Goal: Communication & Community: Answer question/provide support

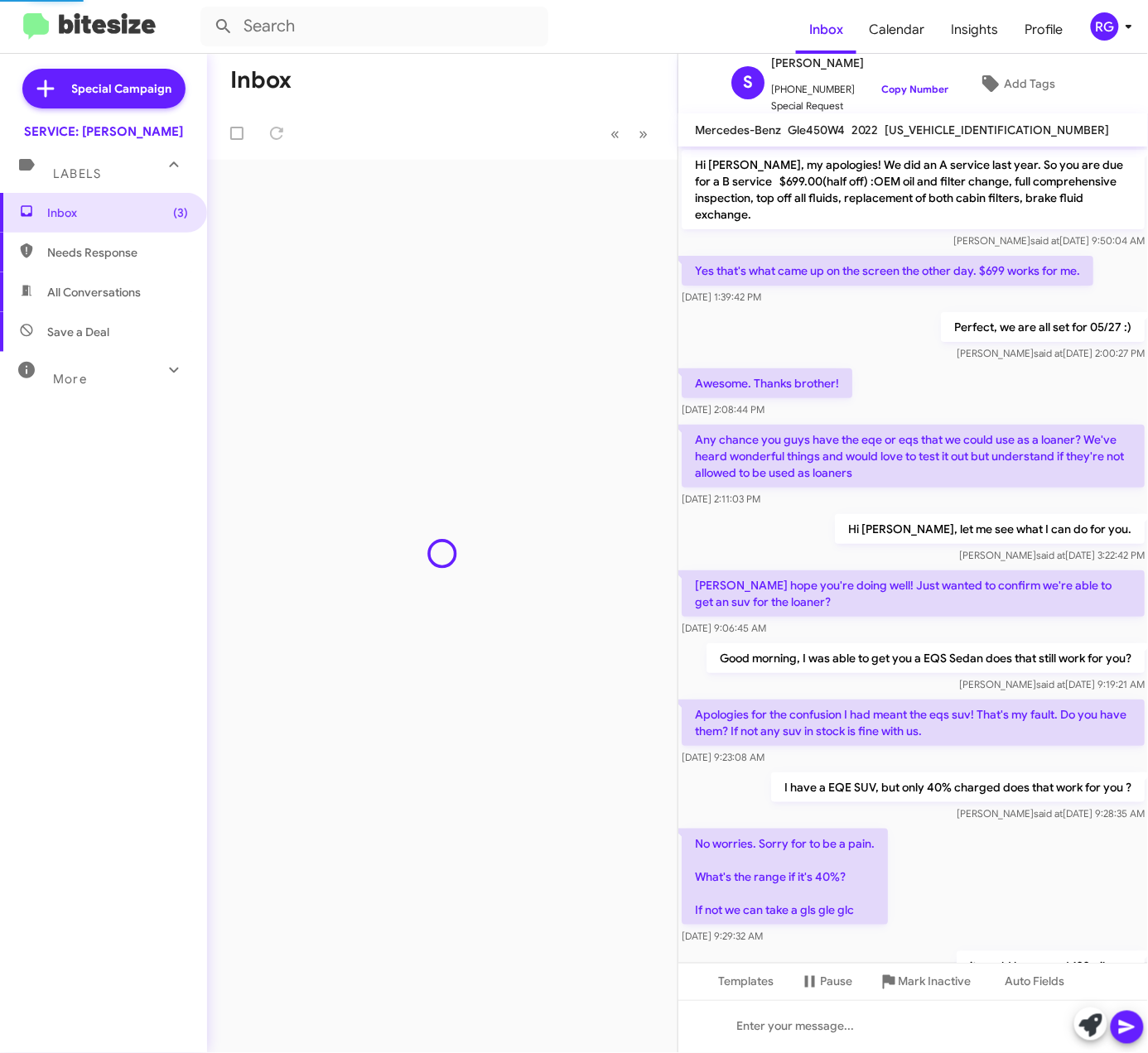
scroll to position [574, 0]
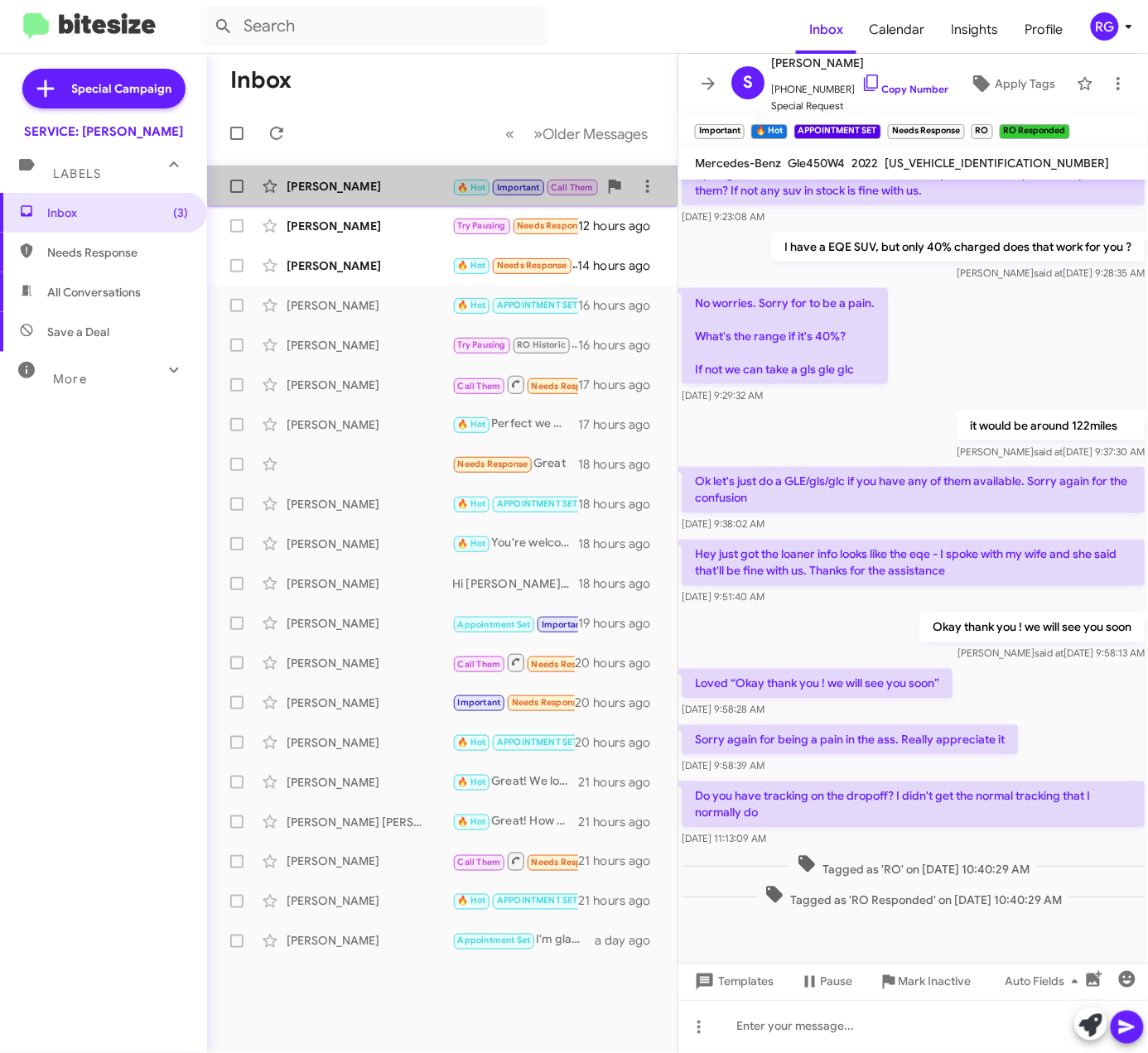
click at [439, 180] on div "[PERSON_NAME]" at bounding box center [369, 185] width 165 height 16
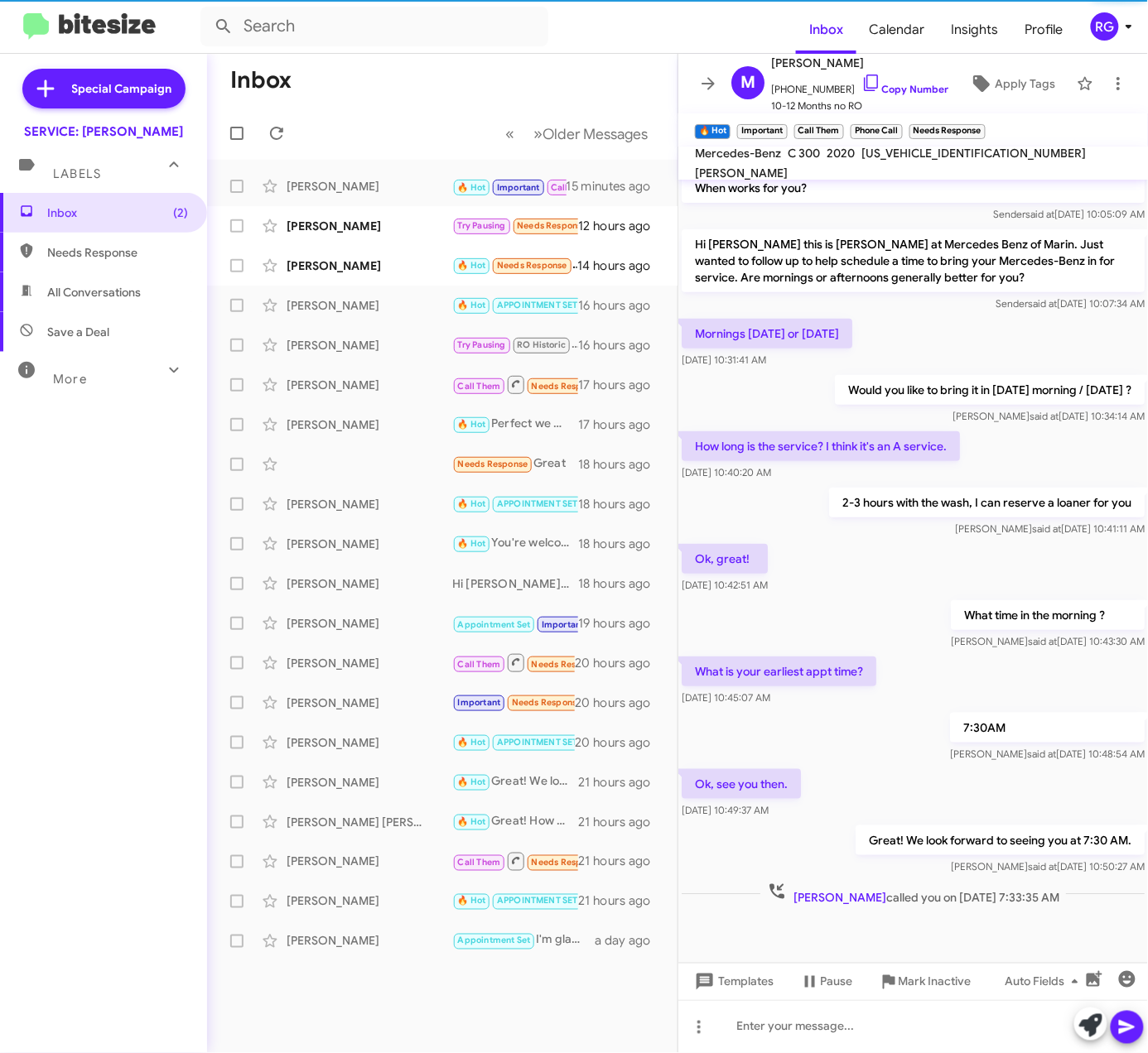
scroll to position [143, 0]
click at [965, 100] on div "M Mary Mcdevitt +14152357503 Copy Number 10-12 Months no RO Apply Tags" at bounding box center [897, 83] width 344 height 61
click at [995, 87] on span "Apply Tags" at bounding box center [1025, 83] width 61 height 30
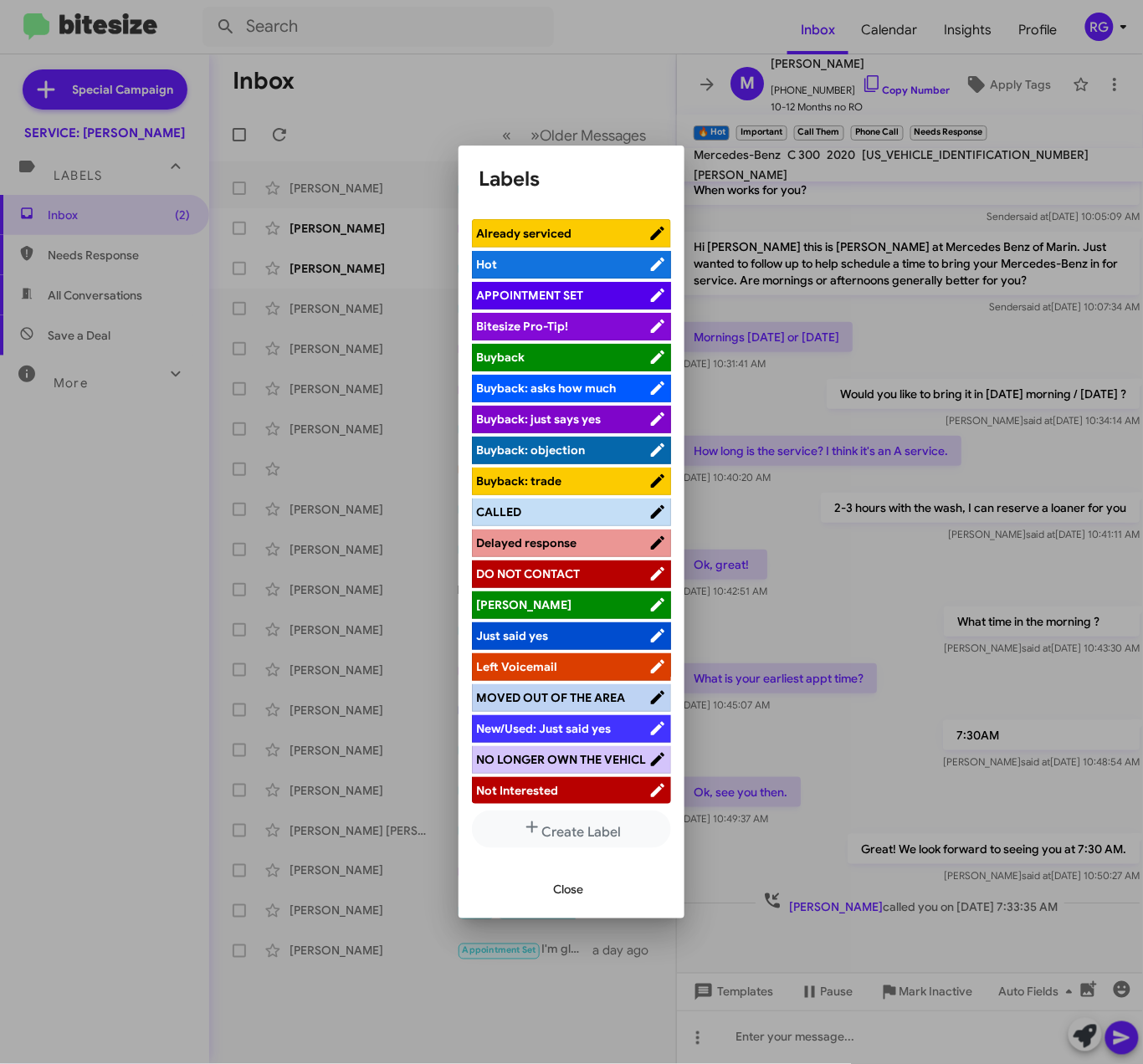
click at [518, 523] on li "CALLED" at bounding box center [571, 512] width 199 height 27
click at [562, 511] on span "CALLED" at bounding box center [562, 512] width 173 height 17
click at [570, 914] on div "Close" at bounding box center [571, 890] width 185 height 57
click at [566, 894] on span "Close" at bounding box center [568, 890] width 30 height 30
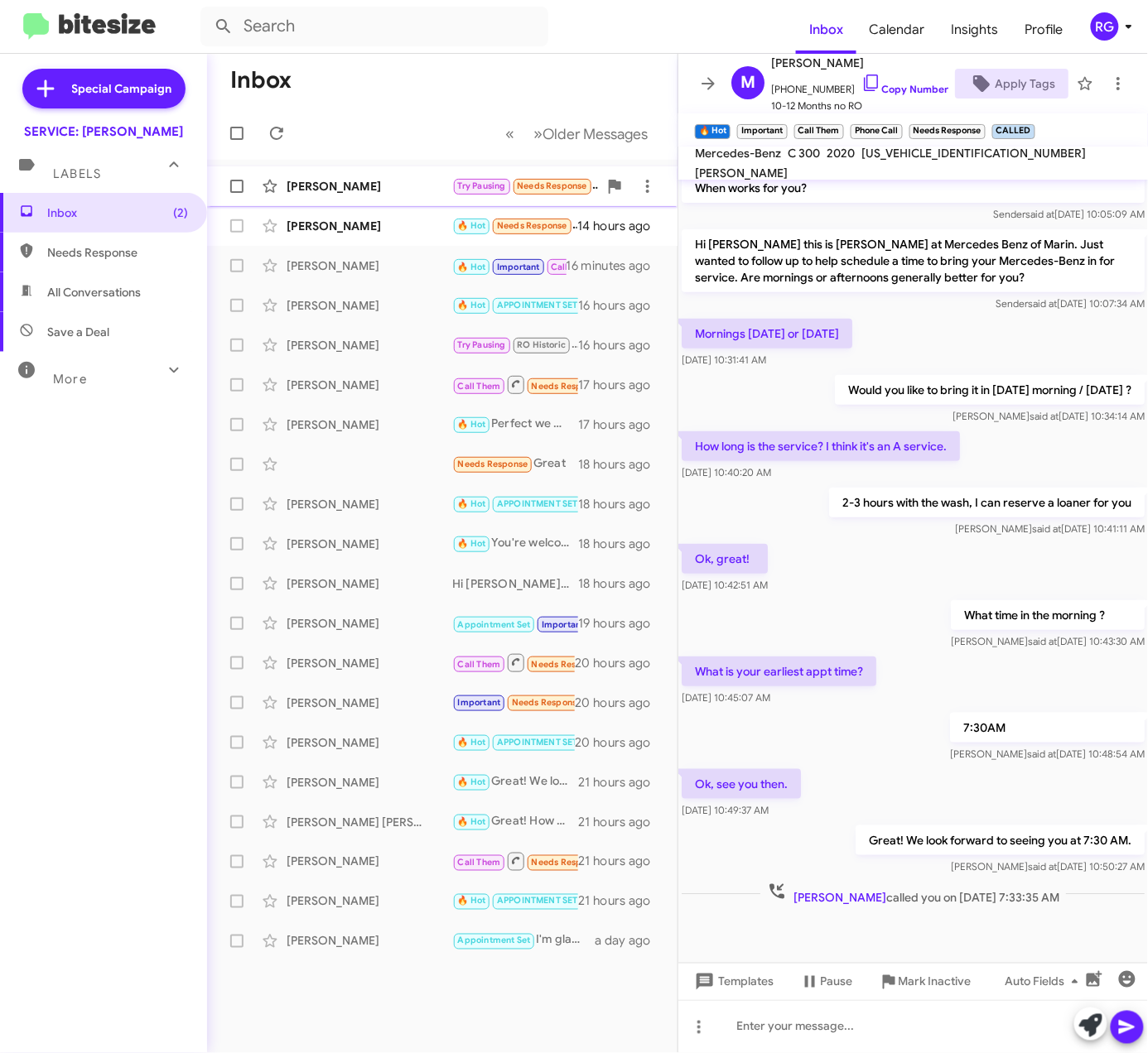
click at [386, 171] on div "Daniel Moynihan Try Pausing Needs Response I'll get back to you. Thanks for the…" at bounding box center [442, 186] width 444 height 33
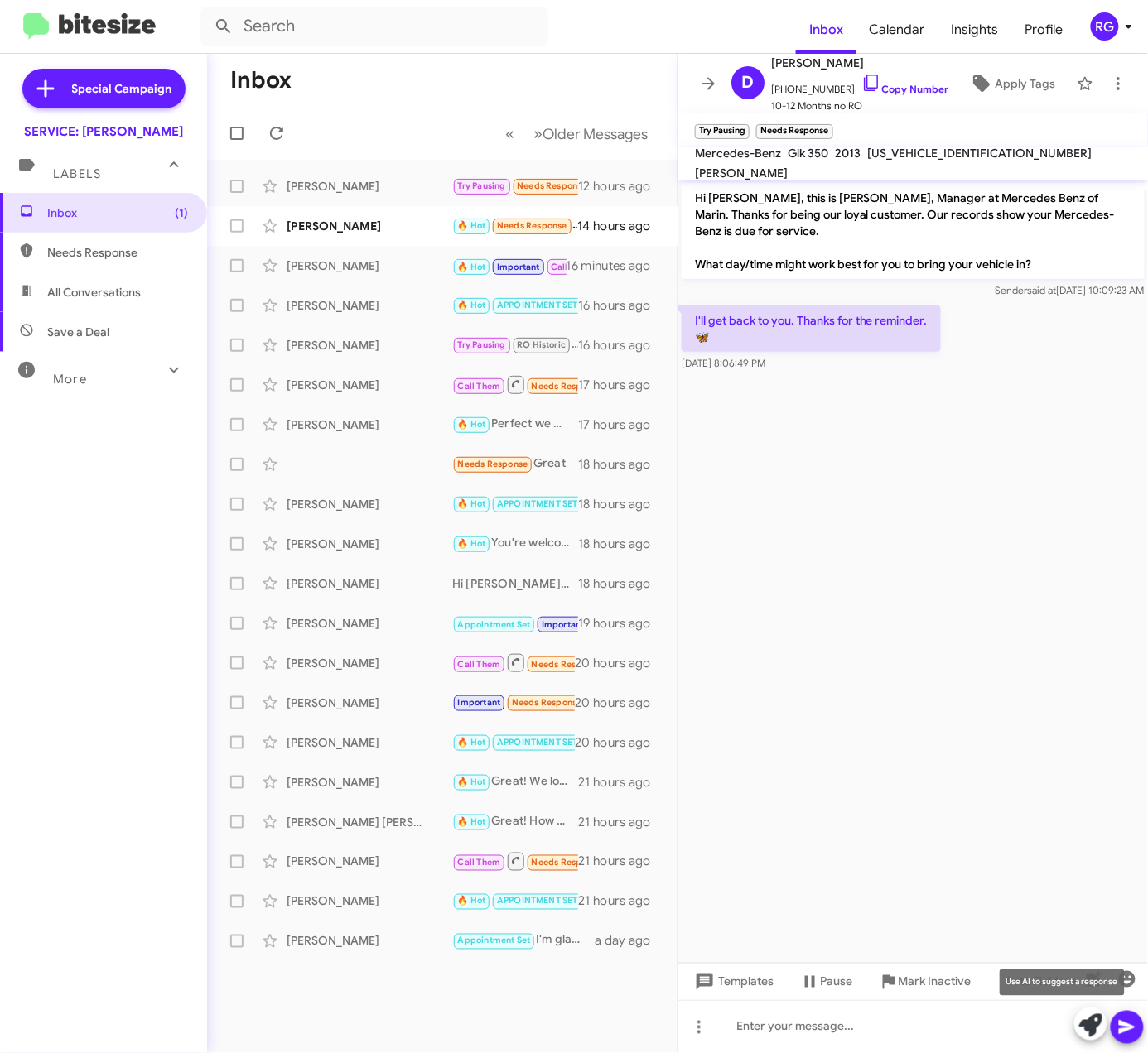
click at [1094, 1022] on icon at bounding box center [1091, 1026] width 23 height 23
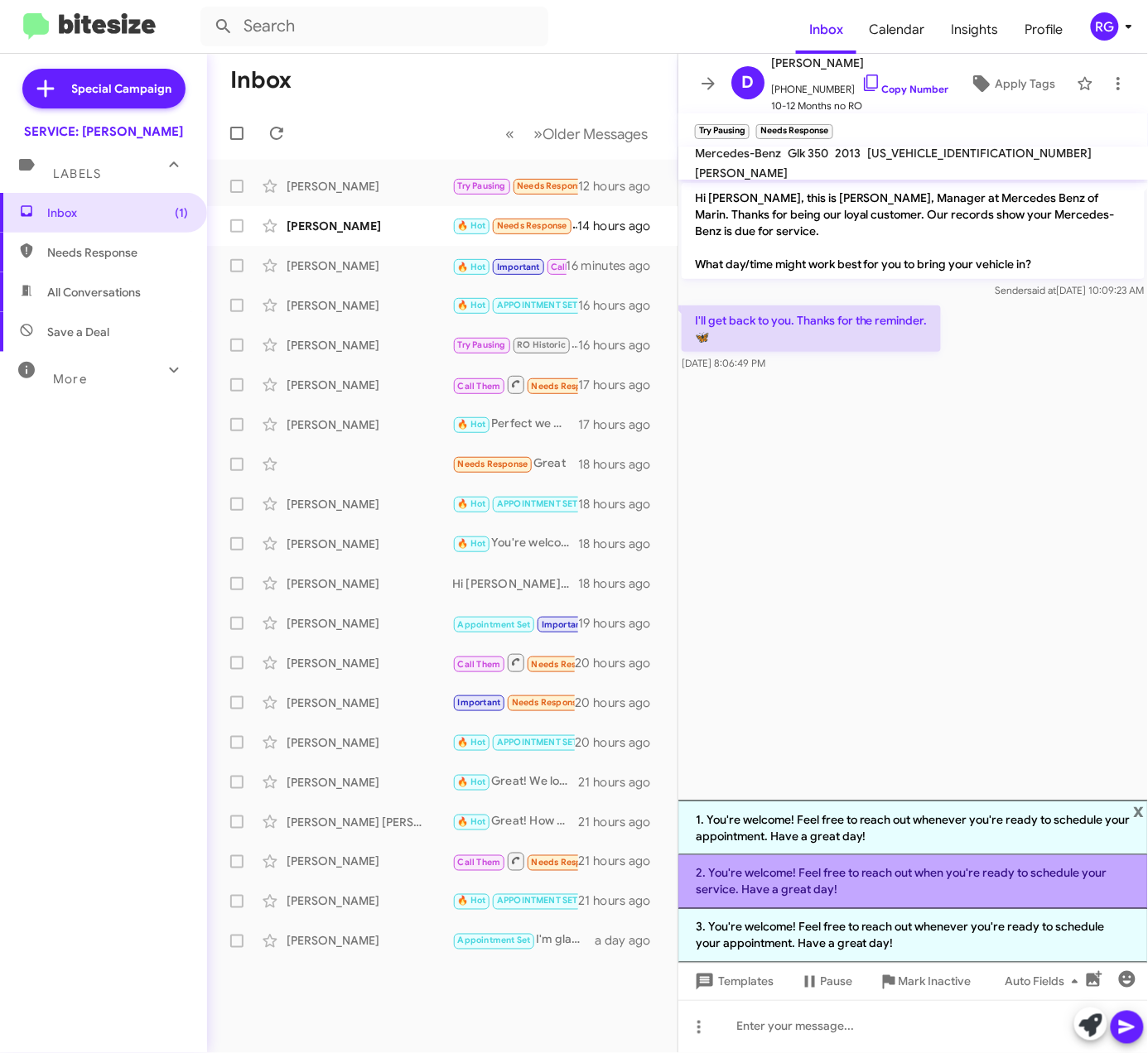
click at [1014, 892] on li "2. You're welcome! Feel free to reach out when you're ready to schedule your se…" at bounding box center [913, 883] width 470 height 54
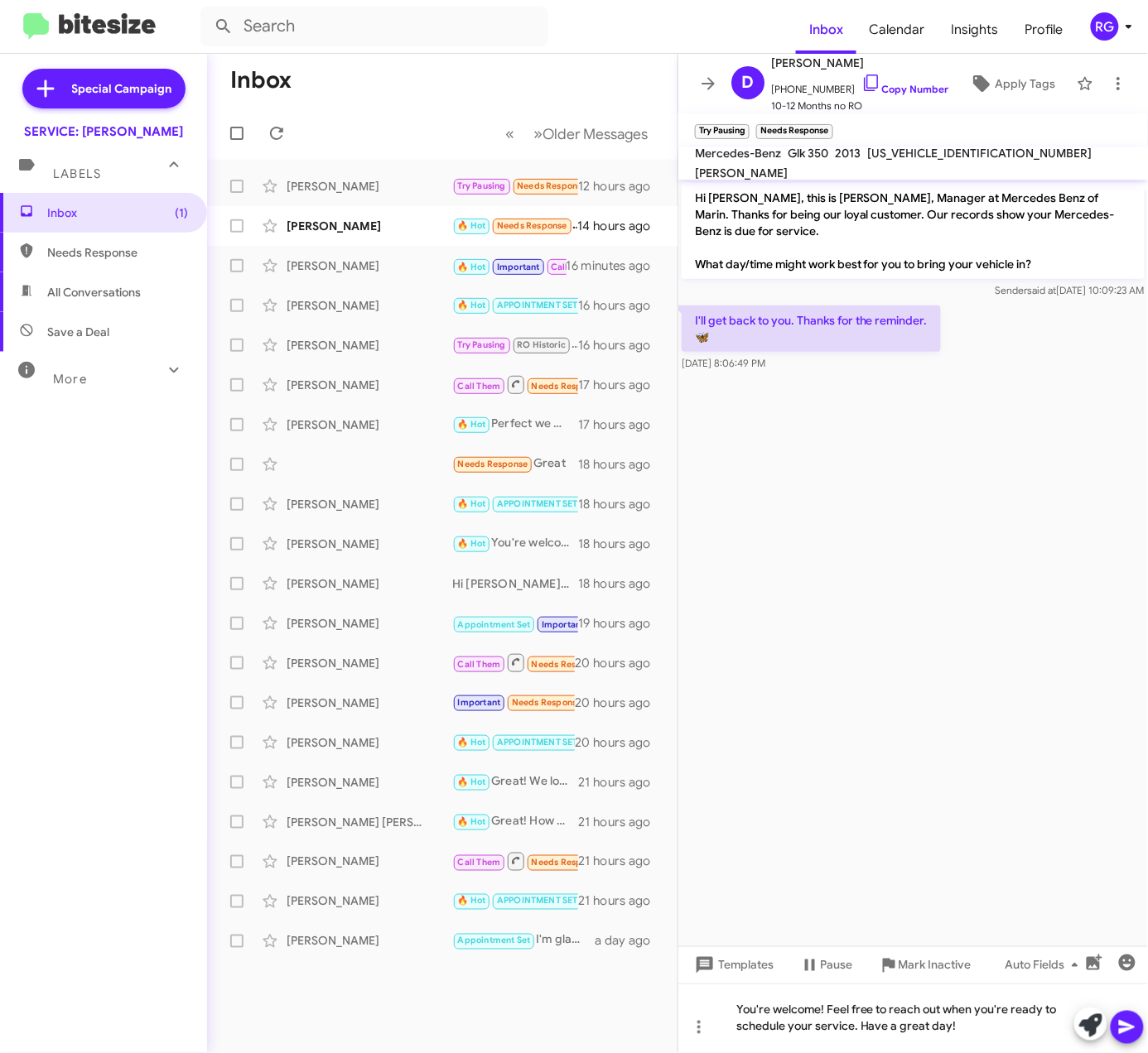
click at [1122, 1027] on icon at bounding box center [1127, 1028] width 20 height 20
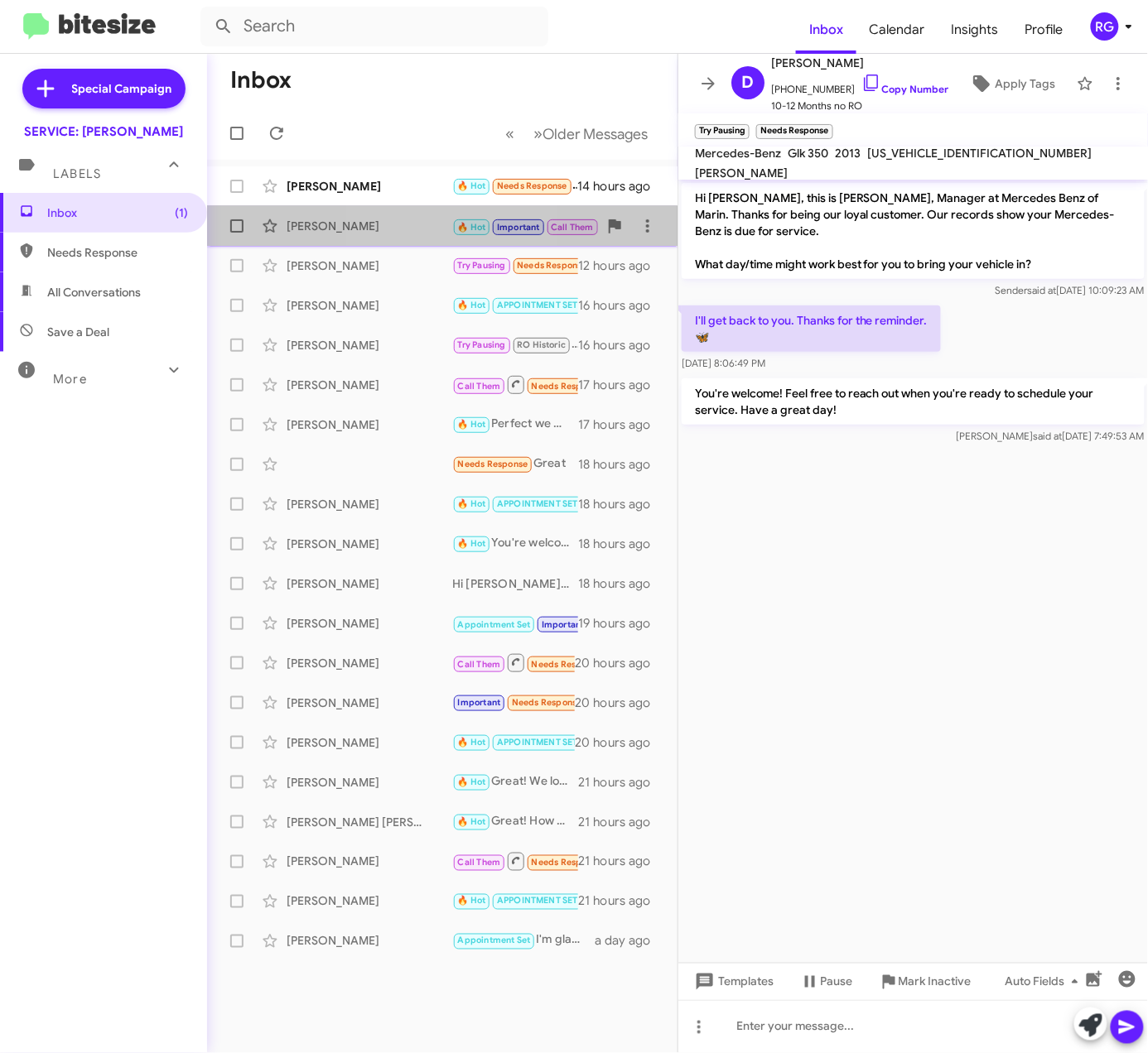
click at [408, 213] on div "Mary Mcdevitt 🔥 Hot Important Call Them Needs Response CALLED Inbound Call 16 m…" at bounding box center [442, 226] width 444 height 33
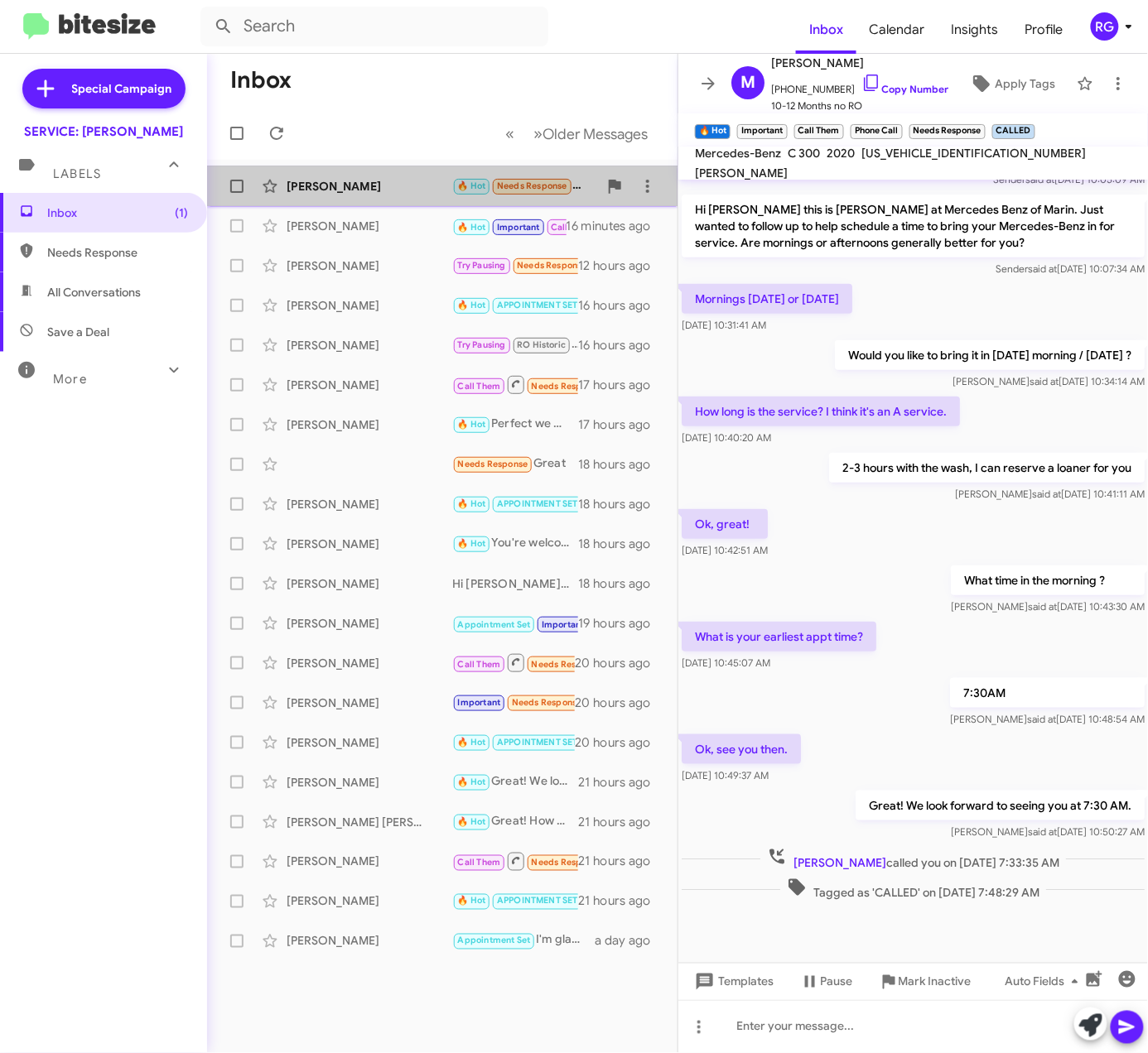
click at [450, 199] on div "Meaghan Crowley 🔥 Hot Needs Response Sure 14 hours ago" at bounding box center [442, 186] width 444 height 33
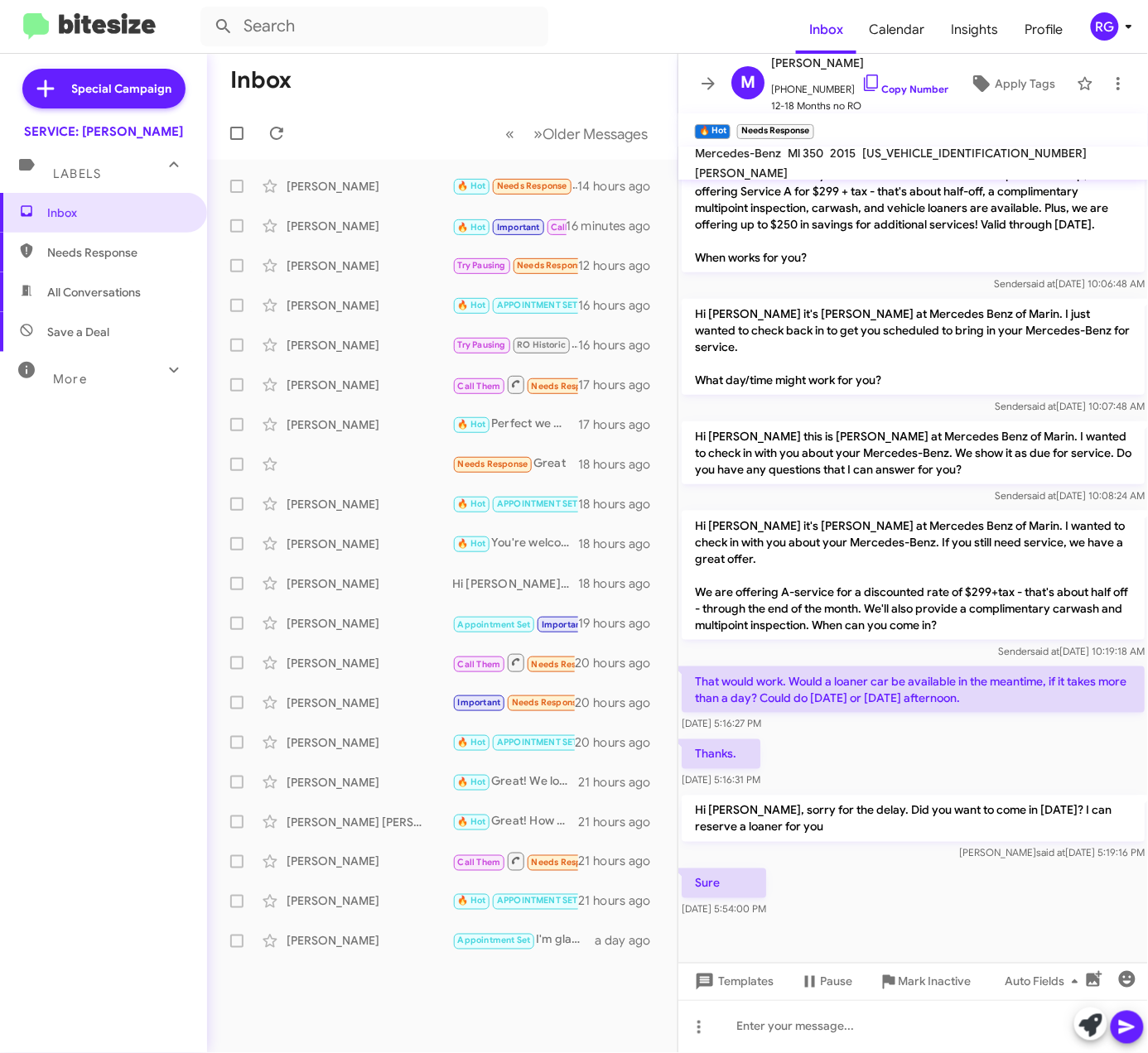
scroll to position [335, 0]
click at [896, 157] on span "4JGDA5HB3FA608935" at bounding box center [974, 153] width 224 height 14
copy span "4JGDA5HB3FA608935"
click at [919, 594] on p "Hi Meaghan it's Omar Ibrahimi at Mercedes Benz of Marin. I wanted to check in w…" at bounding box center [912, 576] width 463 height 129
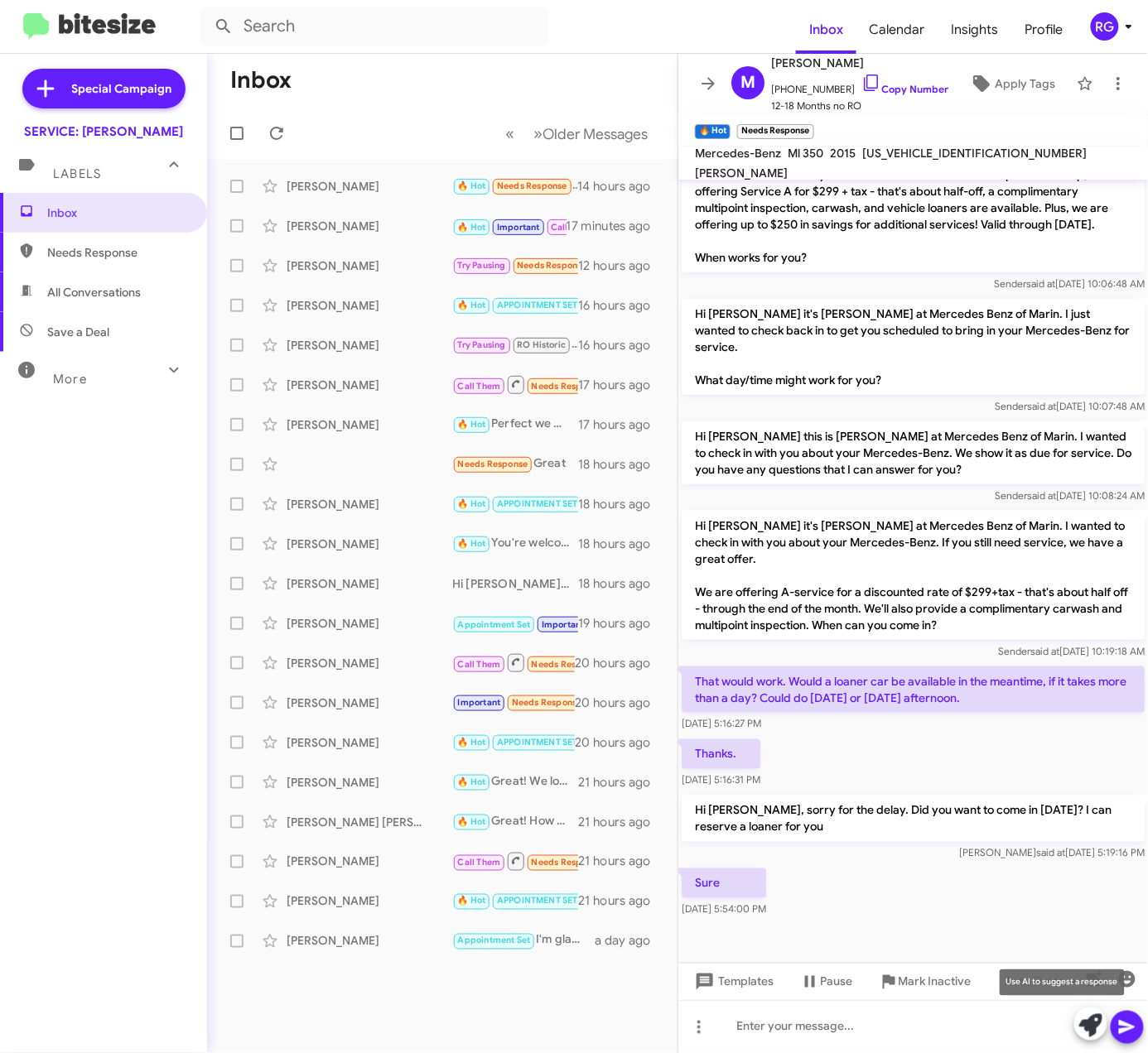
click at [1082, 1028] on icon at bounding box center [1091, 1026] width 23 height 23
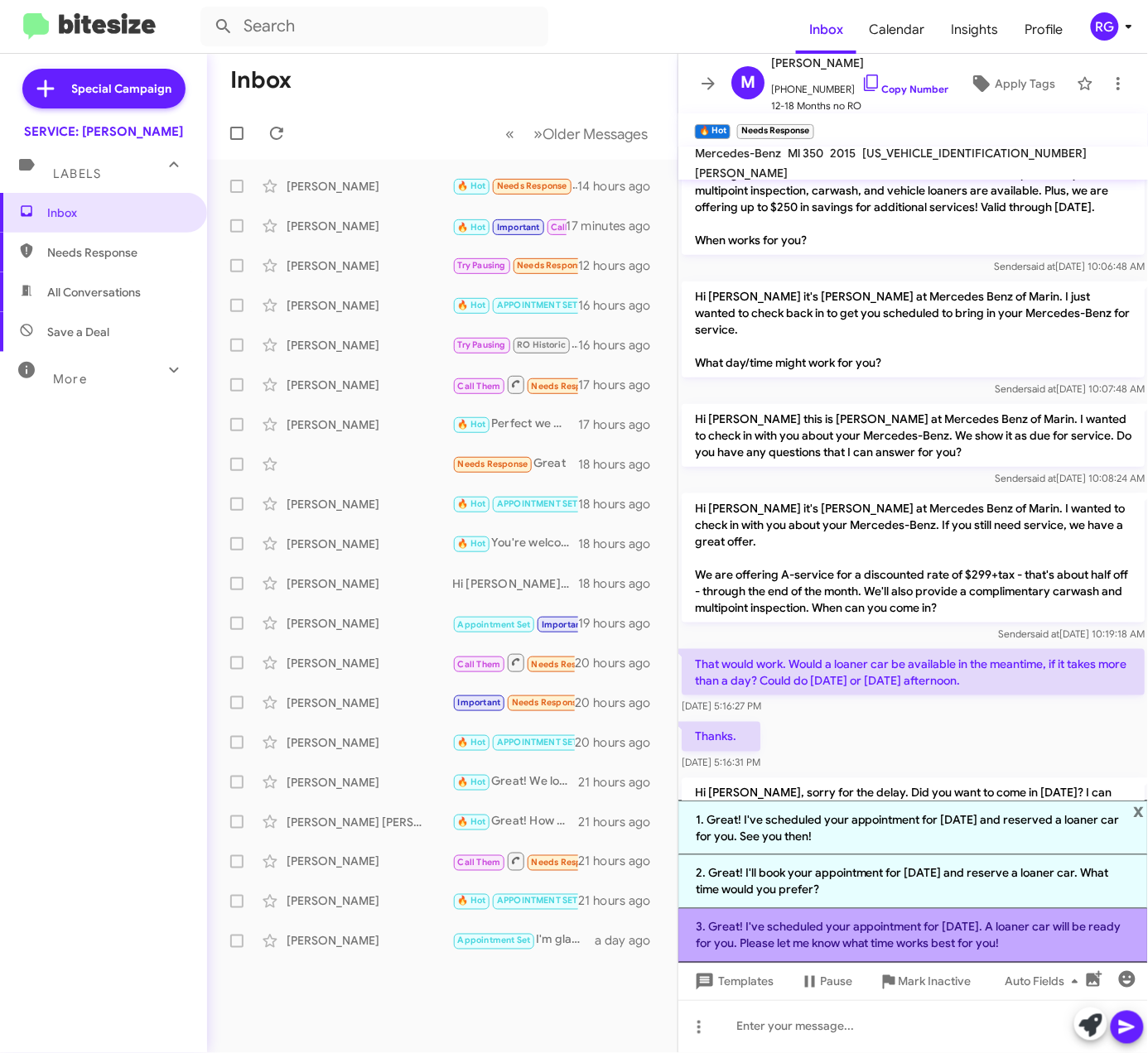
click at [1028, 928] on li "3. Great! I've scheduled your appointment for tomorrow. A loaner car will be re…" at bounding box center [913, 936] width 470 height 54
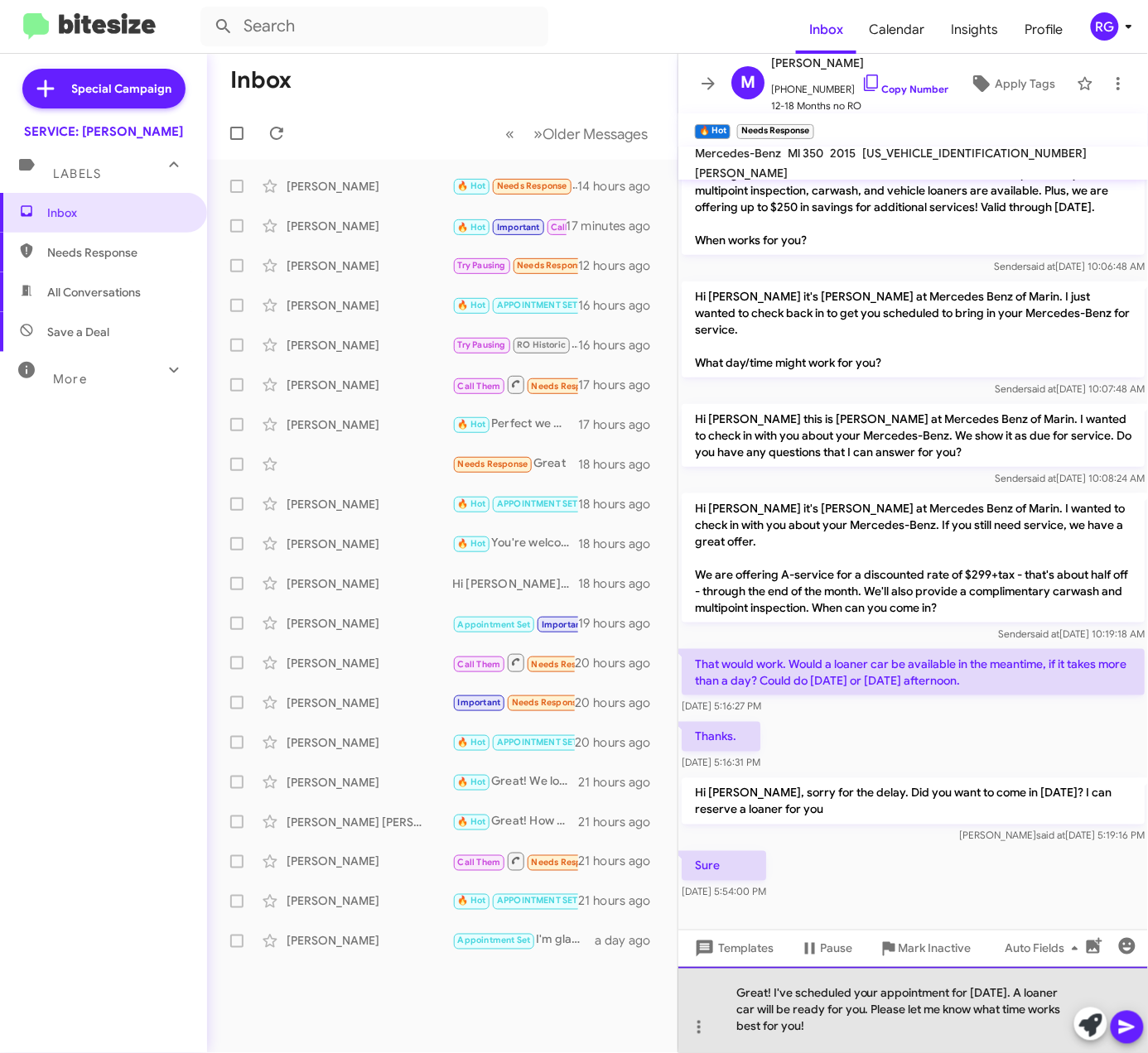
drag, startPoint x: 1027, startPoint y: 995, endPoint x: 777, endPoint y: 989, distance: 250.1
click at [777, 989] on div "Great! I've scheduled your appointment for tomorrow. A loaner car will be ready…" at bounding box center [913, 1010] width 470 height 86
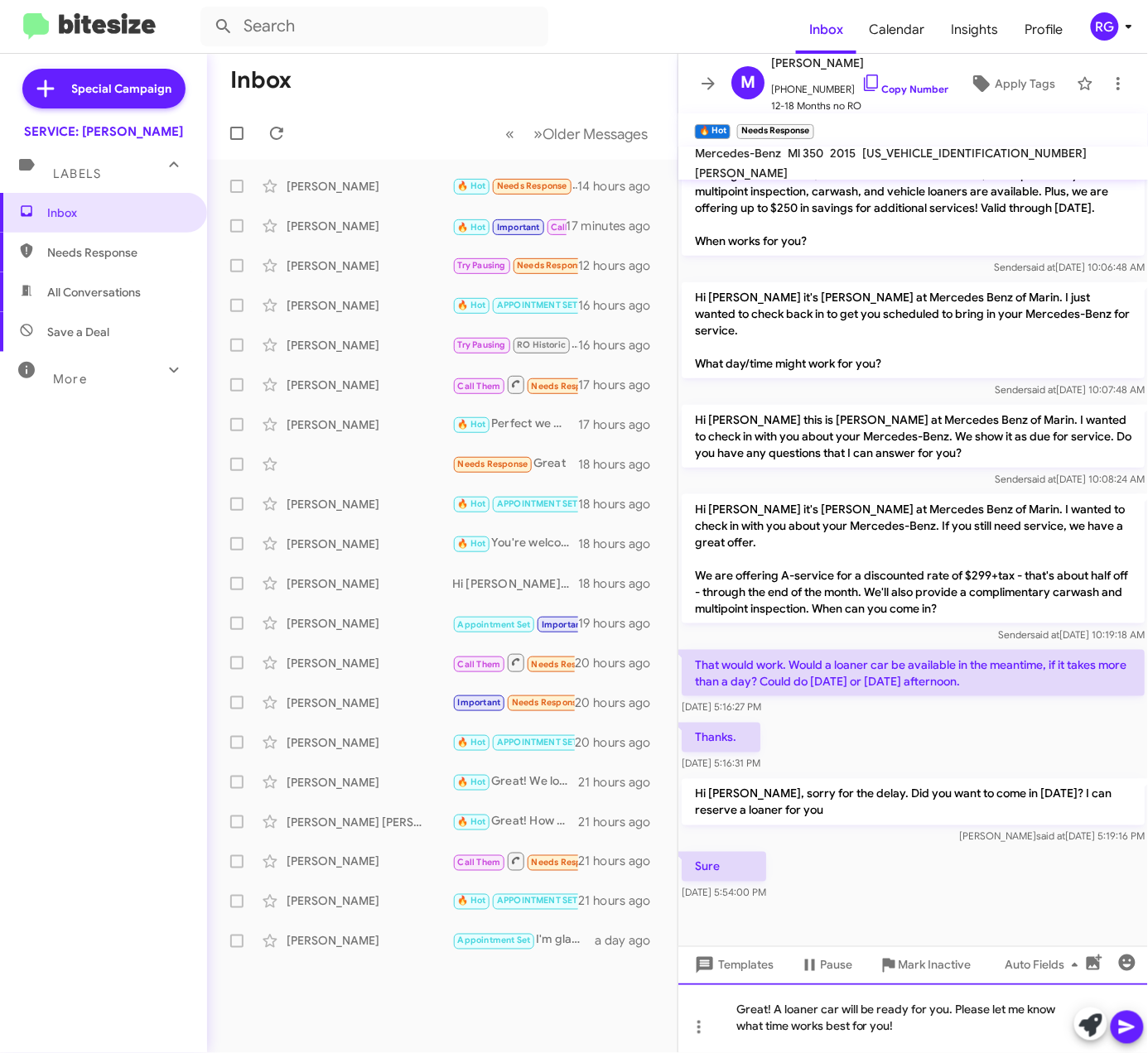
click at [969, 1035] on div "Great! A loaner car will be ready for you. Please let me know what time works b…" at bounding box center [913, 1018] width 470 height 70
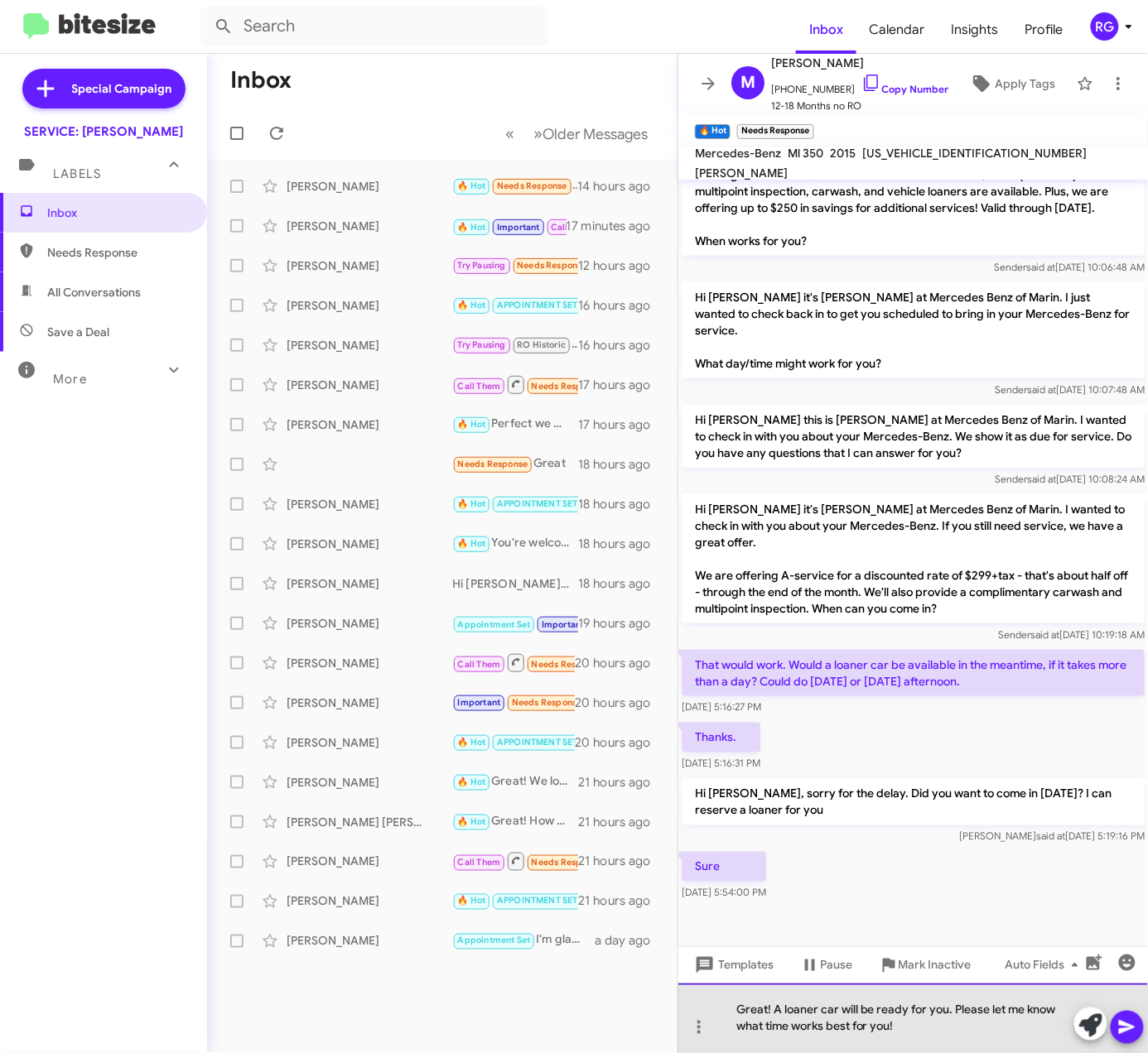
drag, startPoint x: 953, startPoint y: 1035, endPoint x: 922, endPoint y: 1035, distance: 31.0
click at [922, 1035] on div "Great! A loaner car will be ready for you. Please let me know what time works b…" at bounding box center [913, 1018] width 470 height 70
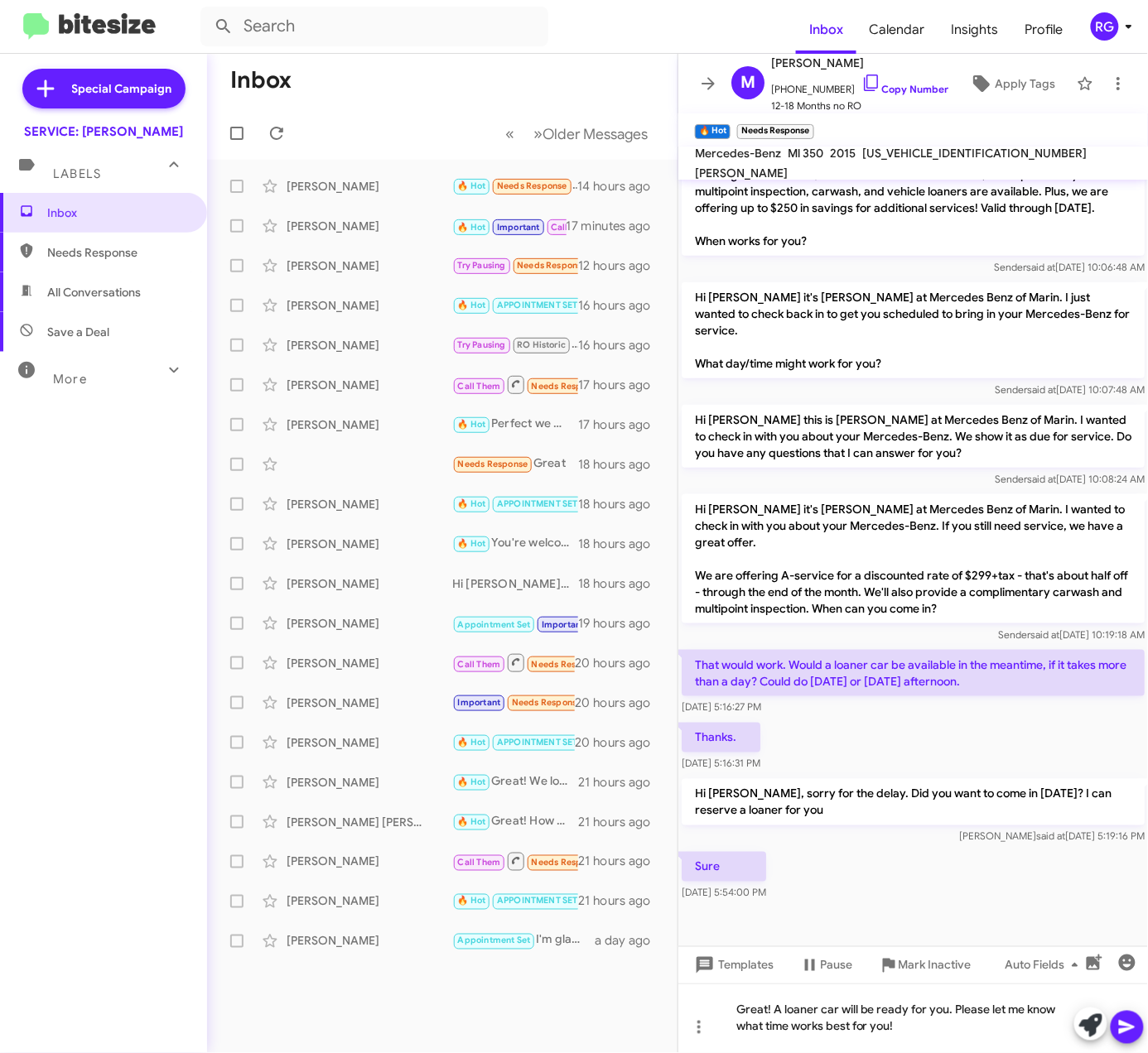
click at [1123, 1021] on icon at bounding box center [1127, 1028] width 20 height 20
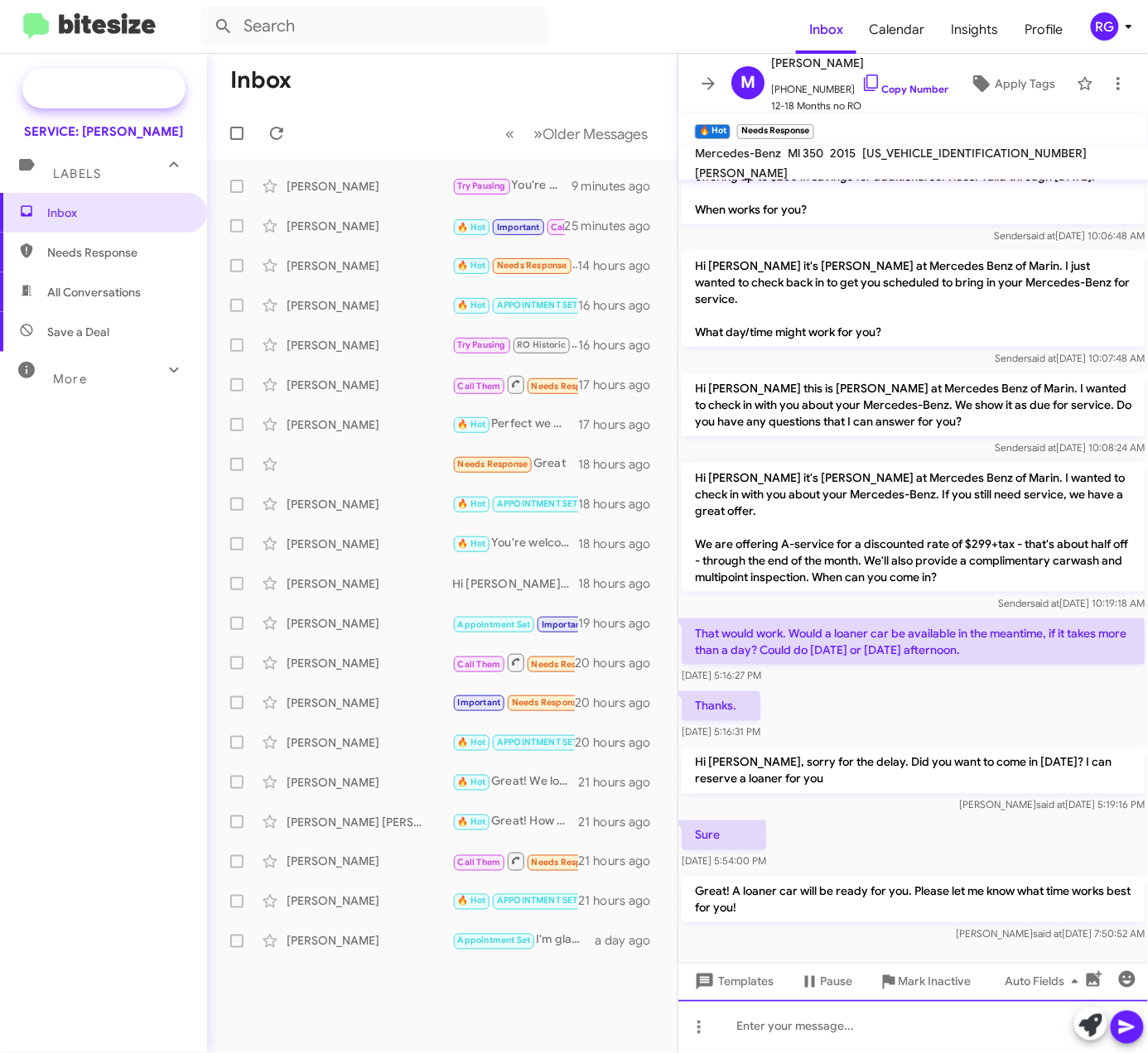
scroll to position [412, 0]
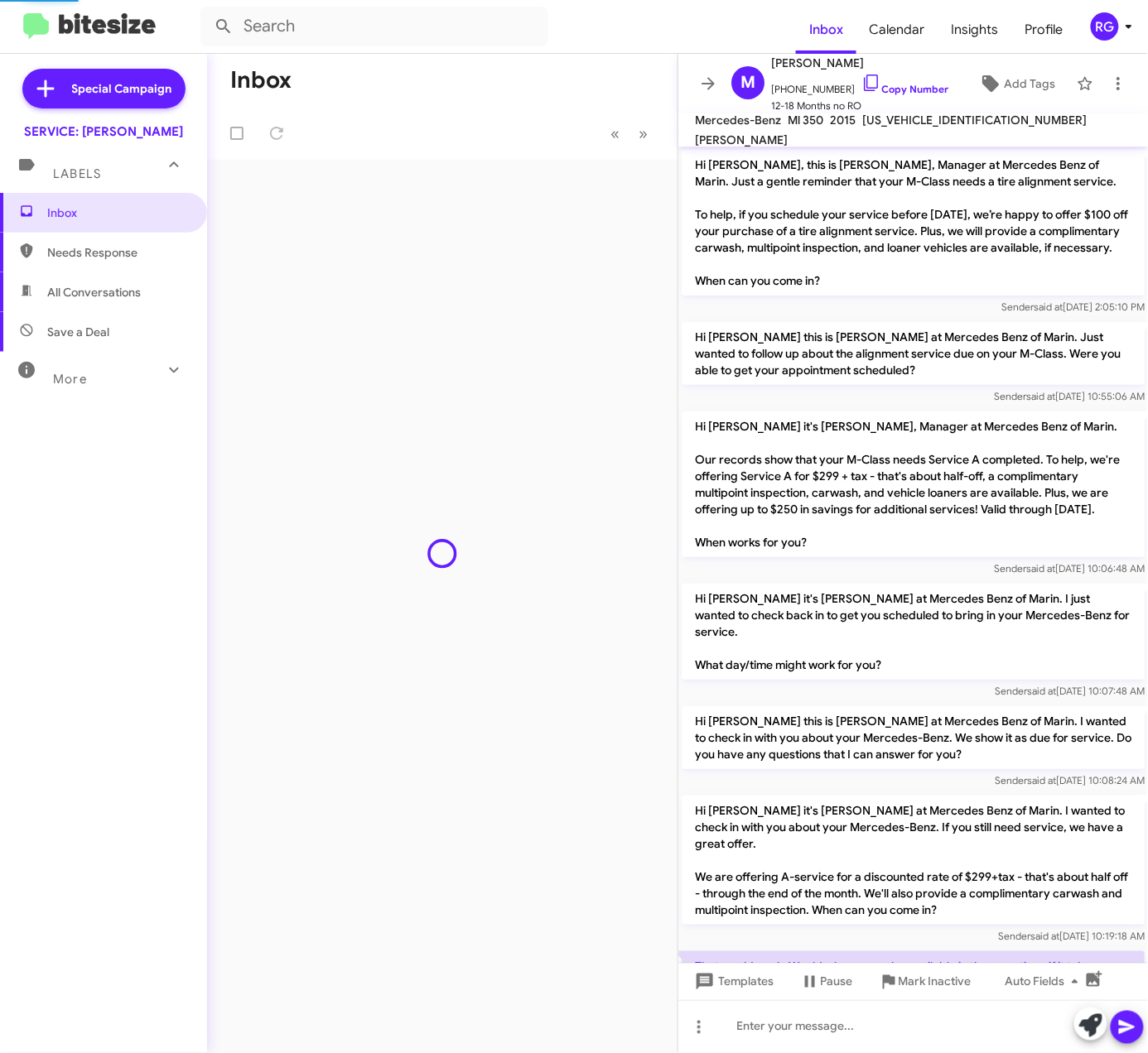
scroll to position [345, 0]
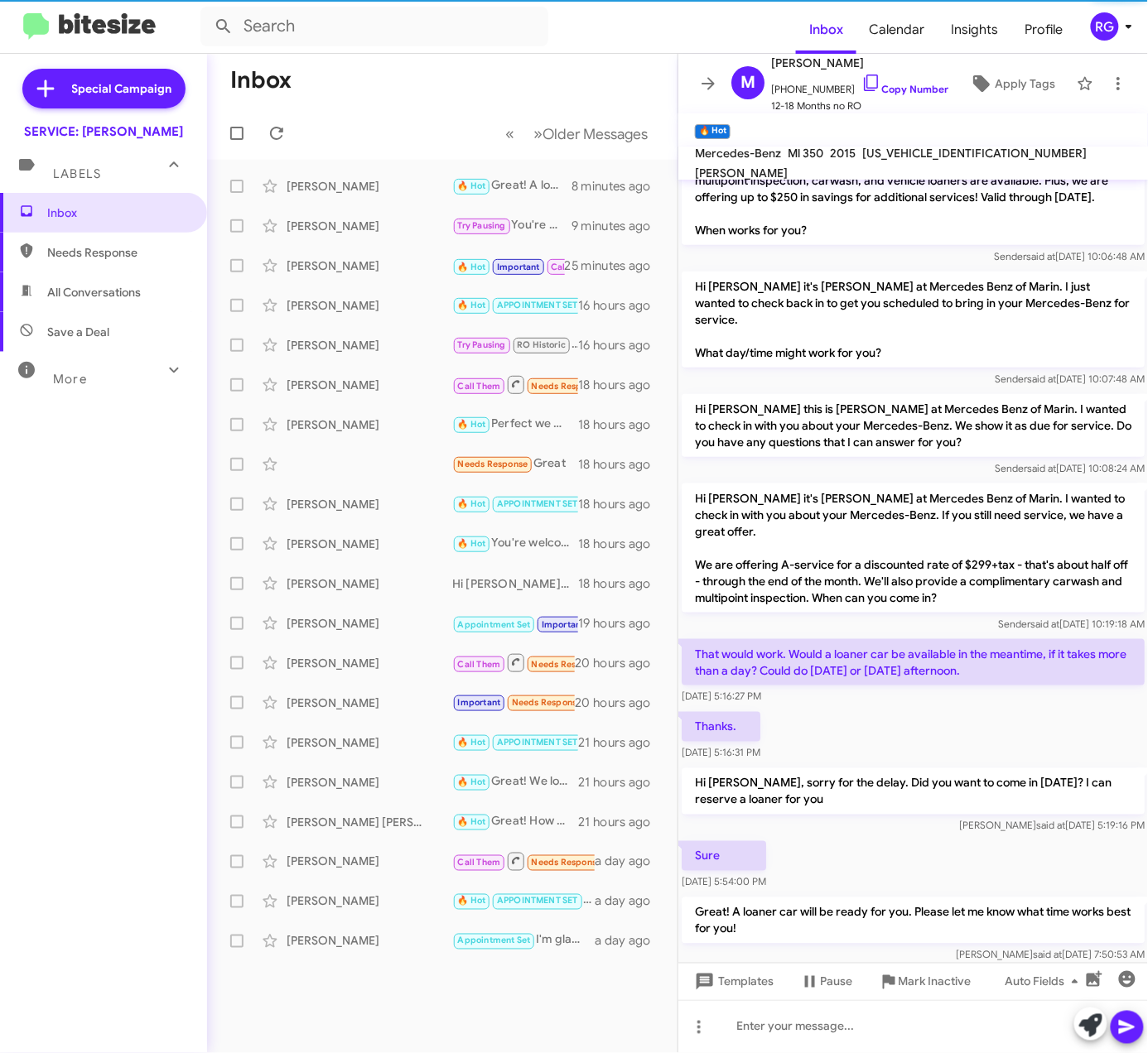
click at [421, 174] on div "Meaghan Crowley 🔥 Hot Great! A loaner car will be ready for you. Please let me …" at bounding box center [442, 186] width 444 height 33
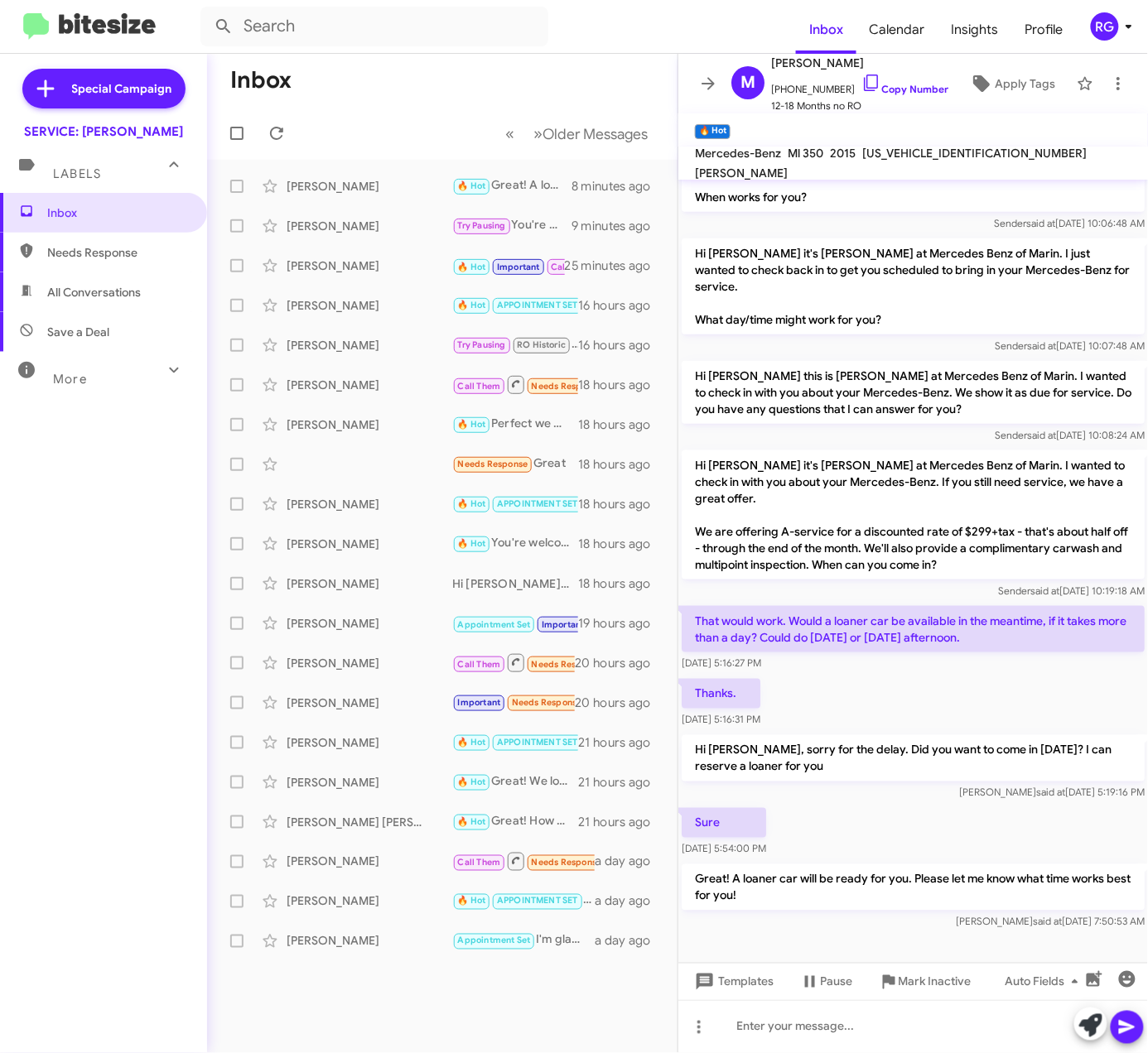
scroll to position [412, 0]
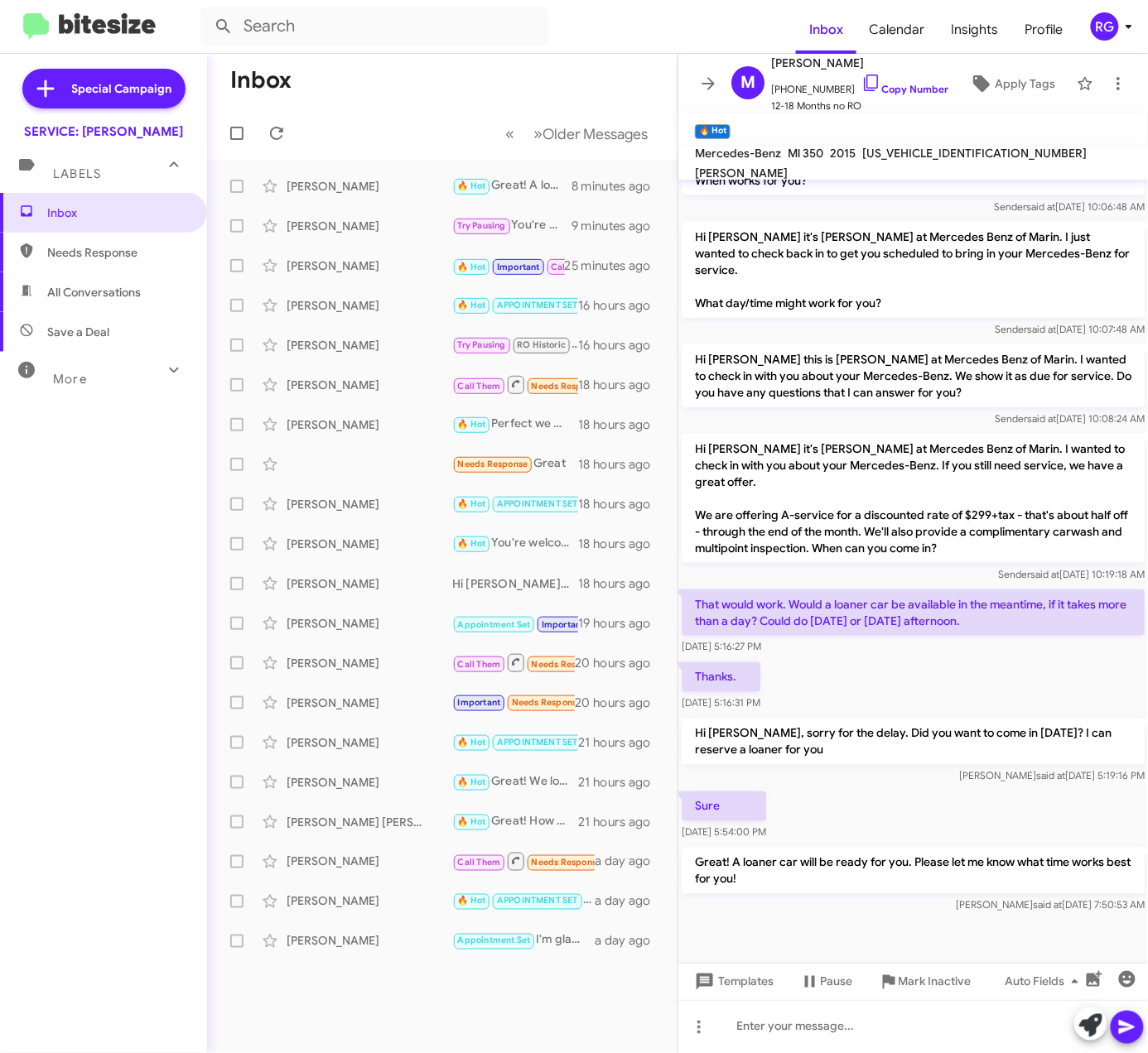
click at [120, 255] on span "Needs Response" at bounding box center [118, 252] width 141 height 16
type input "in:needs-response"
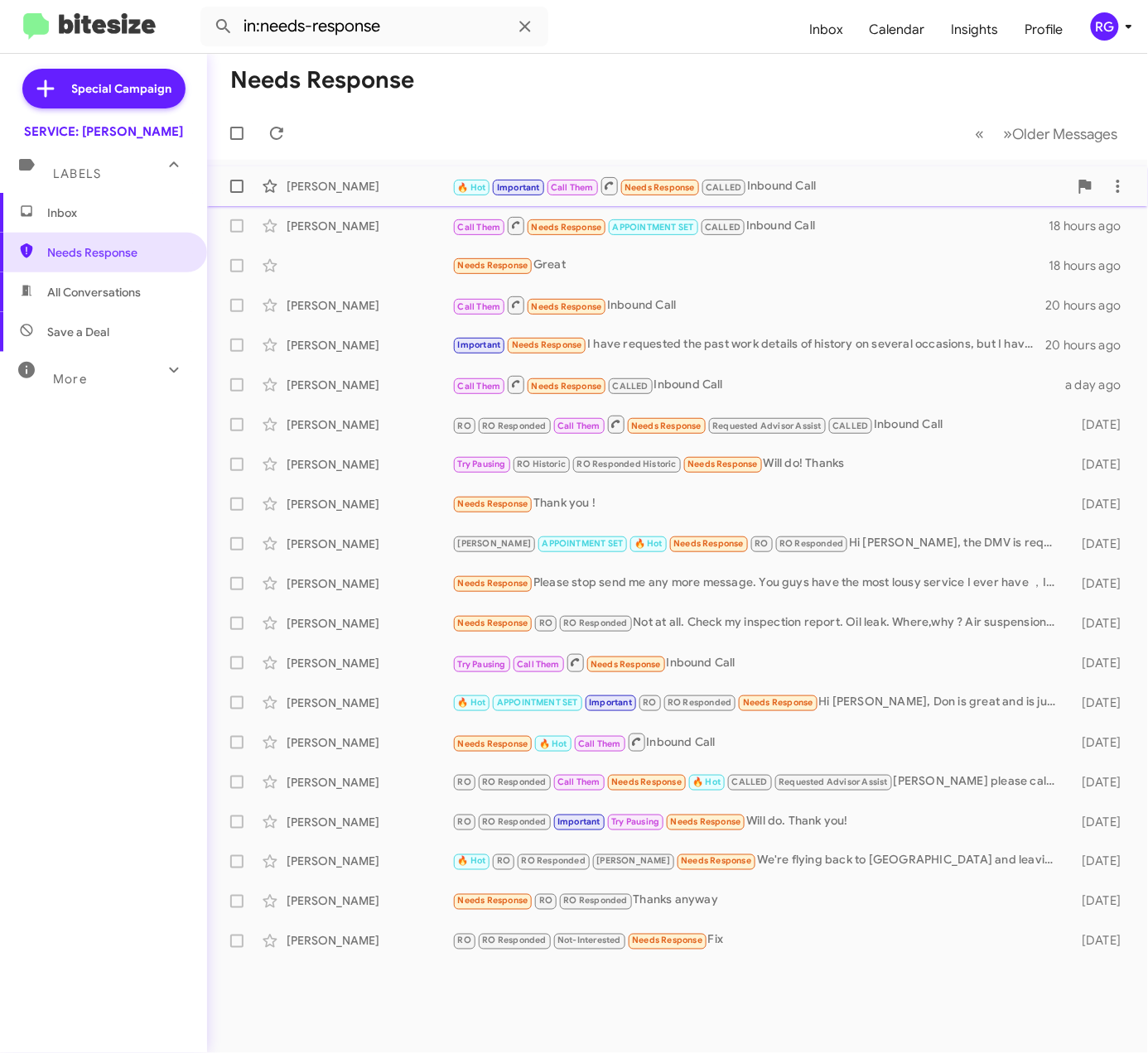
click at [452, 188] on span "🔥 Hot" at bounding box center [472, 185] width 39 height 14
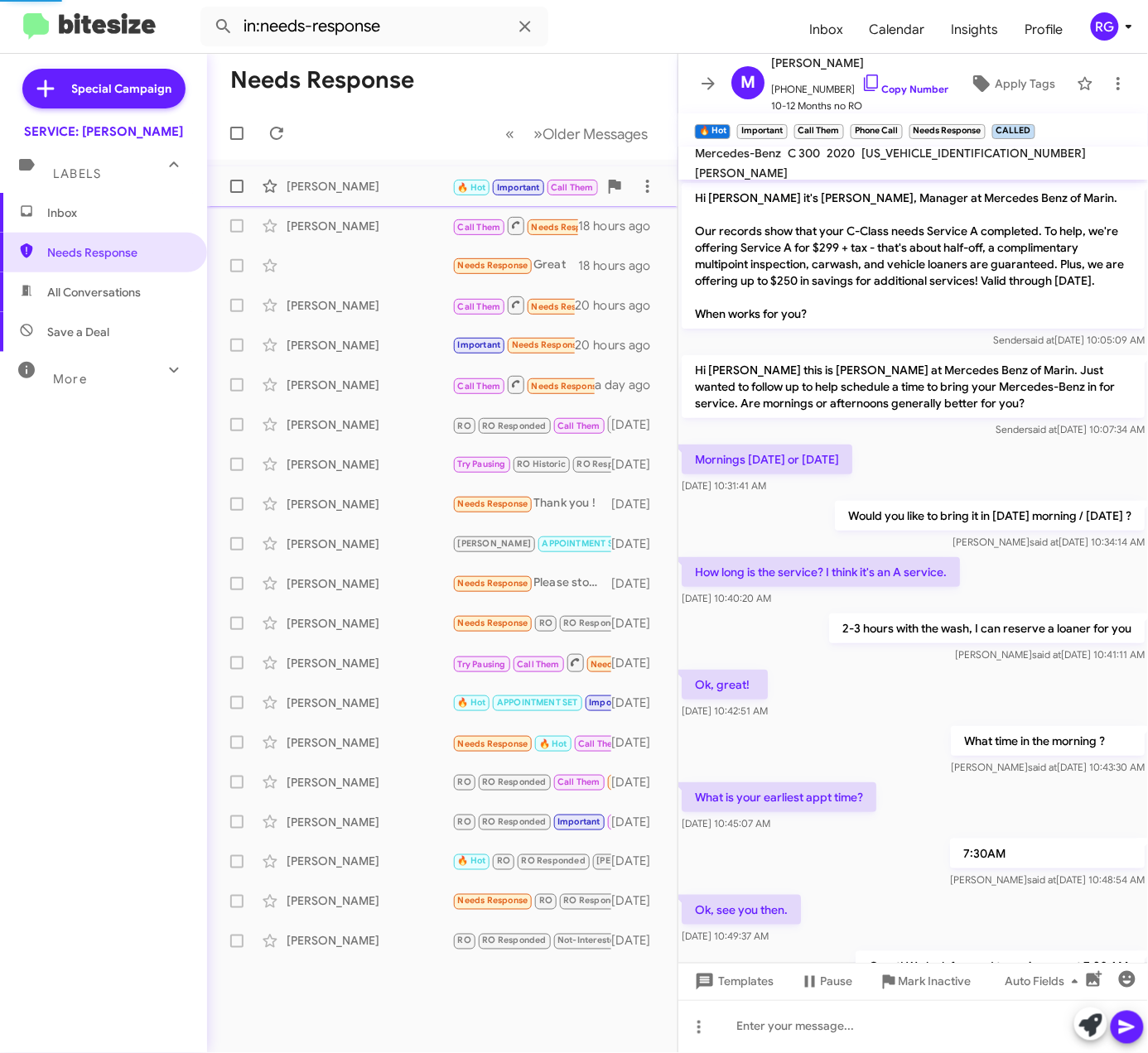
scroll to position [144, 0]
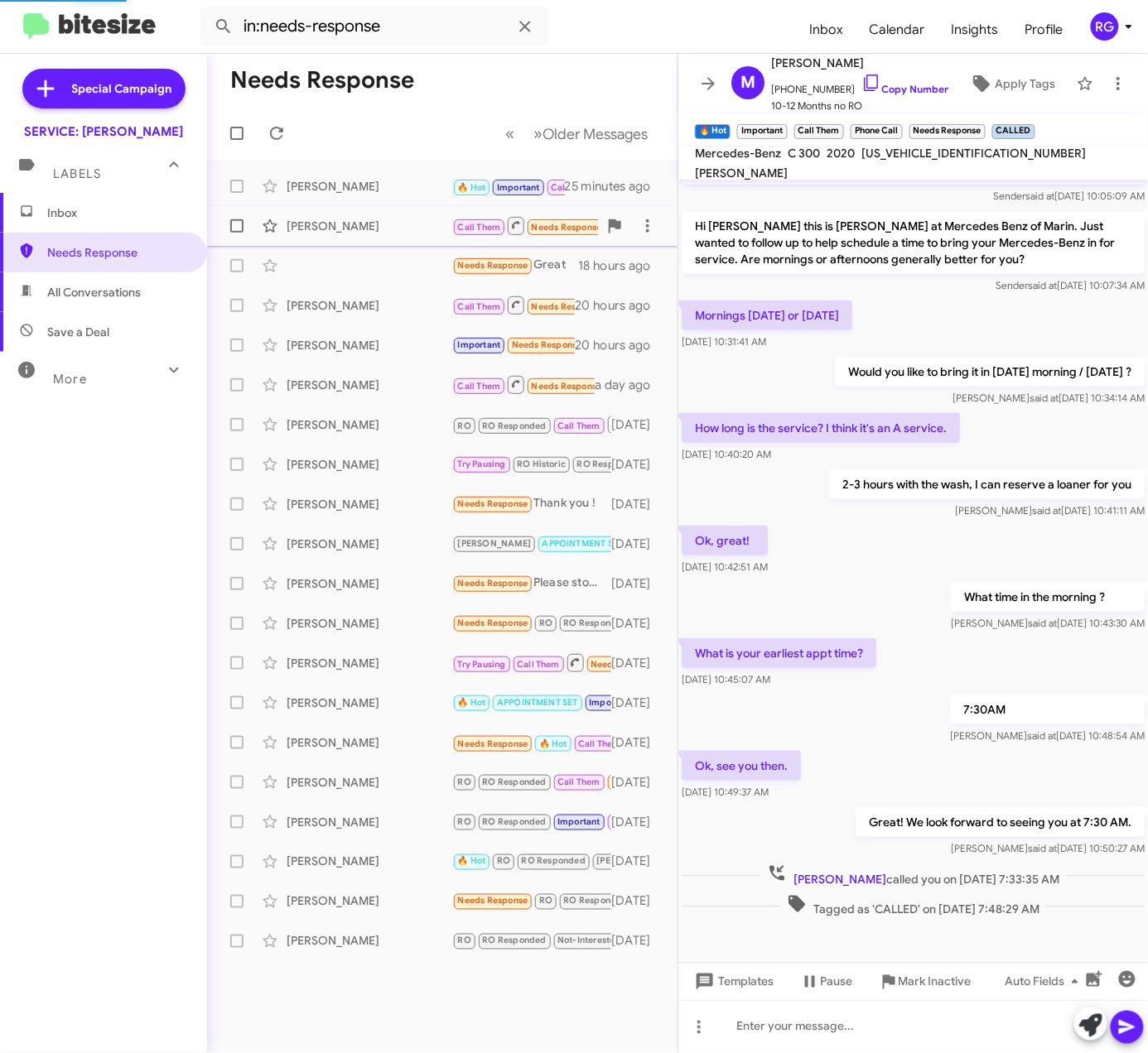
click at [432, 216] on div "Raymond Zahnd Call Them Needs Response APPOINTMENT SET CALLED Inbound Call 18 h…" at bounding box center [442, 226] width 444 height 33
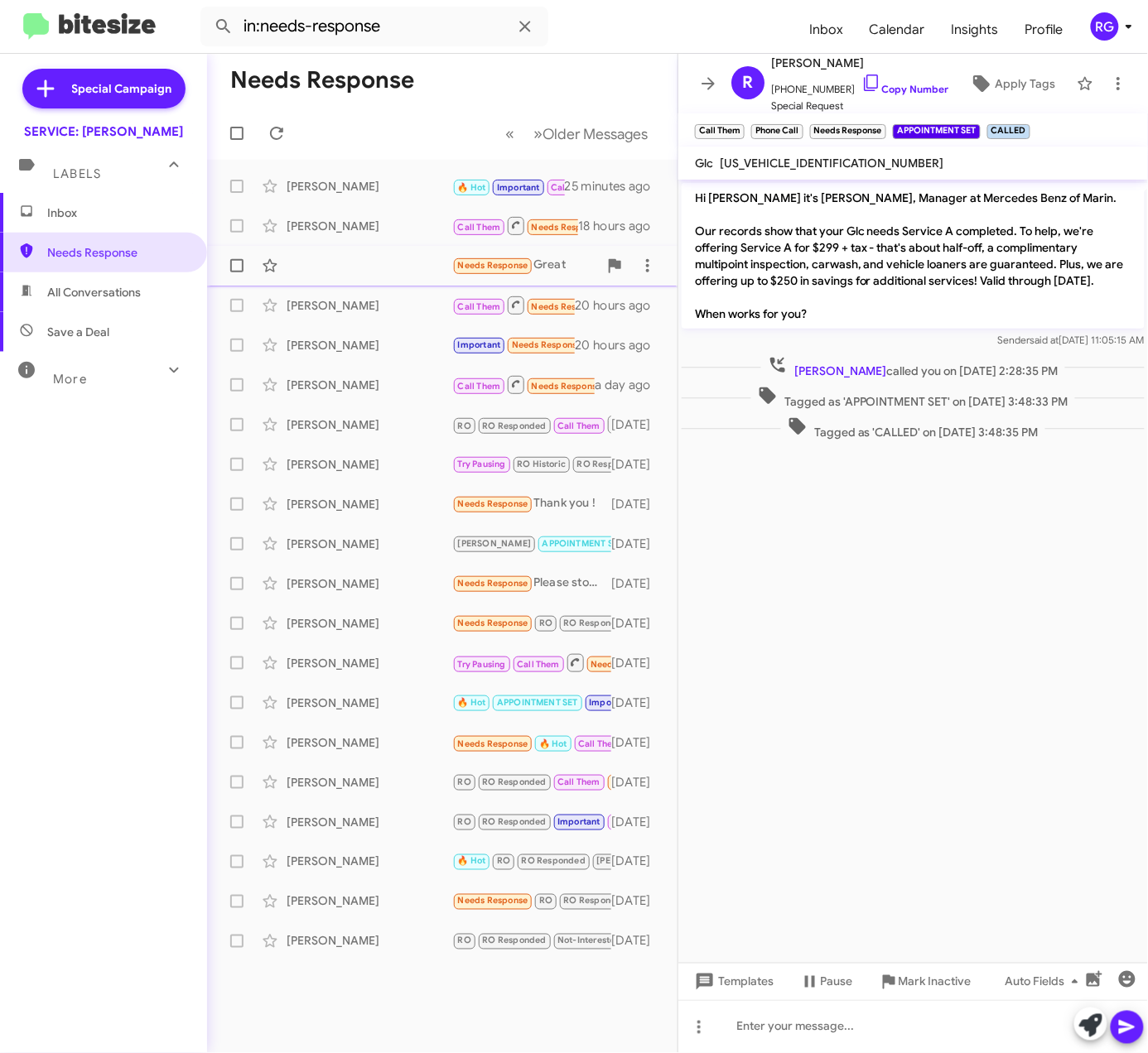
click at [401, 266] on div "Needs Response Great 18 hours ago" at bounding box center [442, 266] width 444 height 33
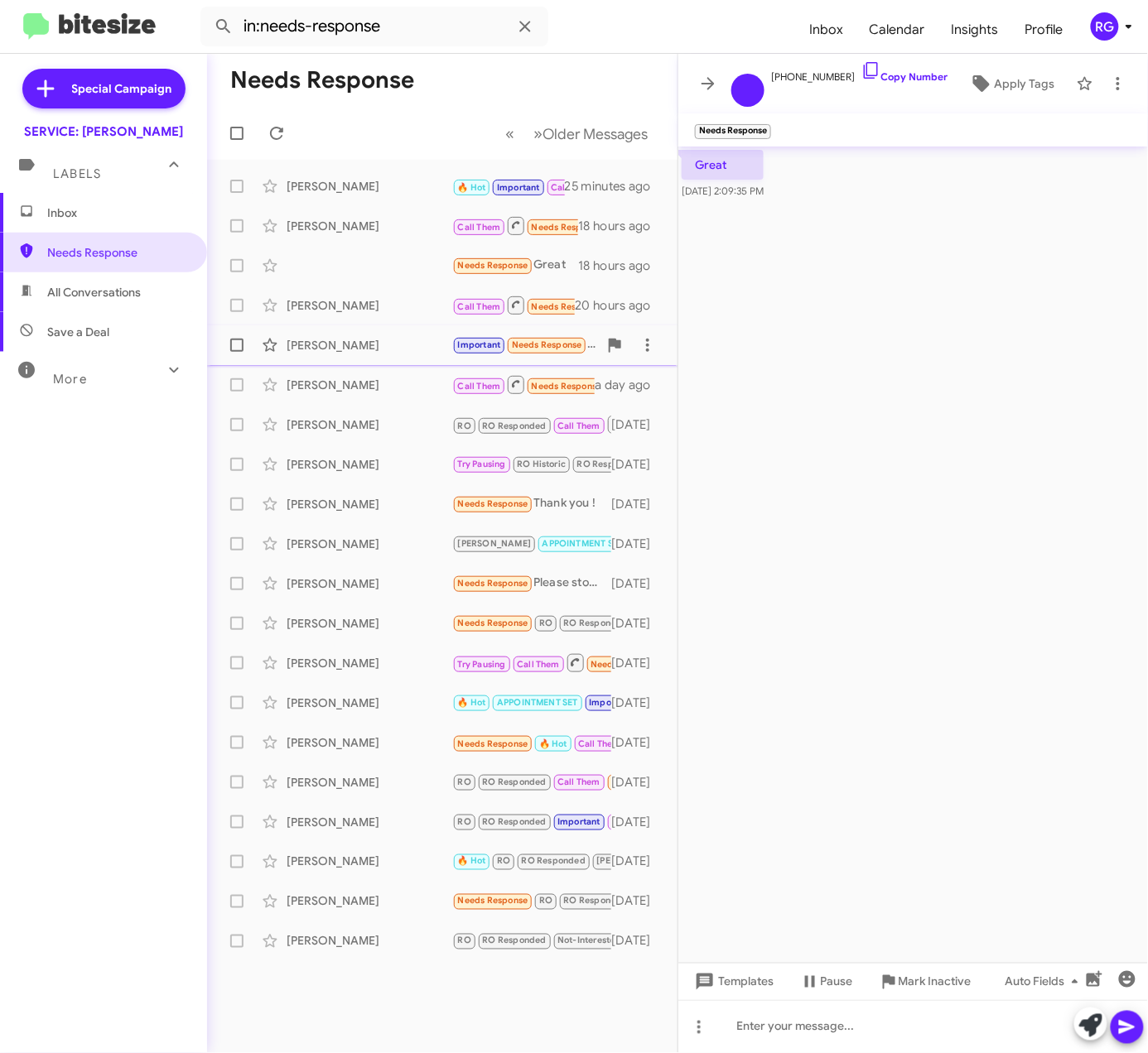
click at [388, 335] on div "Hiromi Bratti Important Needs Response I have requested the past work details o…" at bounding box center [442, 345] width 444 height 33
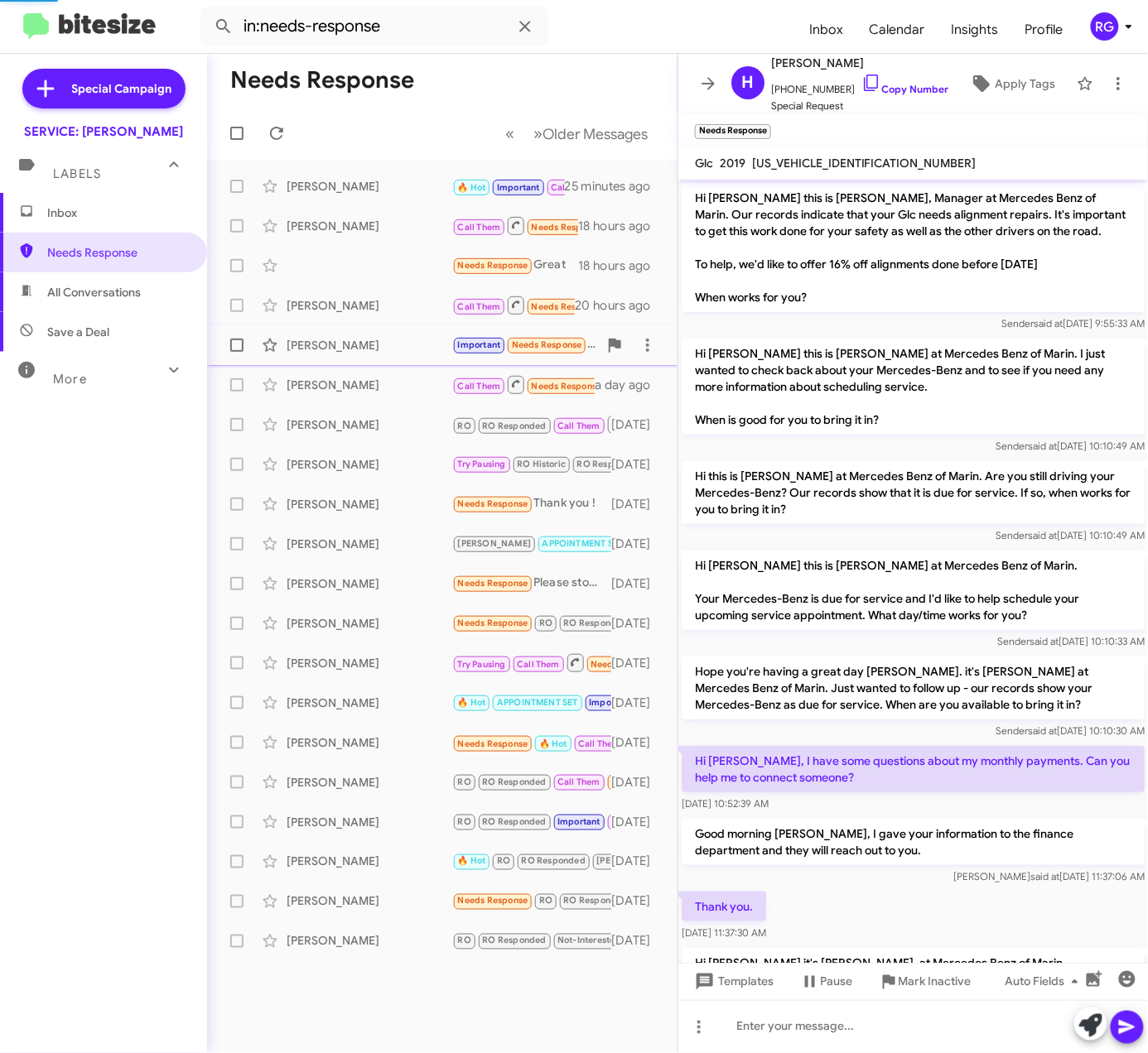
scroll to position [1326, 0]
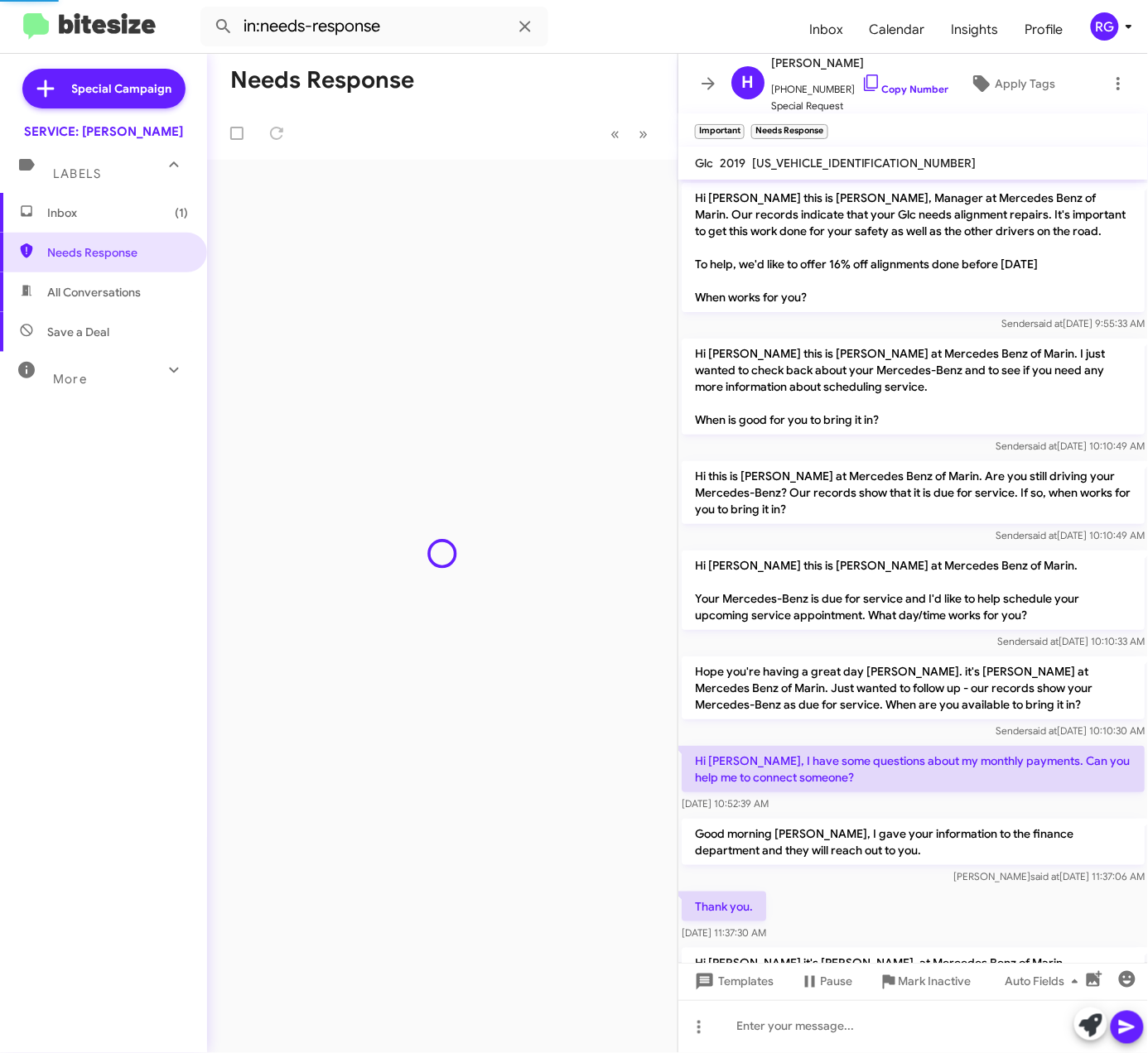
scroll to position [1294, 0]
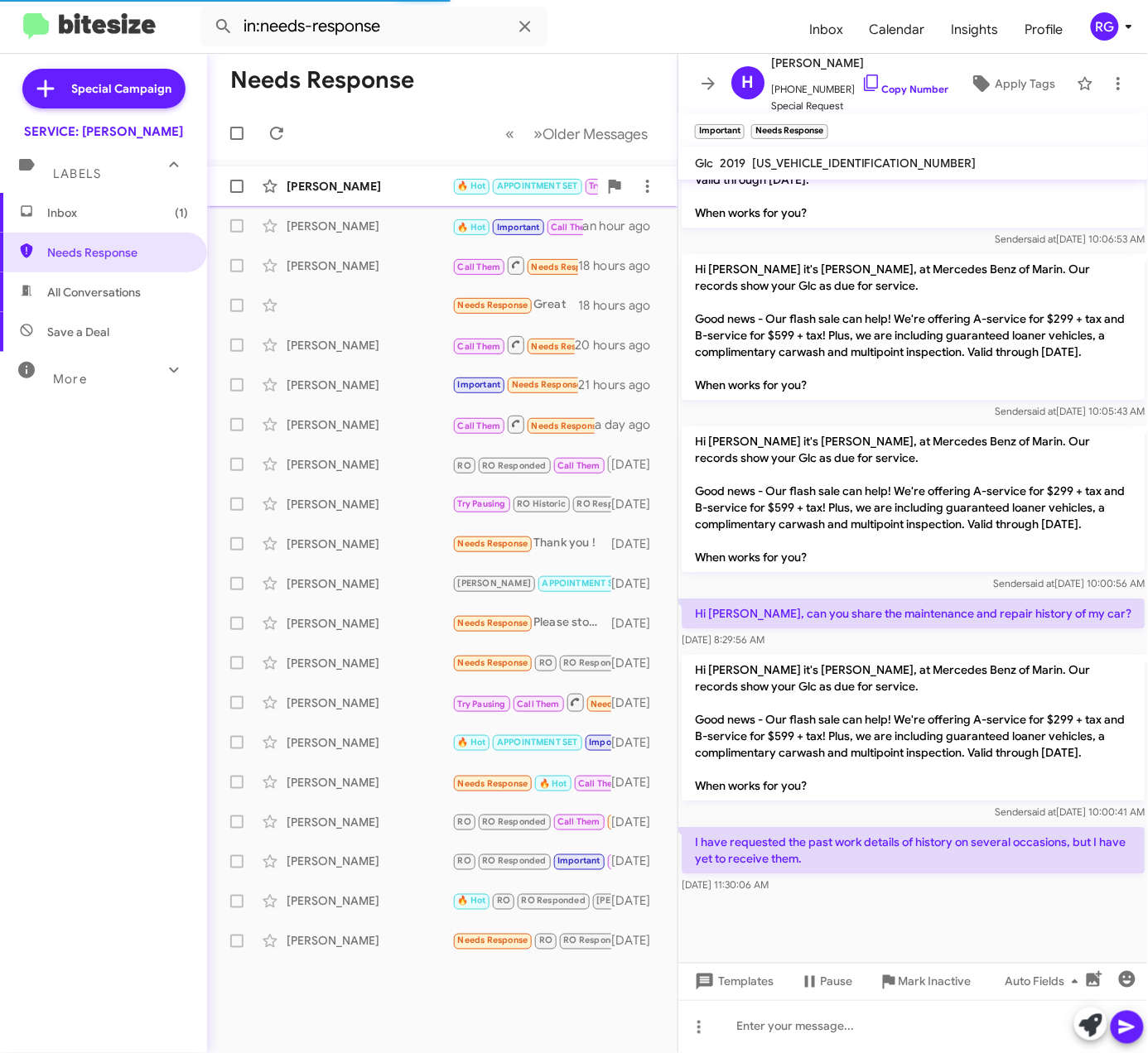
click at [371, 172] on div "Jennifer Johnson 🔥 Hot APPOINTMENT SET Try Pausing Needs Response I forgot, but…" at bounding box center [442, 186] width 444 height 33
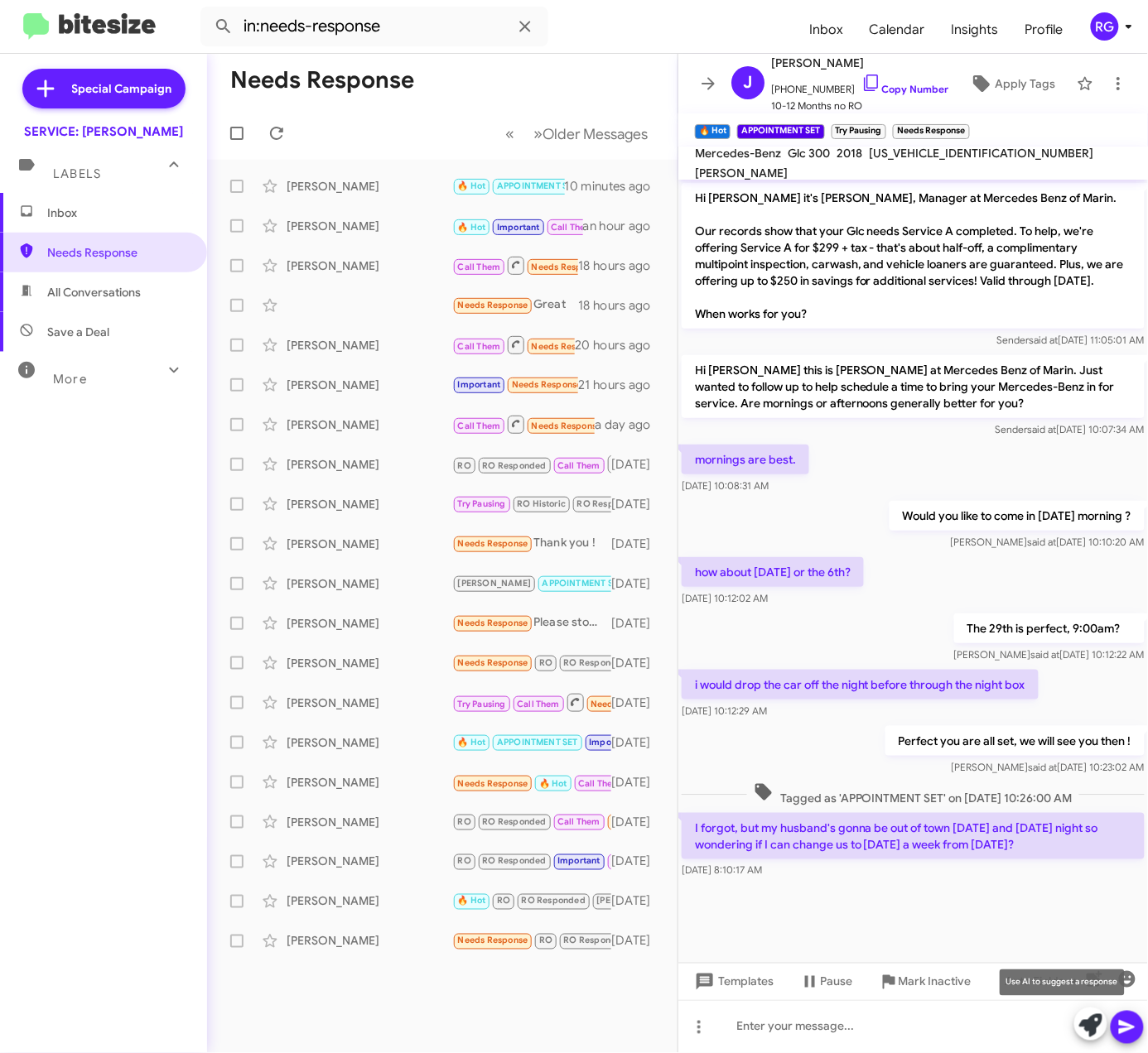
click at [1081, 1027] on icon at bounding box center [1091, 1026] width 23 height 23
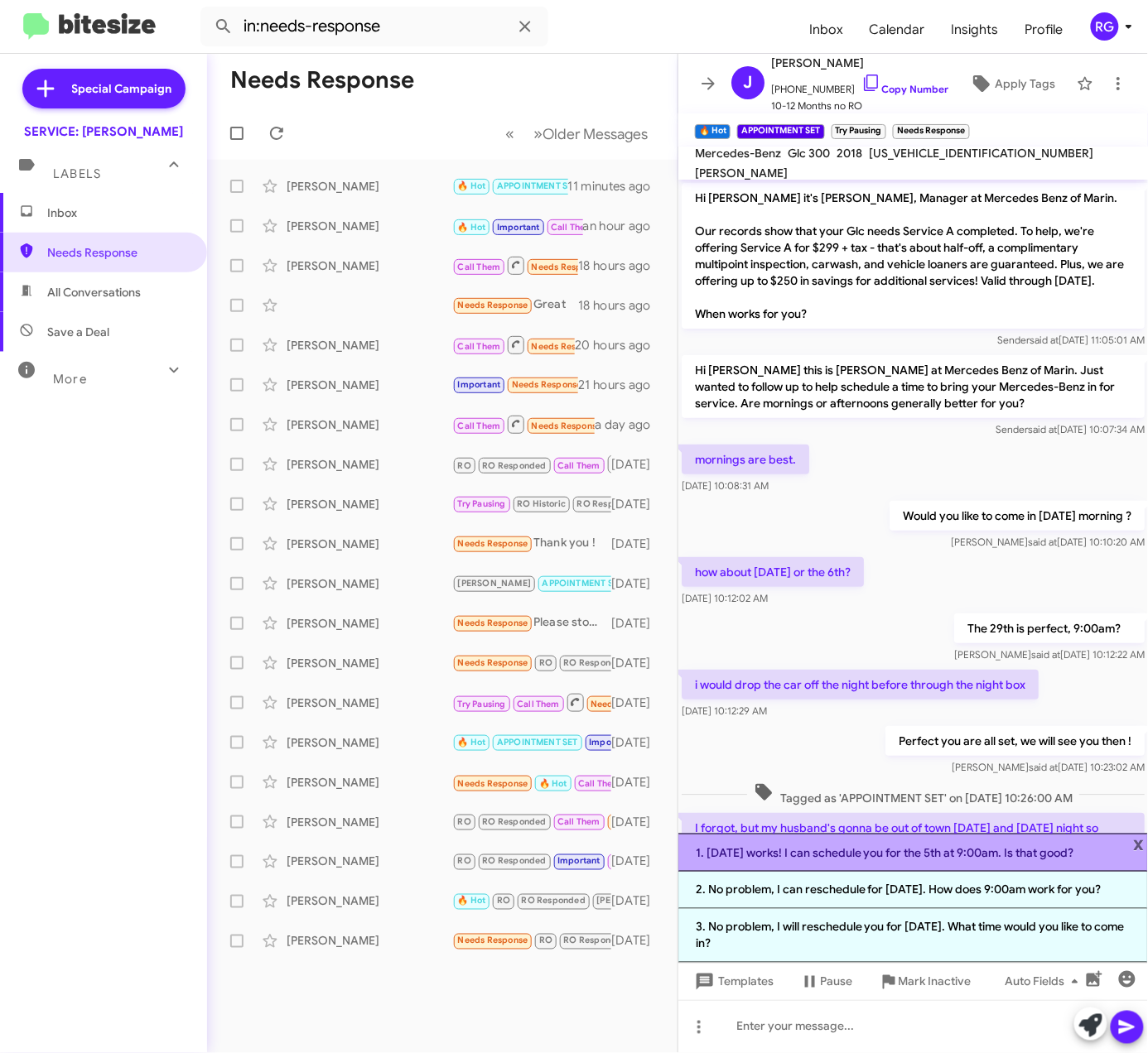
click at [1029, 841] on li "1. Next Thursday works! I can schedule you for the 5th at 9:00am. Is that good?" at bounding box center [913, 852] width 470 height 38
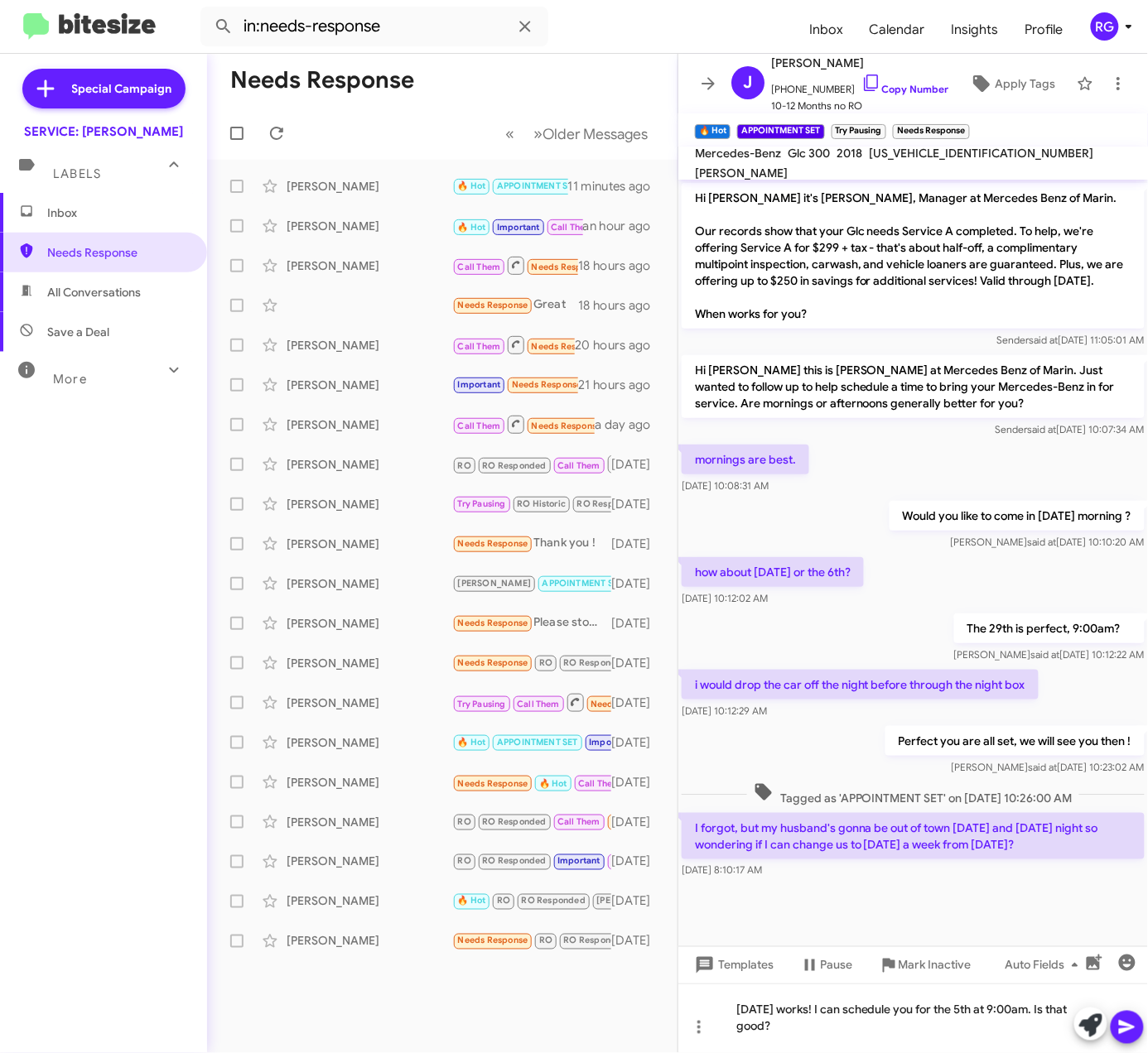
drag, startPoint x: 1065, startPoint y: 332, endPoint x: 1077, endPoint y: 339, distance: 13.9
click at [1065, 334] on div "Sender said at May 7, 2025, 11:05:01 AM" at bounding box center [912, 340] width 463 height 16
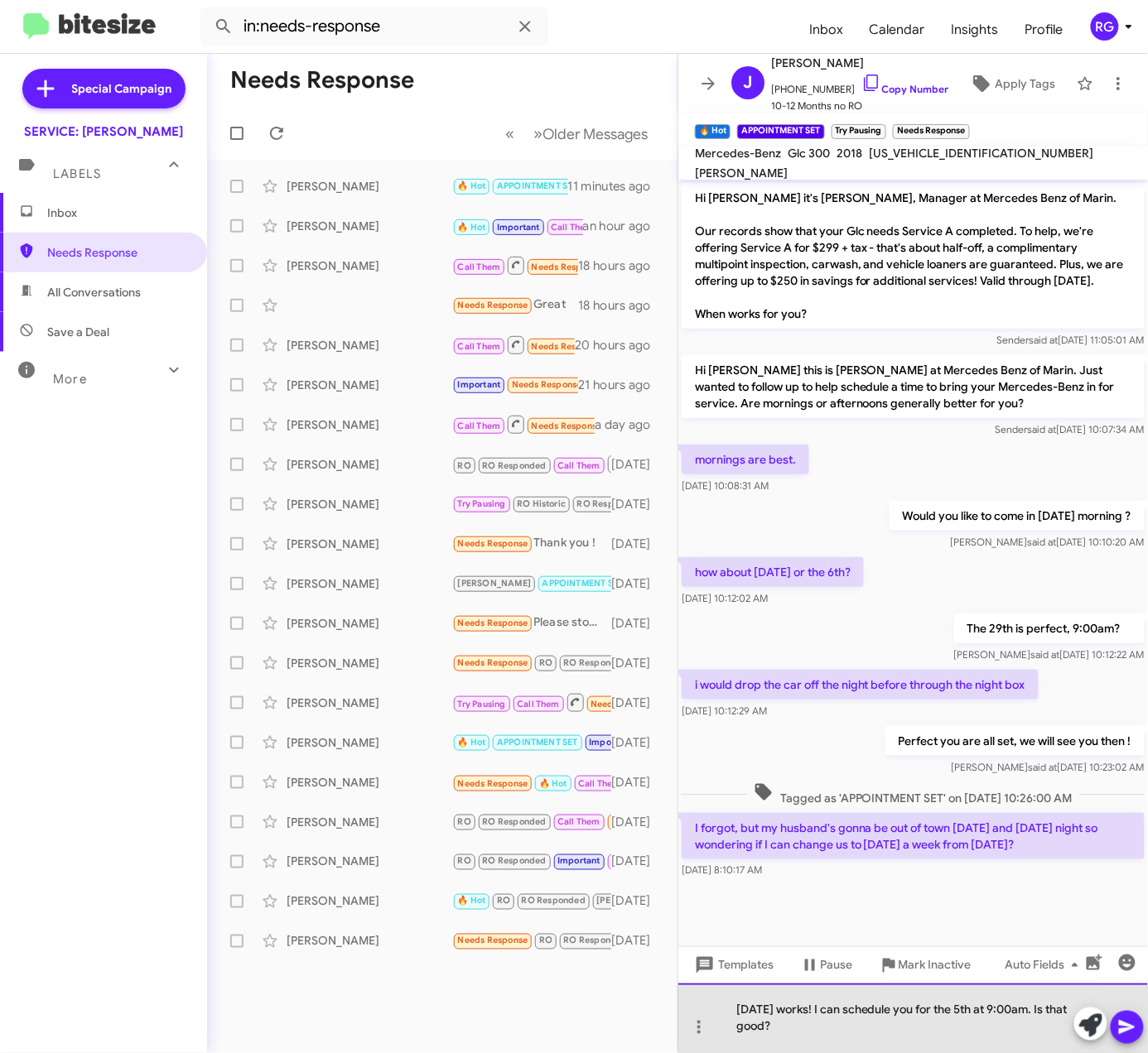
click at [995, 1013] on div "Next Thursday works! I can schedule you for the 5th at 9:00am. Is that good?" at bounding box center [913, 1018] width 470 height 70
click at [999, 1012] on div "Next Thursday works! I can schedule you for the 5th at 9:00am. Is that good?" at bounding box center [913, 1018] width 470 height 70
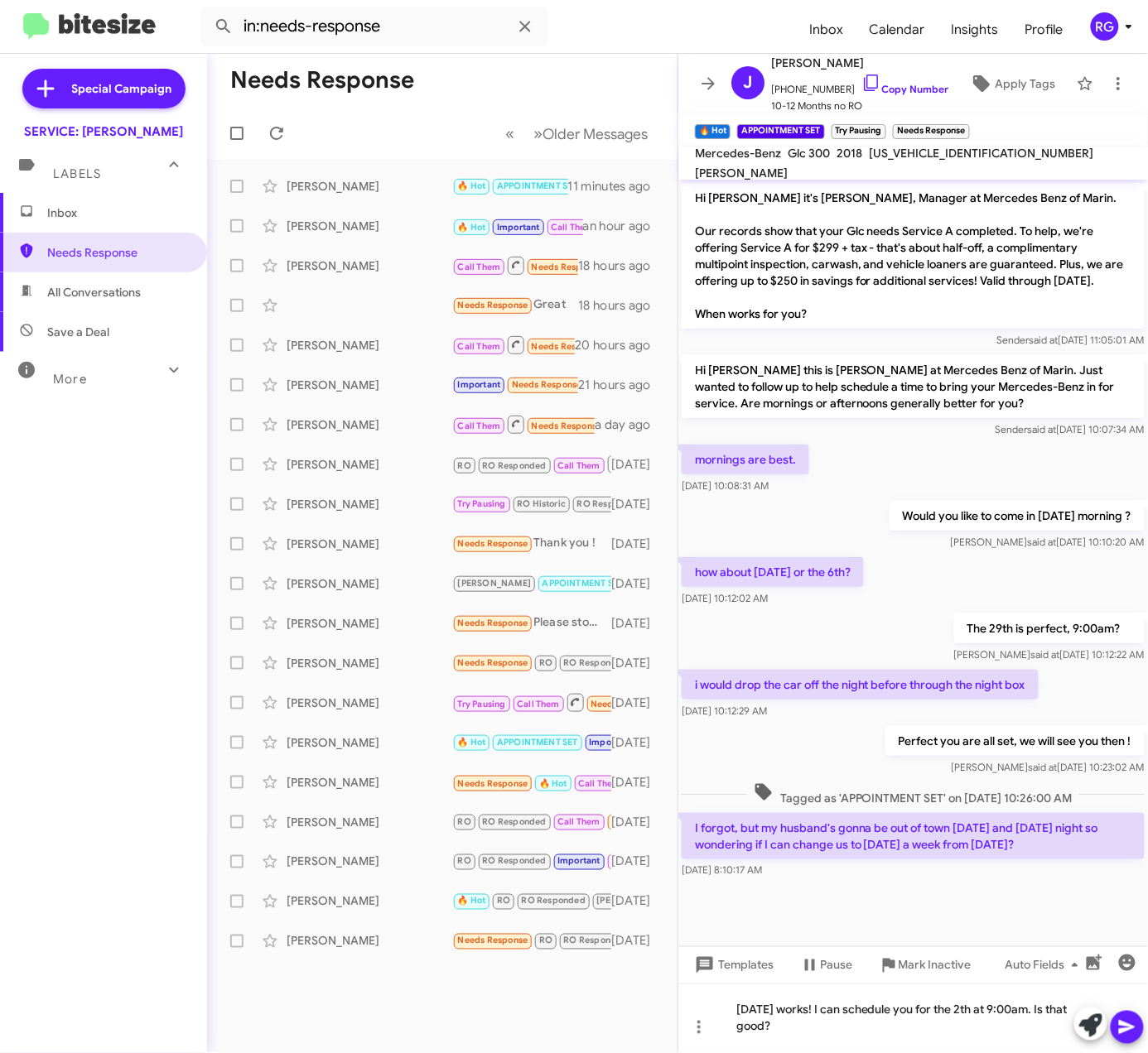
click at [729, 619] on div "The 29th is perfect, 9:00am? Judith said at Sep 23, 2025, 10:12:22 AM" at bounding box center [913, 639] width 470 height 56
click at [1134, 1024] on icon at bounding box center [1127, 1028] width 20 height 20
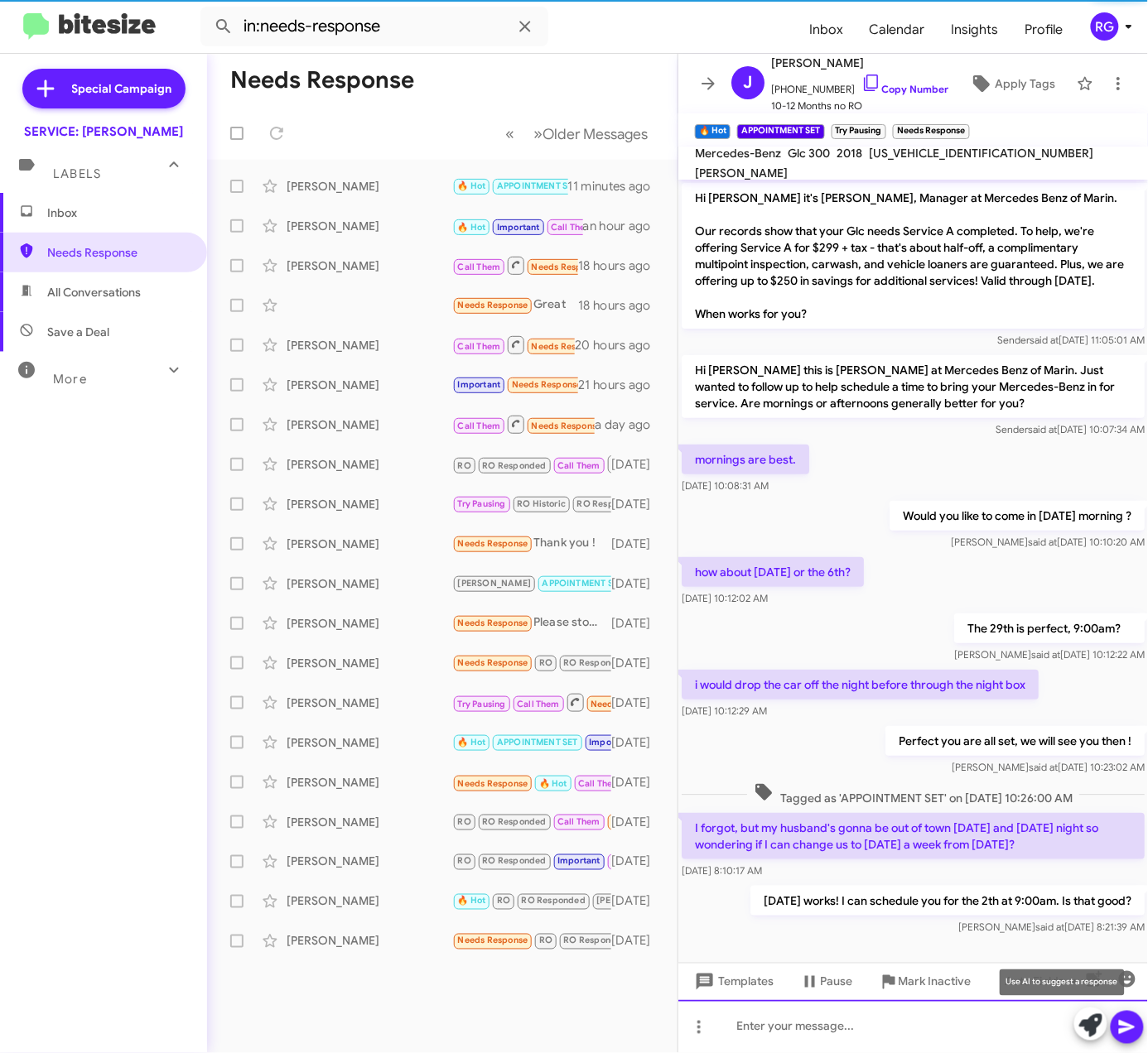
scroll to position [38, 0]
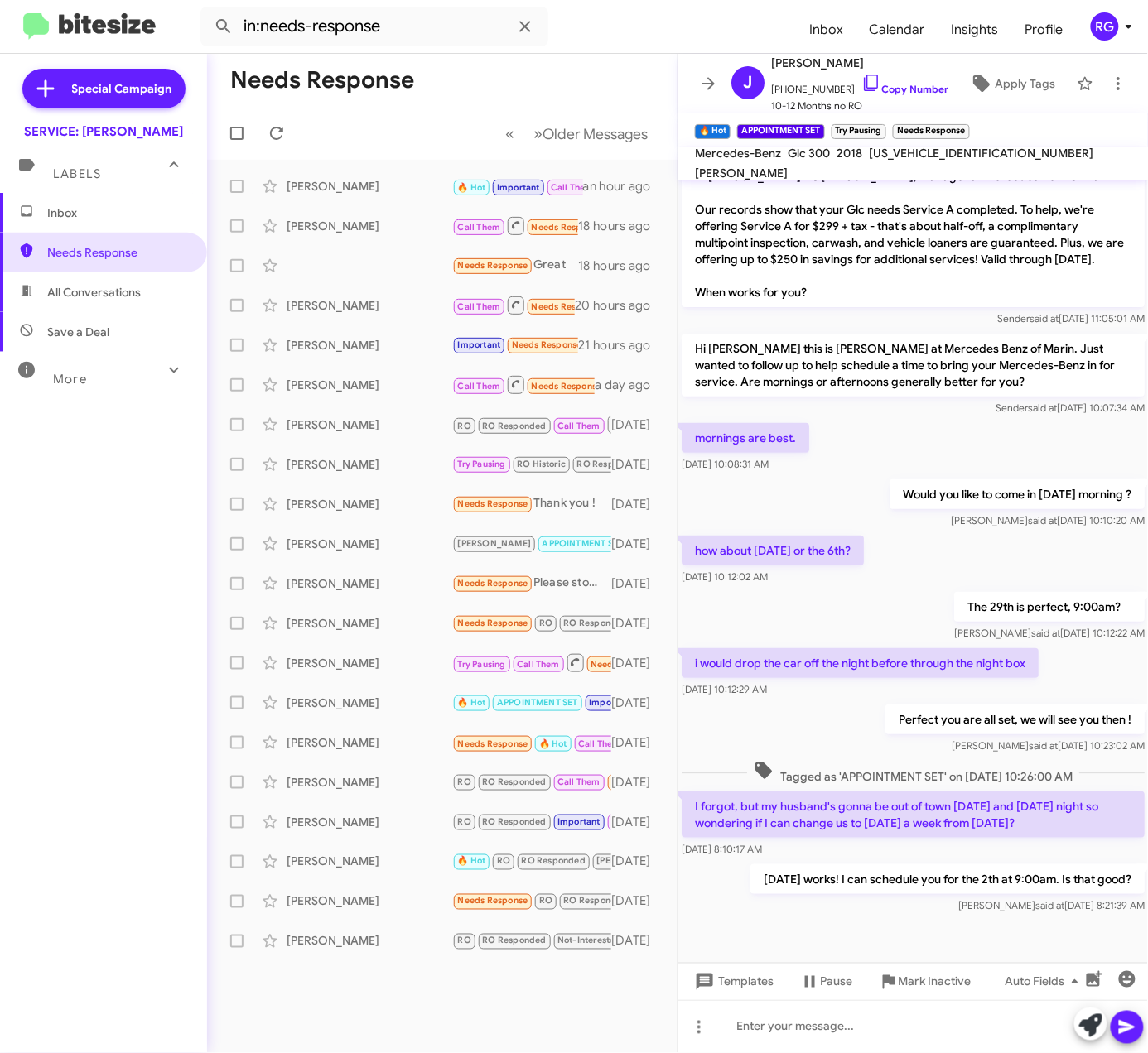
click at [961, 160] on span "[US_VEHICLE_IDENTIFICATION_NUMBER]" at bounding box center [981, 153] width 224 height 14
click at [961, 160] on span "[US_VEHICLE_IDENTIFICATION_NUMBER]" at bounding box center [981, 153] width 224 height 14
copy span "[US_VEHICLE_IDENTIFICATION_NUMBER]"
drag, startPoint x: 641, startPoint y: 845, endPoint x: 763, endPoint y: 868, distance: 124.1
click at [763, 868] on p "[DATE] works! I can schedule you for the 2th at 9:00am. Is that good?" at bounding box center [948, 879] width 394 height 30
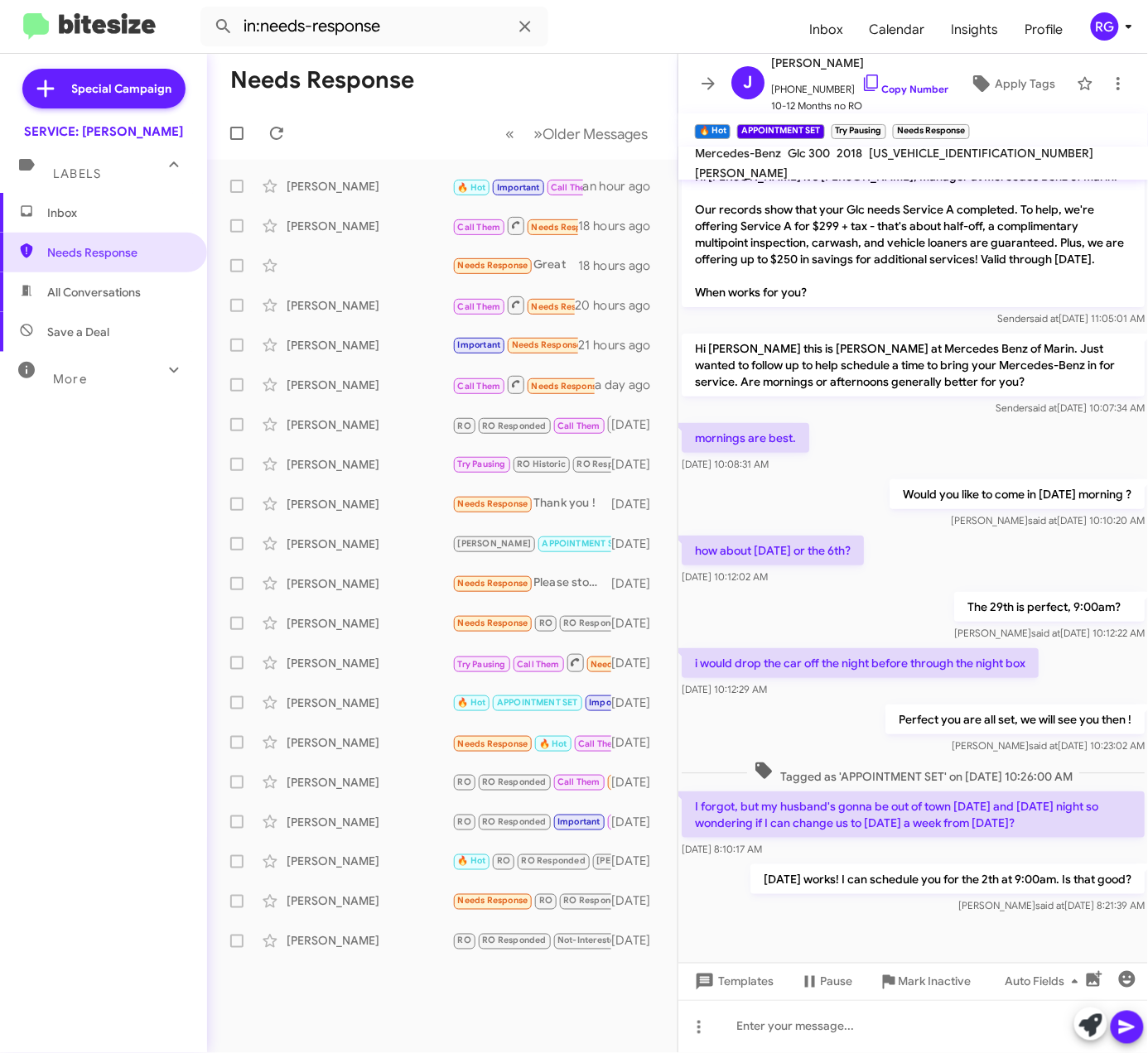
click at [0, 636] on html "in:needs-response Inbox Calendar Insights Profile RG Special Campaign SERVICE: …" at bounding box center [574, 526] width 1148 height 1053
drag, startPoint x: 209, startPoint y: 462, endPoint x: 199, endPoint y: 422, distance: 41.2
click at [209, 459] on span "Fernando Barranco Try Pausing RO Historic RO Responded Historic Needs Response …" at bounding box center [442, 464] width 471 height 40
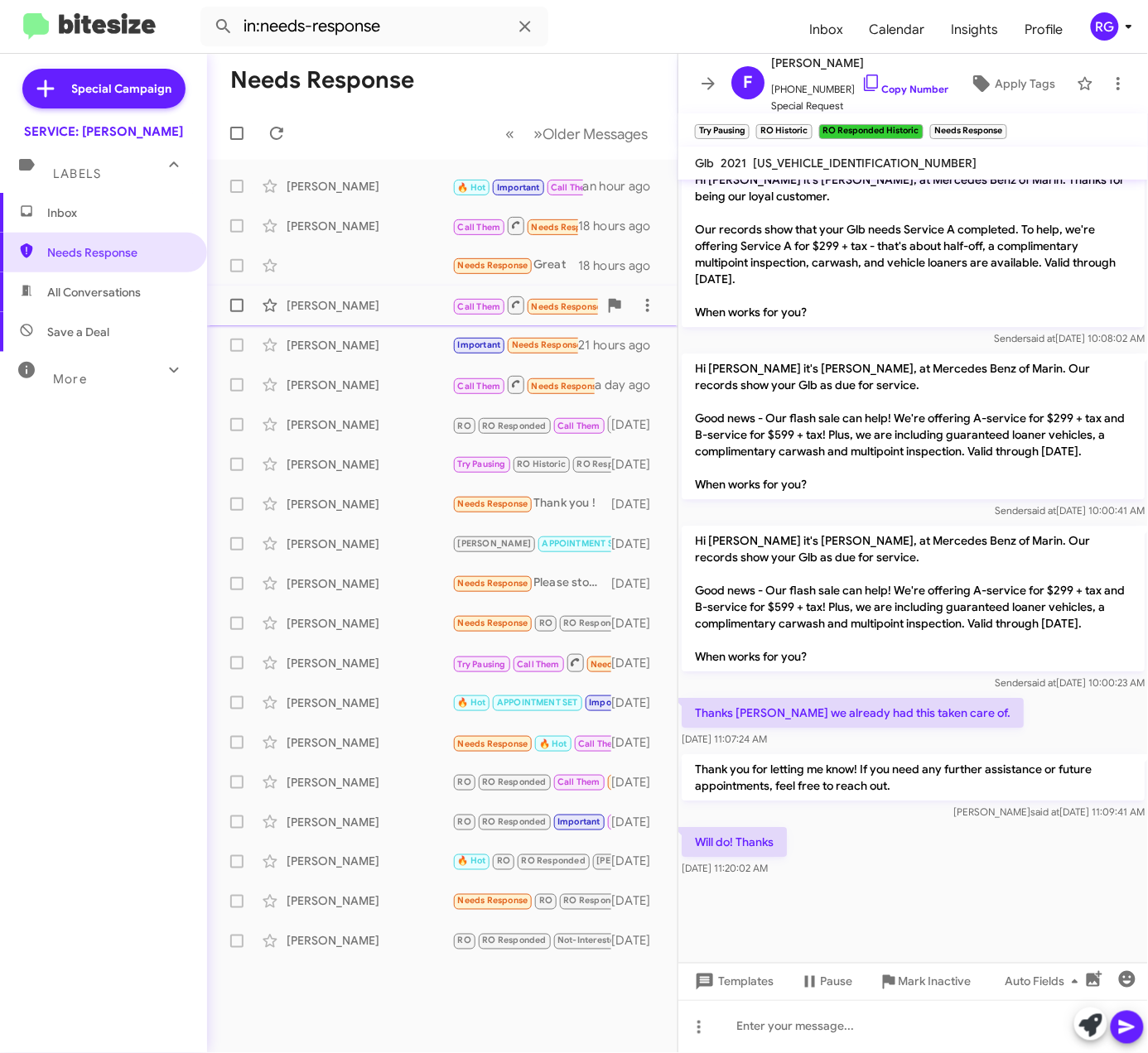
click at [438, 322] on span "Brittany Battle Call Them Needs Response Inbound Call 20 hours ago" at bounding box center [442, 305] width 471 height 40
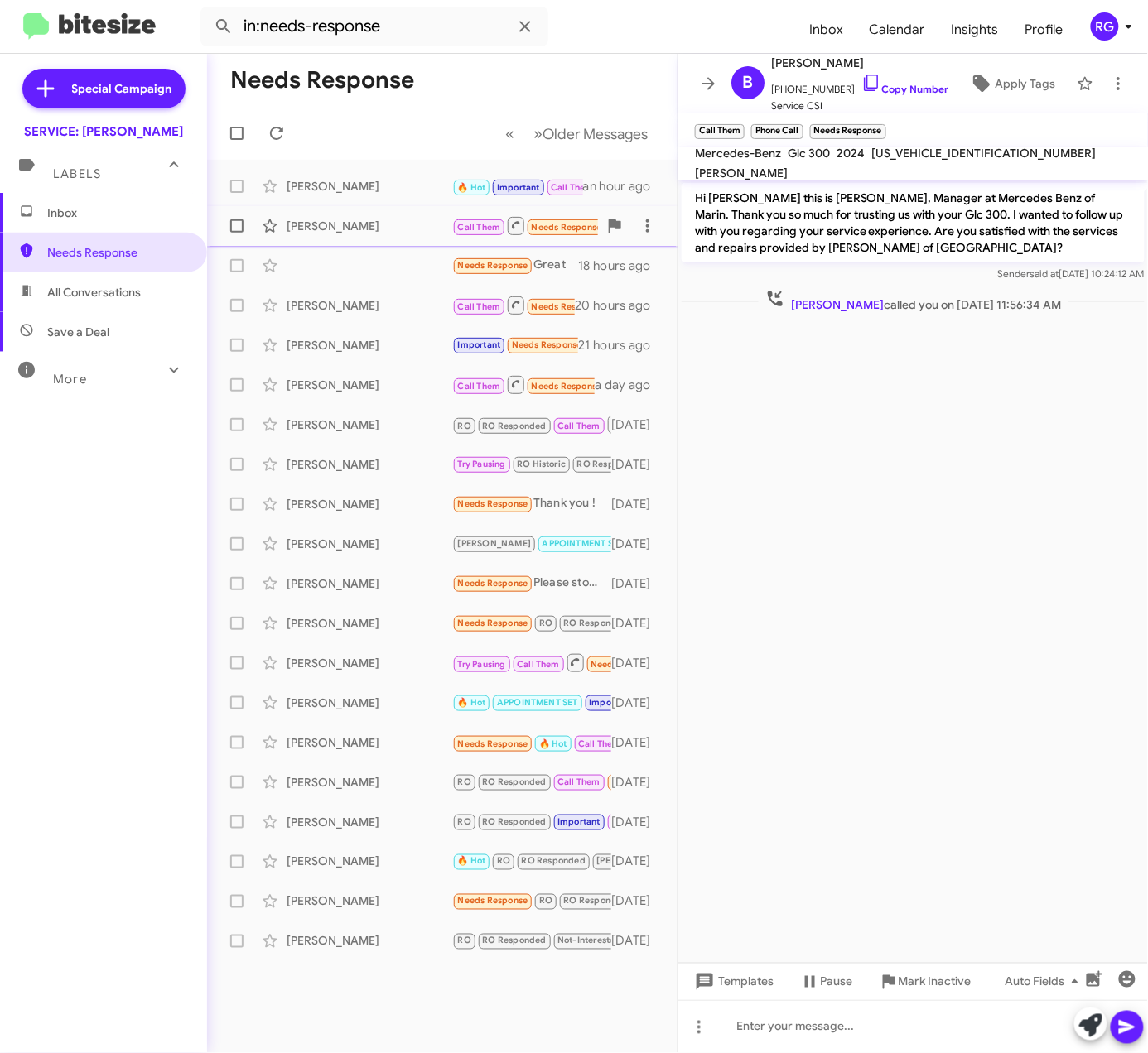
click at [458, 232] on span "Call Them" at bounding box center [479, 227] width 43 height 11
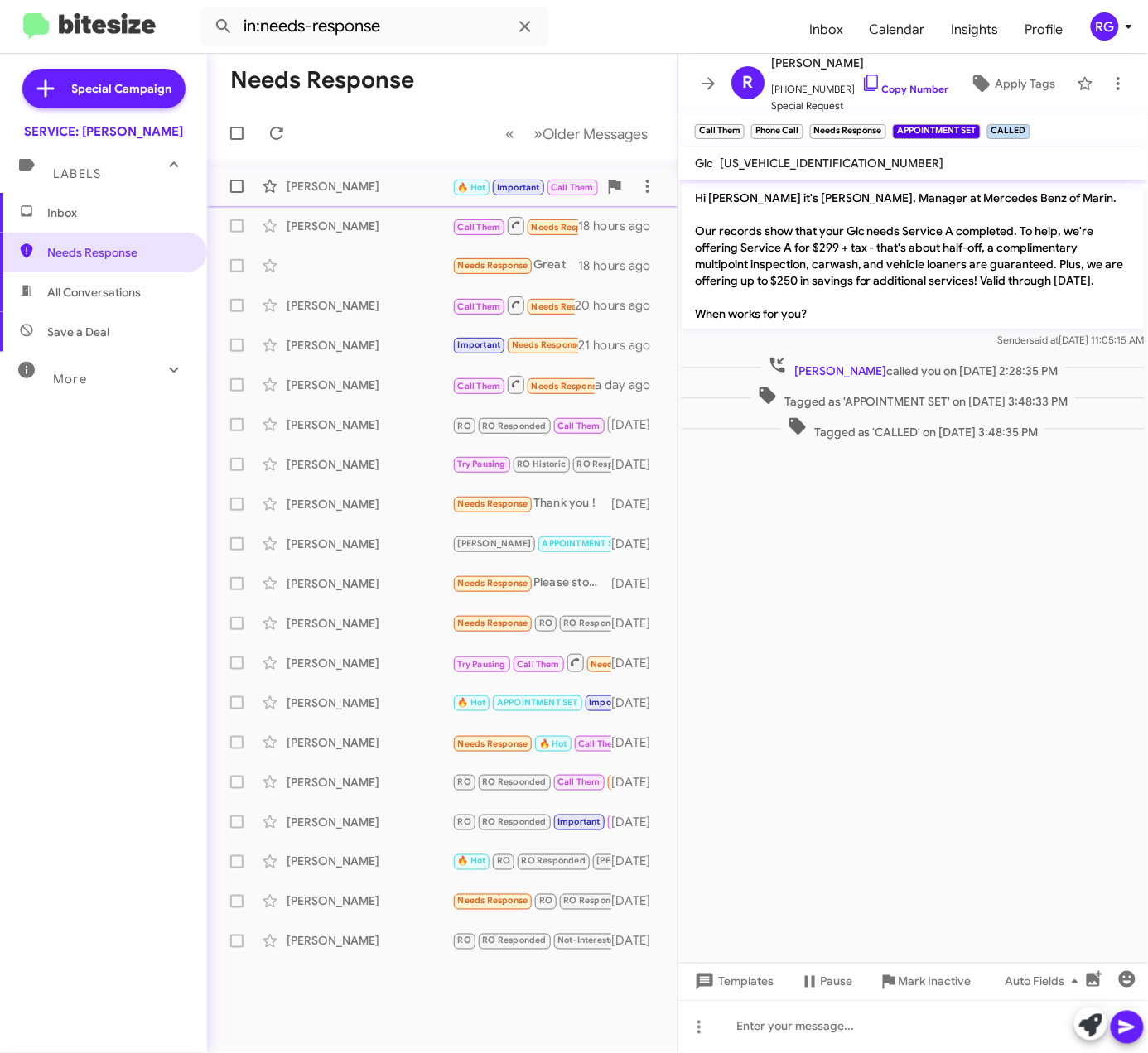
click at [418, 200] on div "Mary Mcdevitt 🔥 Hot Important Call Them Needs Response CALLED Inbound Call an h…" at bounding box center [442, 186] width 444 height 33
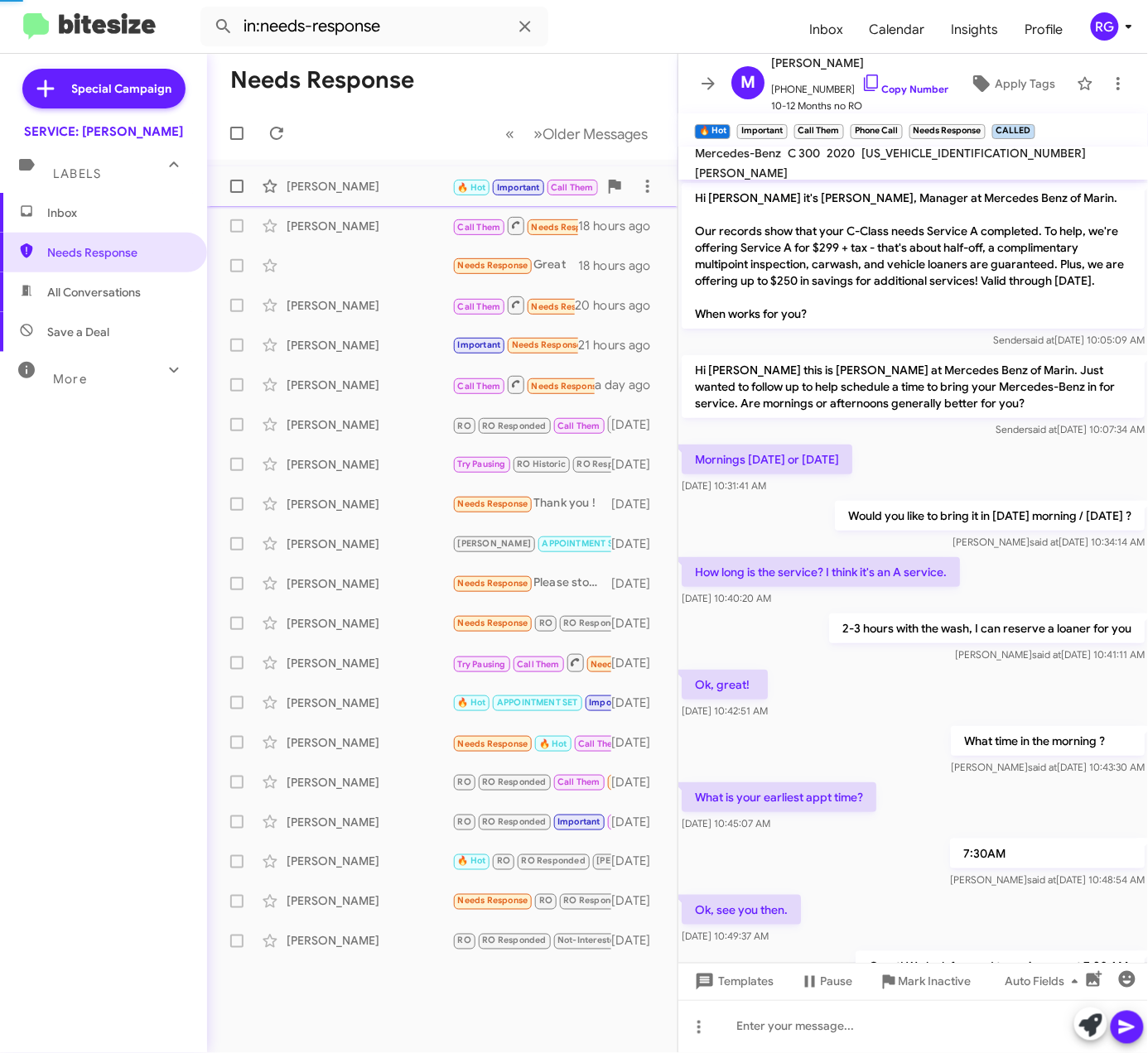
scroll to position [177, 0]
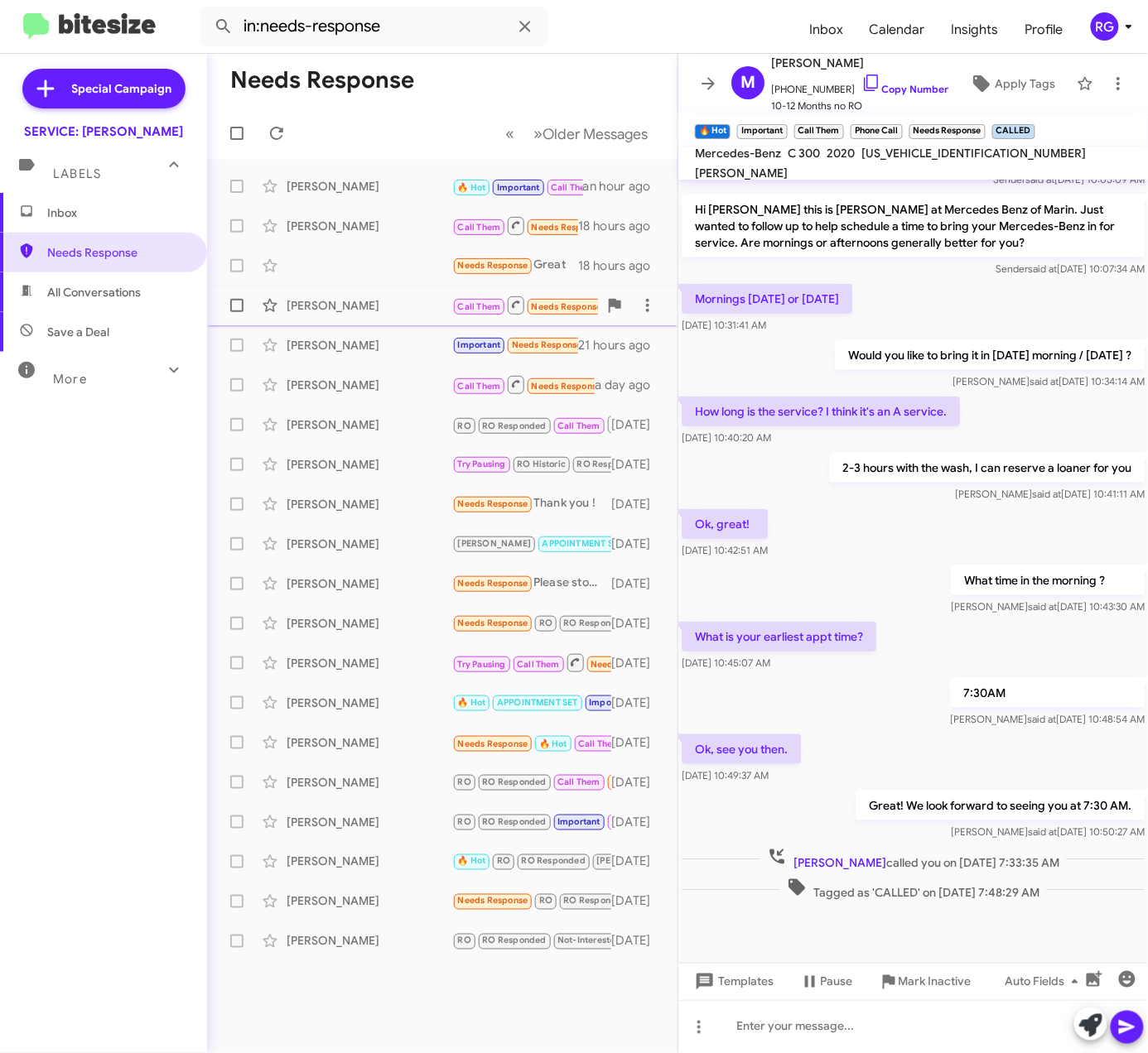
click at [226, 311] on label at bounding box center [237, 305] width 33 height 33
click at [236, 312] on input "checkbox" at bounding box center [236, 312] width 1 height 1
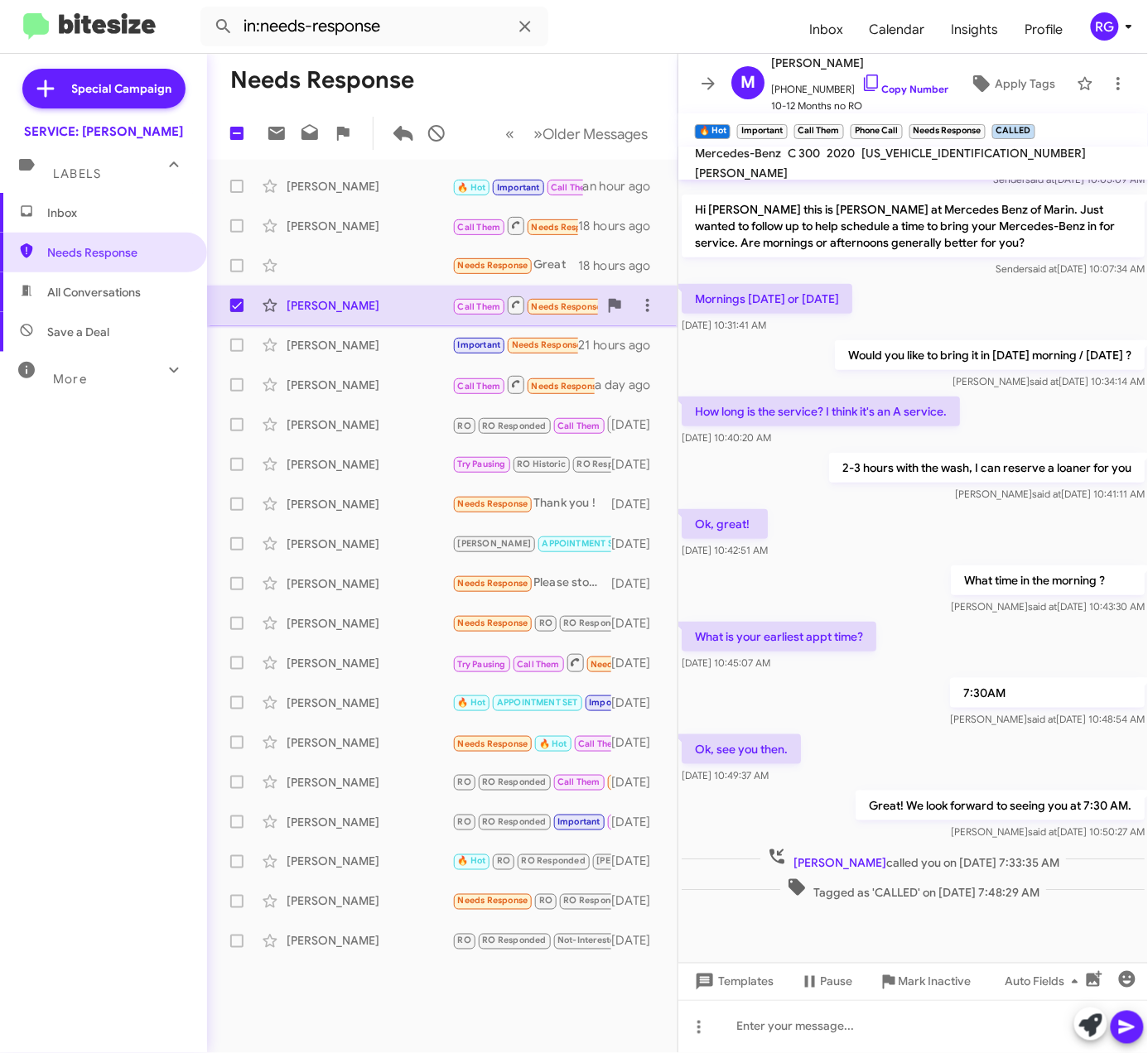
click at [226, 312] on label at bounding box center [237, 305] width 33 height 33
click at [236, 312] on input "checkbox" at bounding box center [236, 312] width 1 height 1
checkbox input "false"
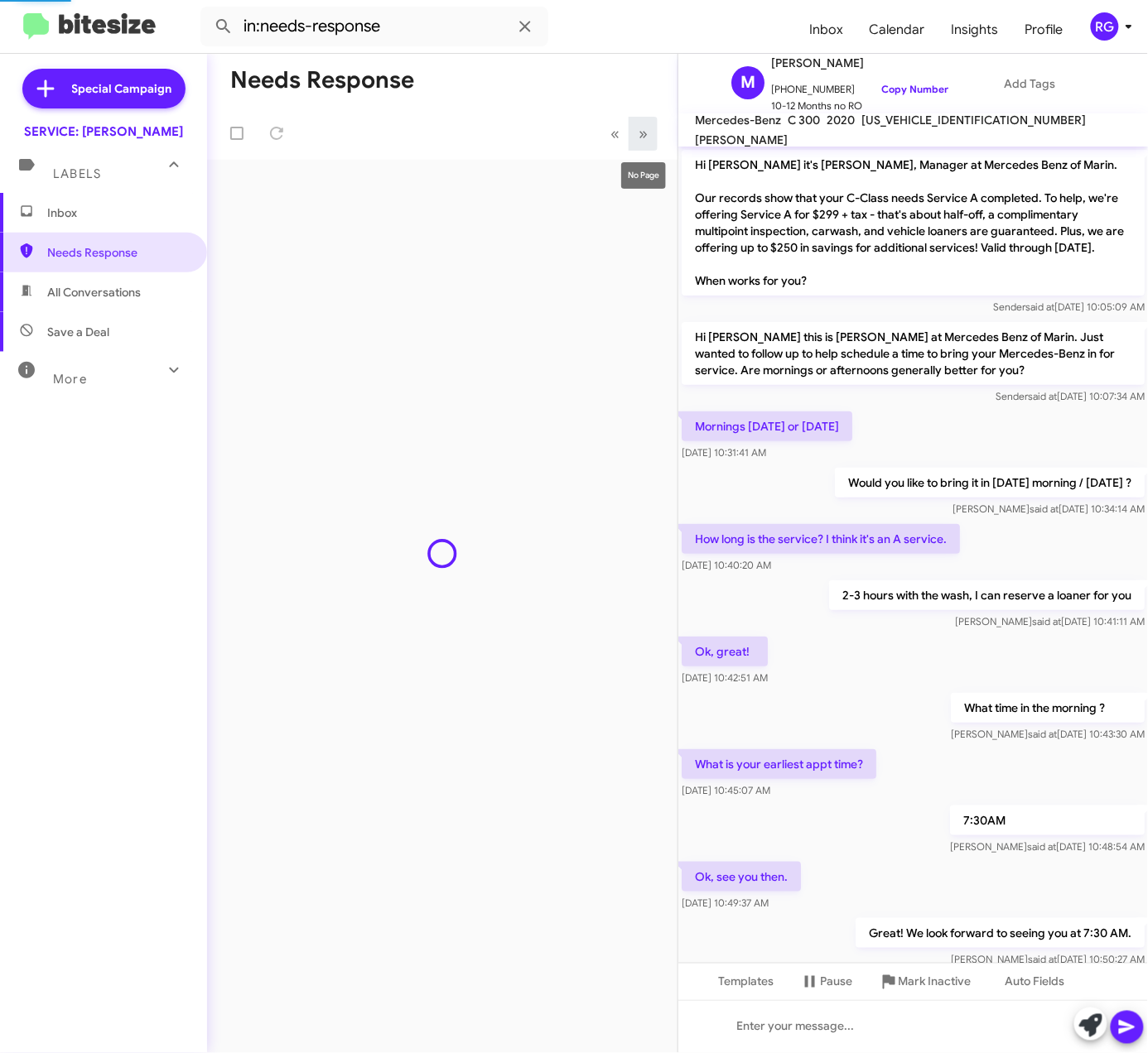
scroll to position [144, 0]
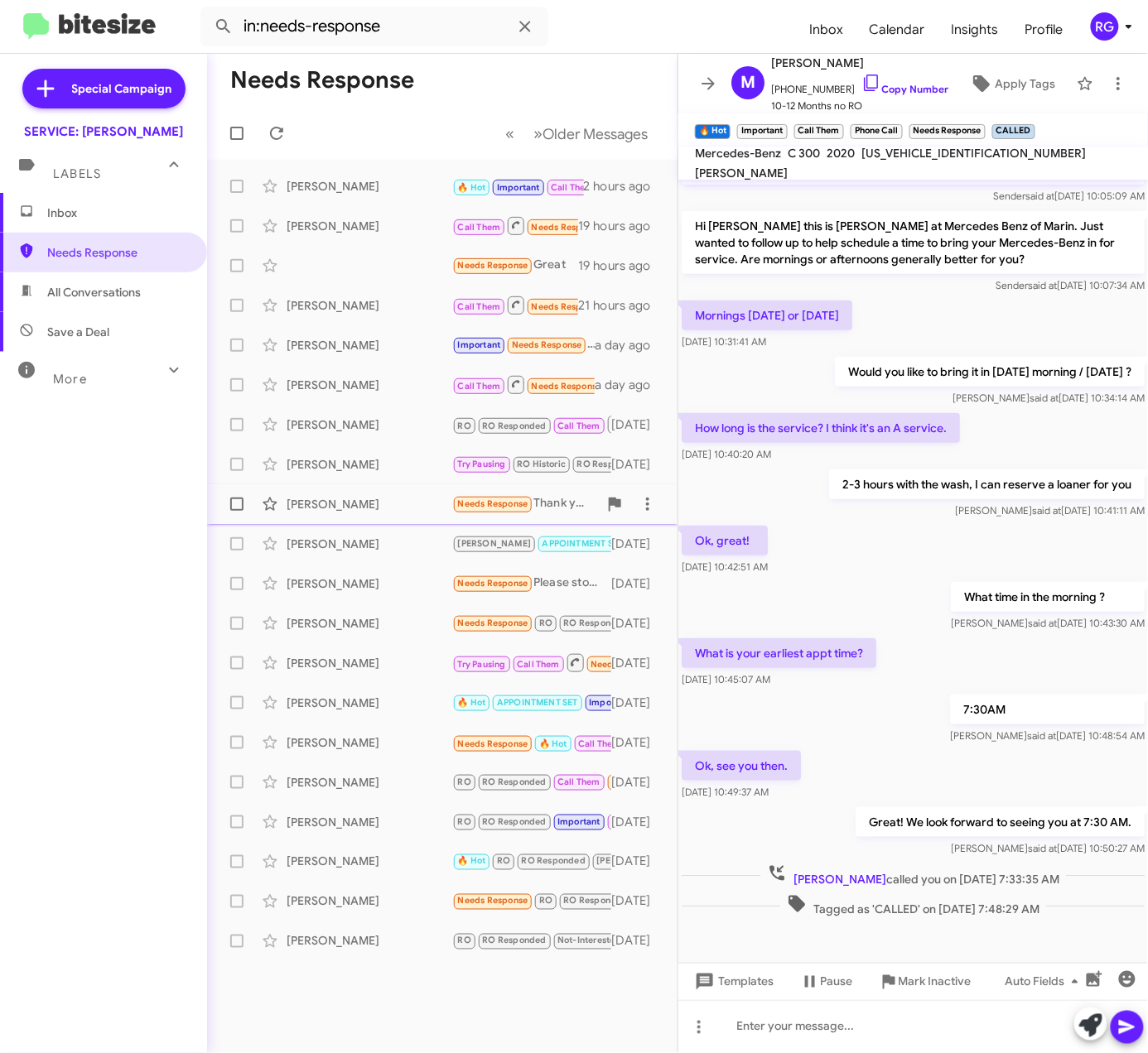
drag, startPoint x: 508, startPoint y: 215, endPoint x: 330, endPoint y: 500, distance: 336.0
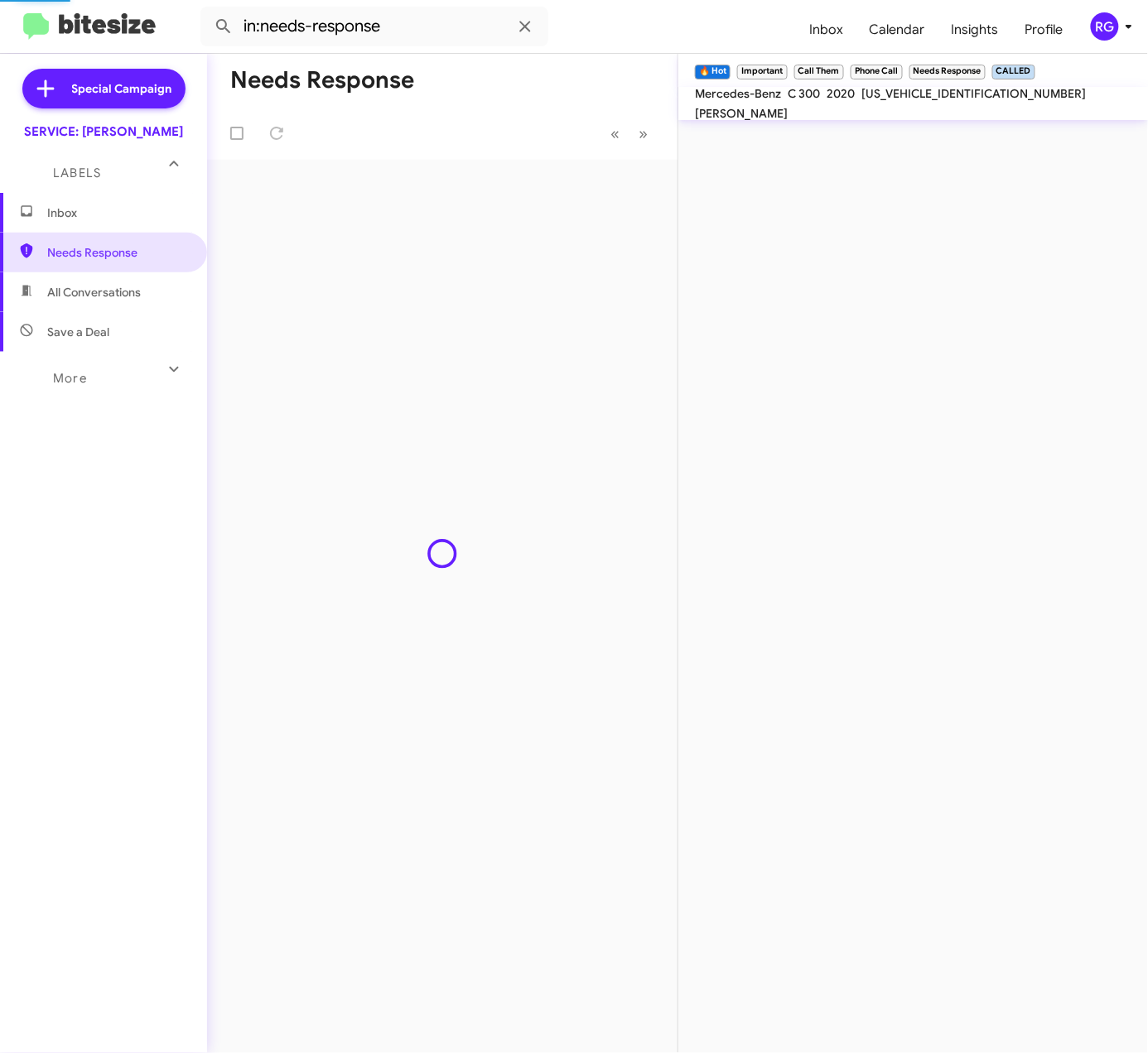
click at [47, 4] on mat-toolbar "in:needs-response Inbox Calendar Insights Profile RG" at bounding box center [574, 26] width 1148 height 53
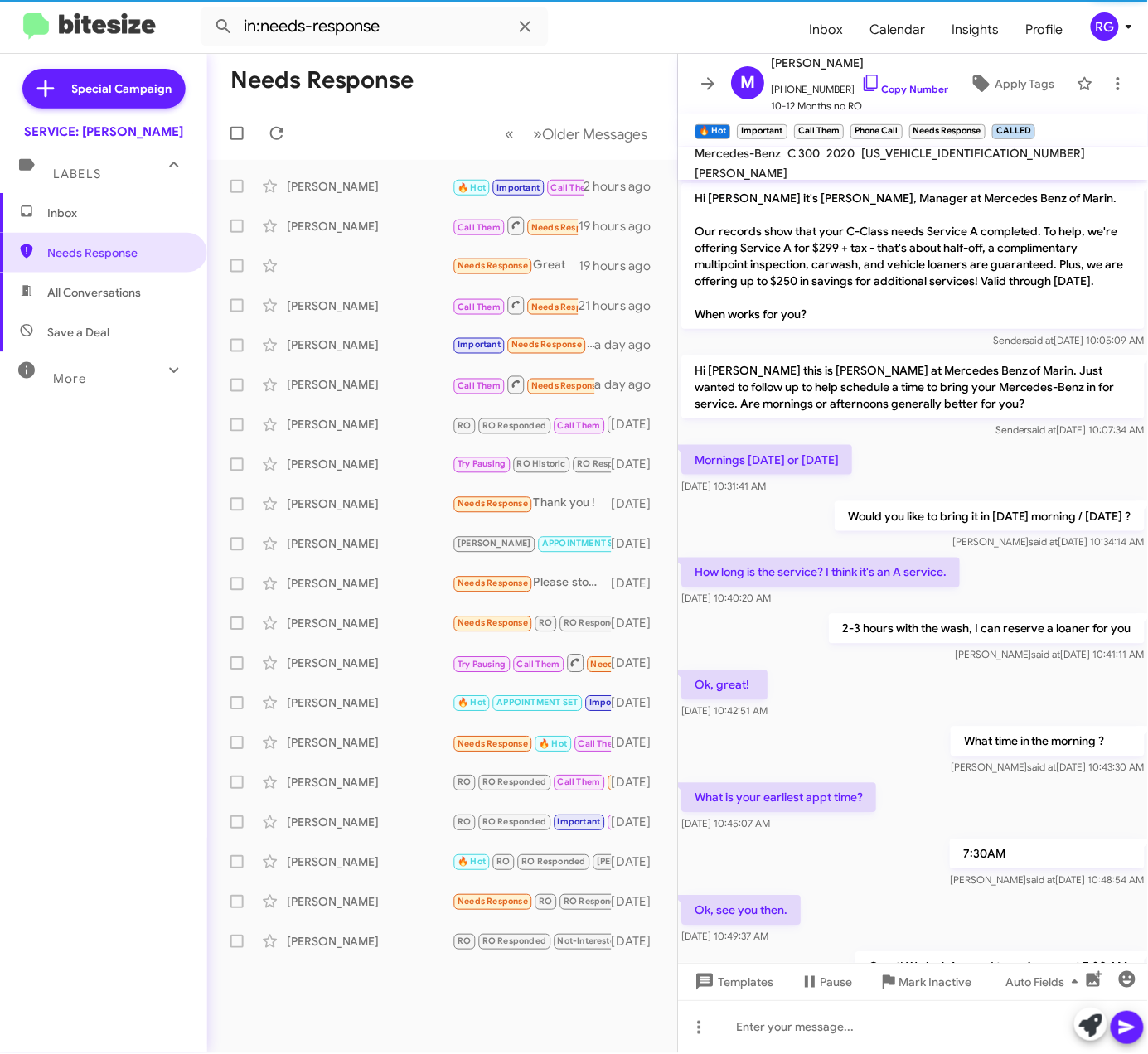
scroll to position [177, 0]
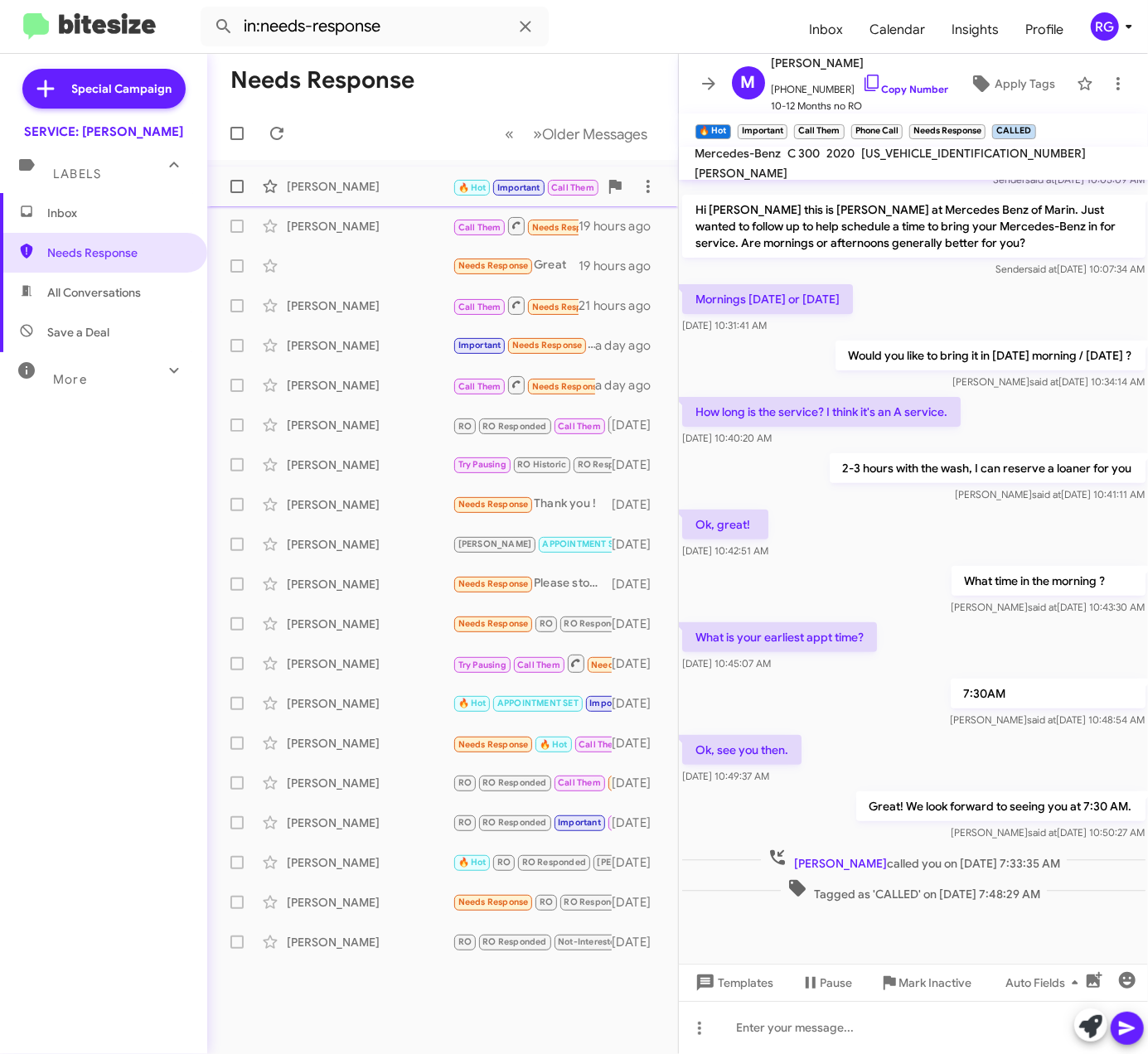
click at [386, 187] on div "[PERSON_NAME]" at bounding box center [369, 186] width 165 height 16
click at [343, 240] on div "[PERSON_NAME] Call Them Needs Response APPOINTMENT SET CALLED Inbound Call 19 h…" at bounding box center [442, 226] width 444 height 33
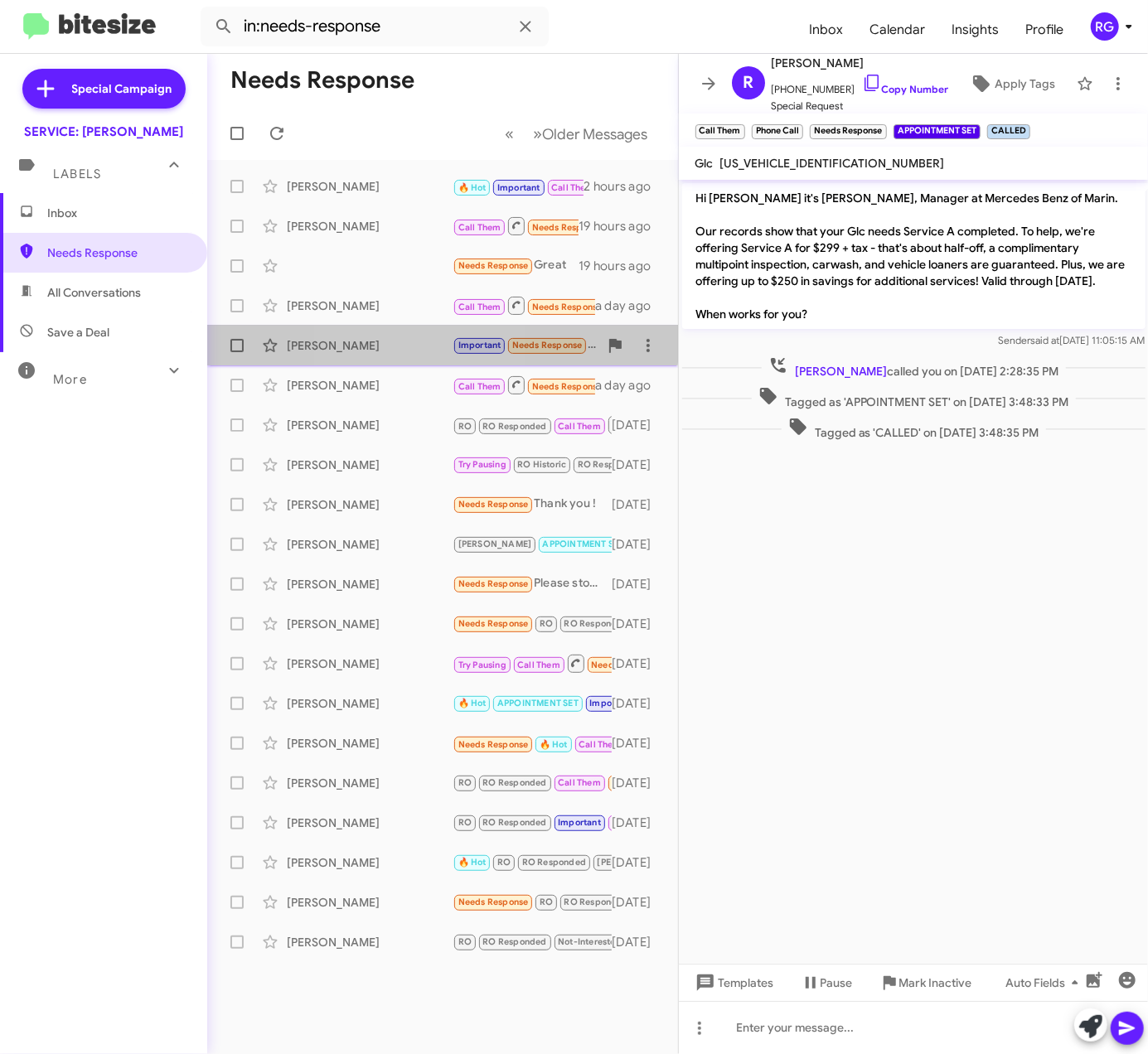
click at [392, 334] on div "[PERSON_NAME] Important Needs Response I have requested the past work details o…" at bounding box center [442, 345] width 444 height 33
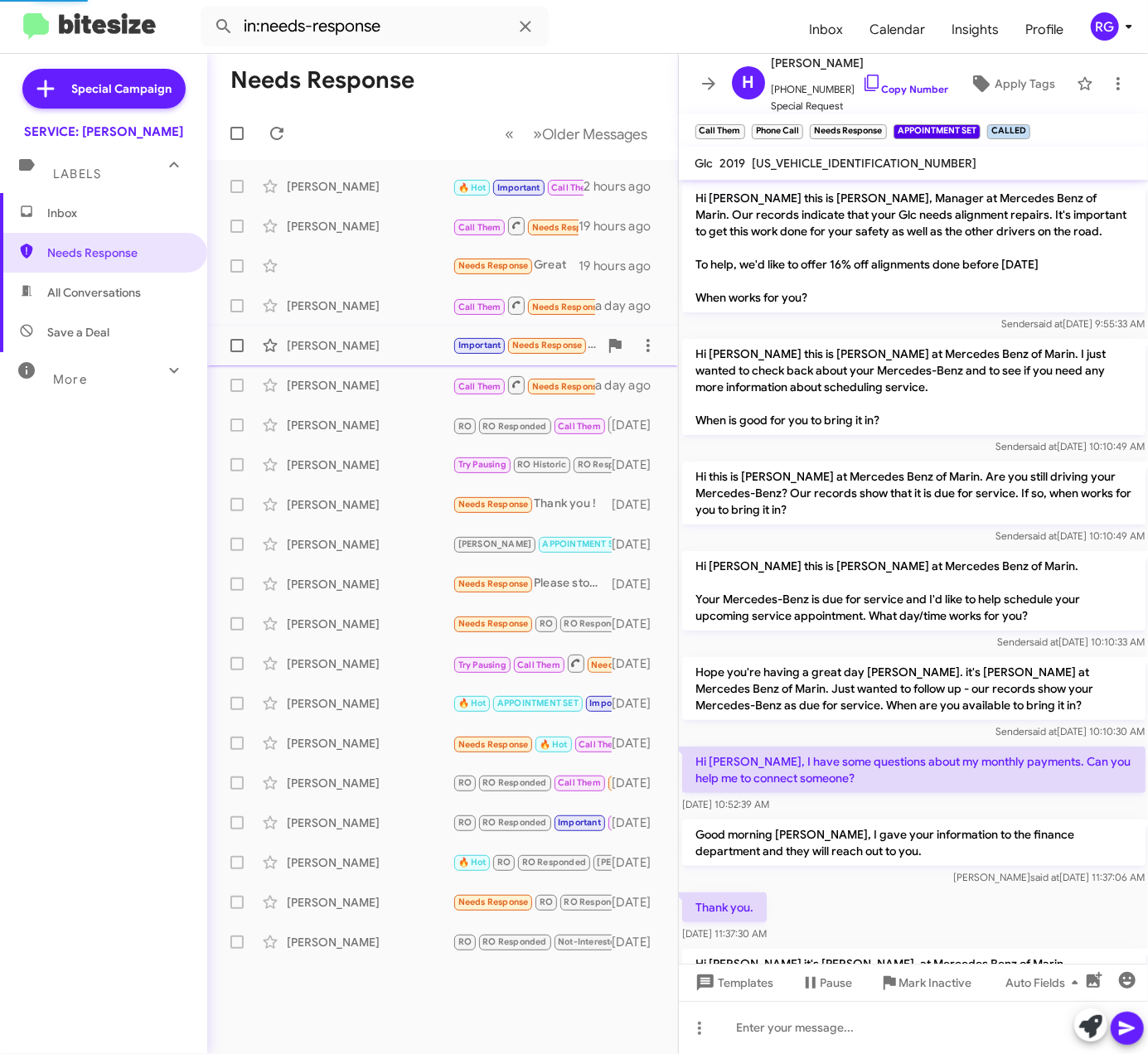
scroll to position [1328, 0]
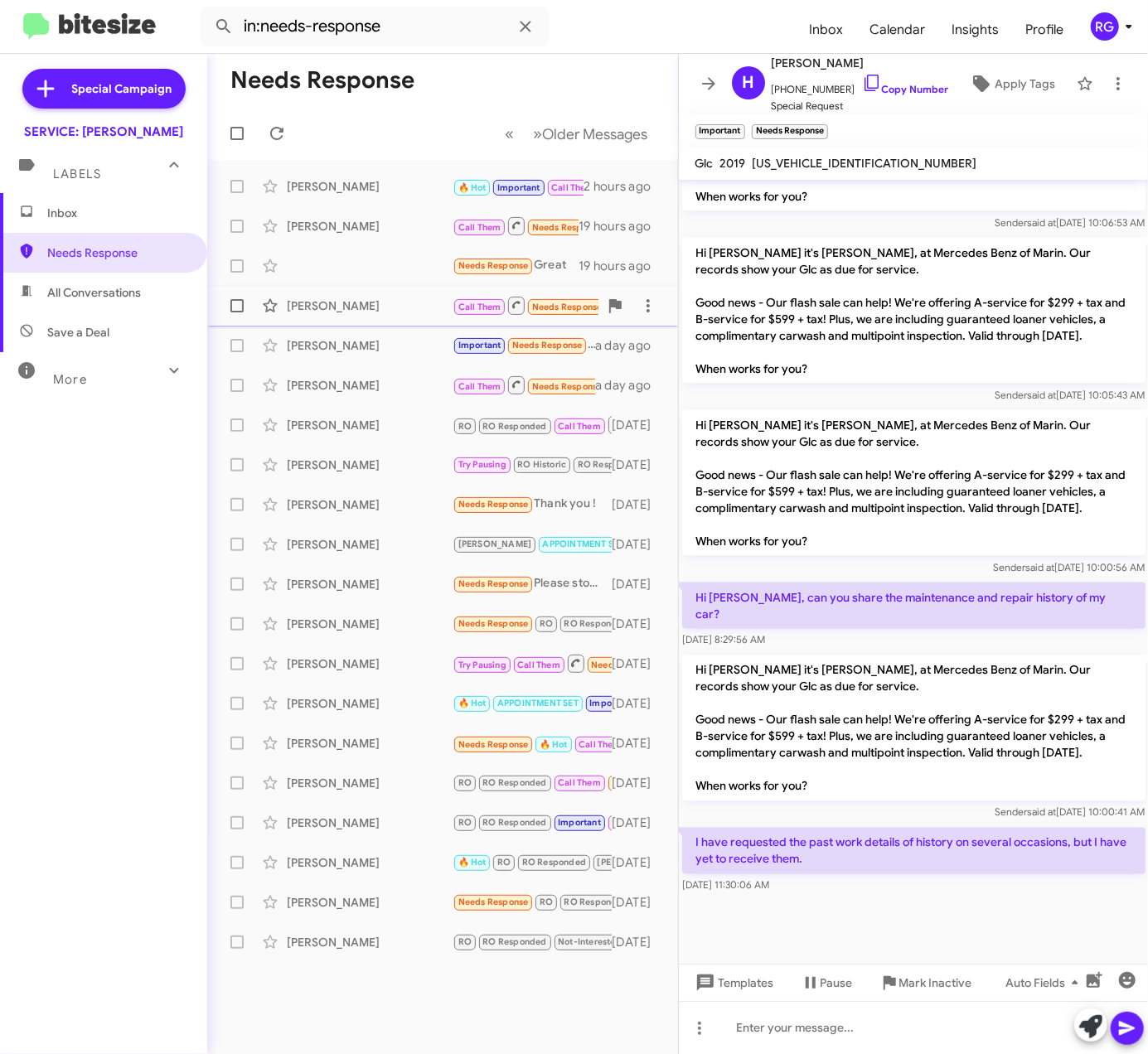
click at [392, 316] on div "[PERSON_NAME] Call Them Needs Response Inbound Call a day ago" at bounding box center [442, 306] width 444 height 33
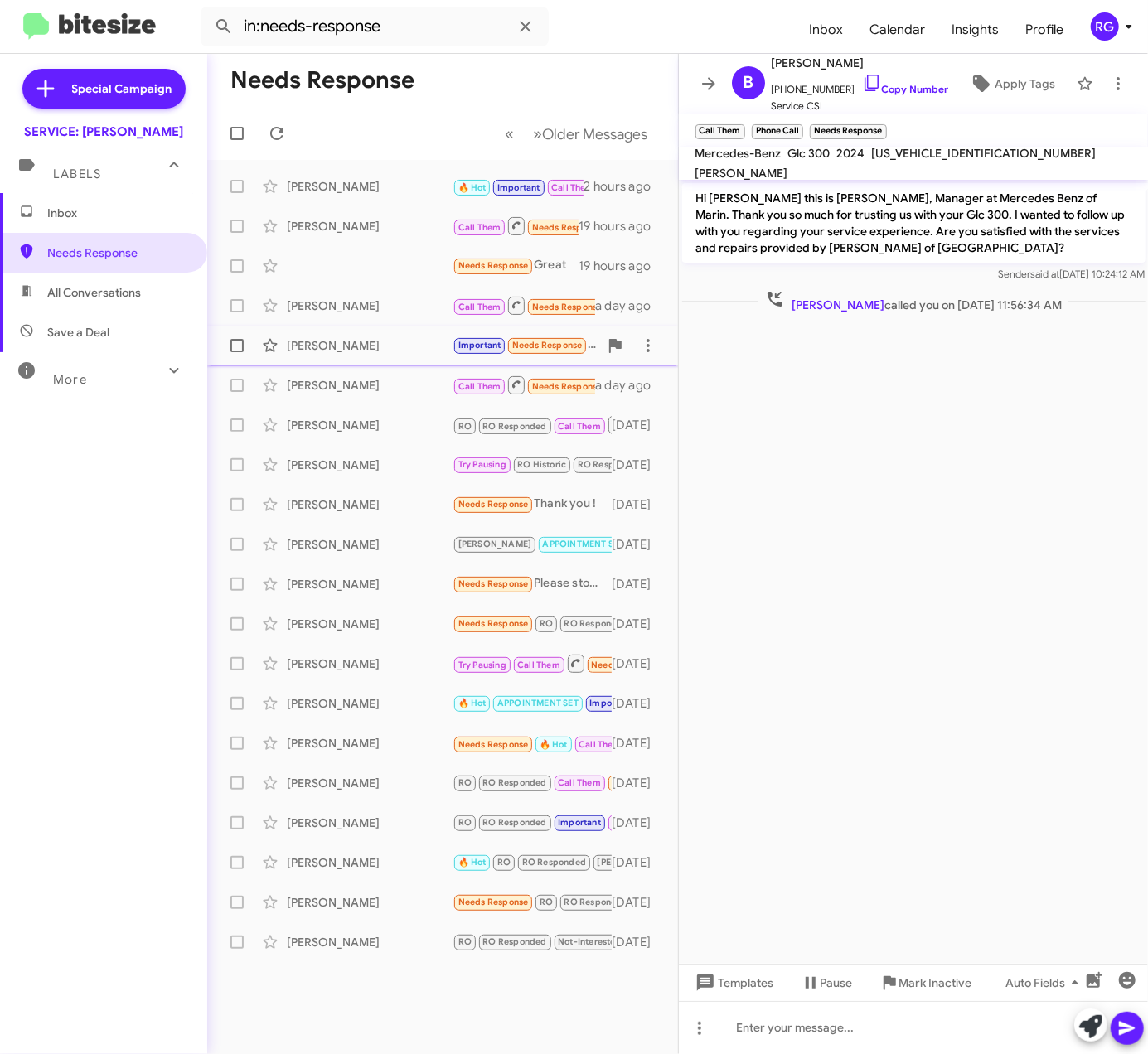
click at [415, 339] on div "[PERSON_NAME]" at bounding box center [369, 345] width 165 height 16
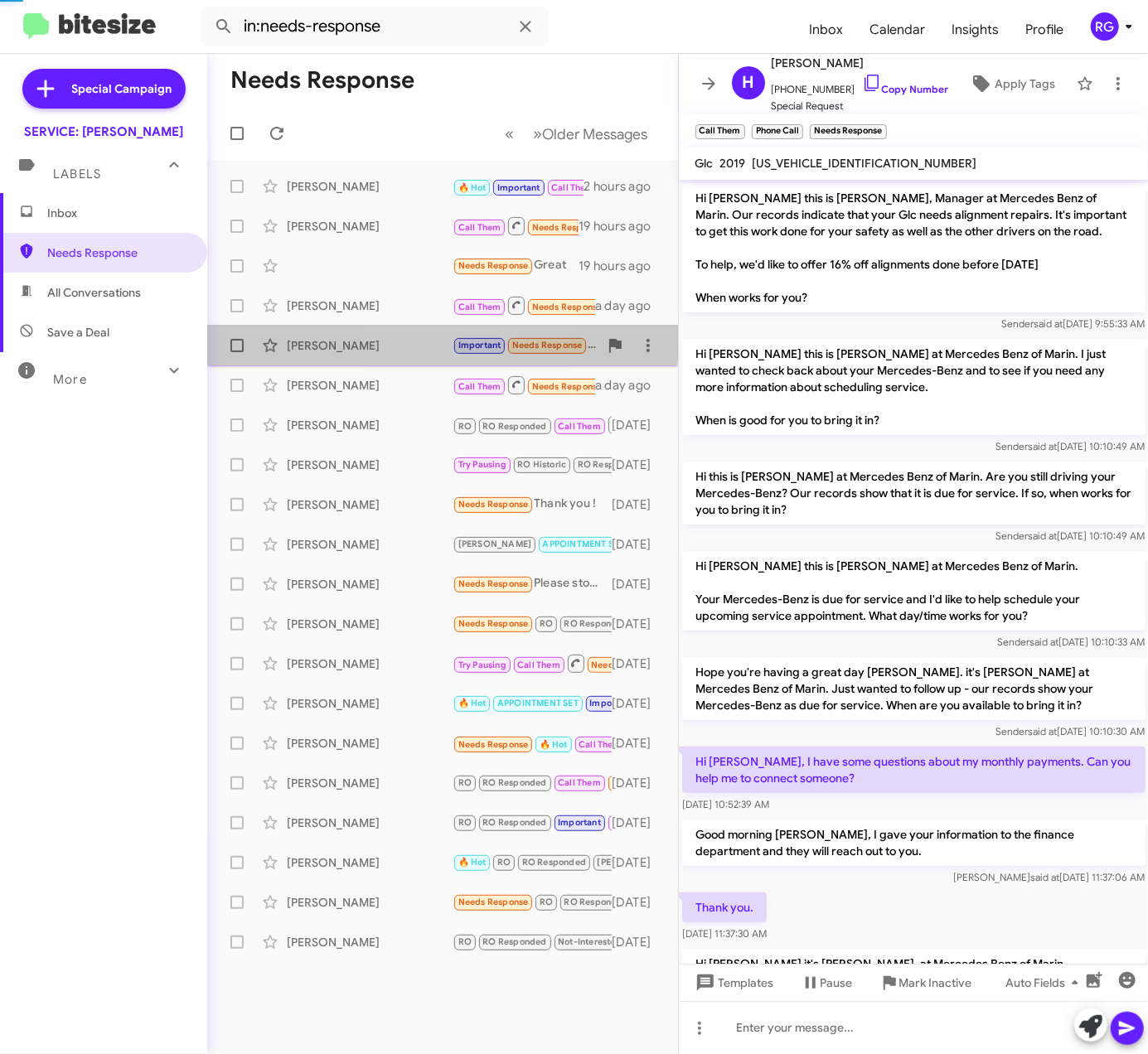
scroll to position [1328, 0]
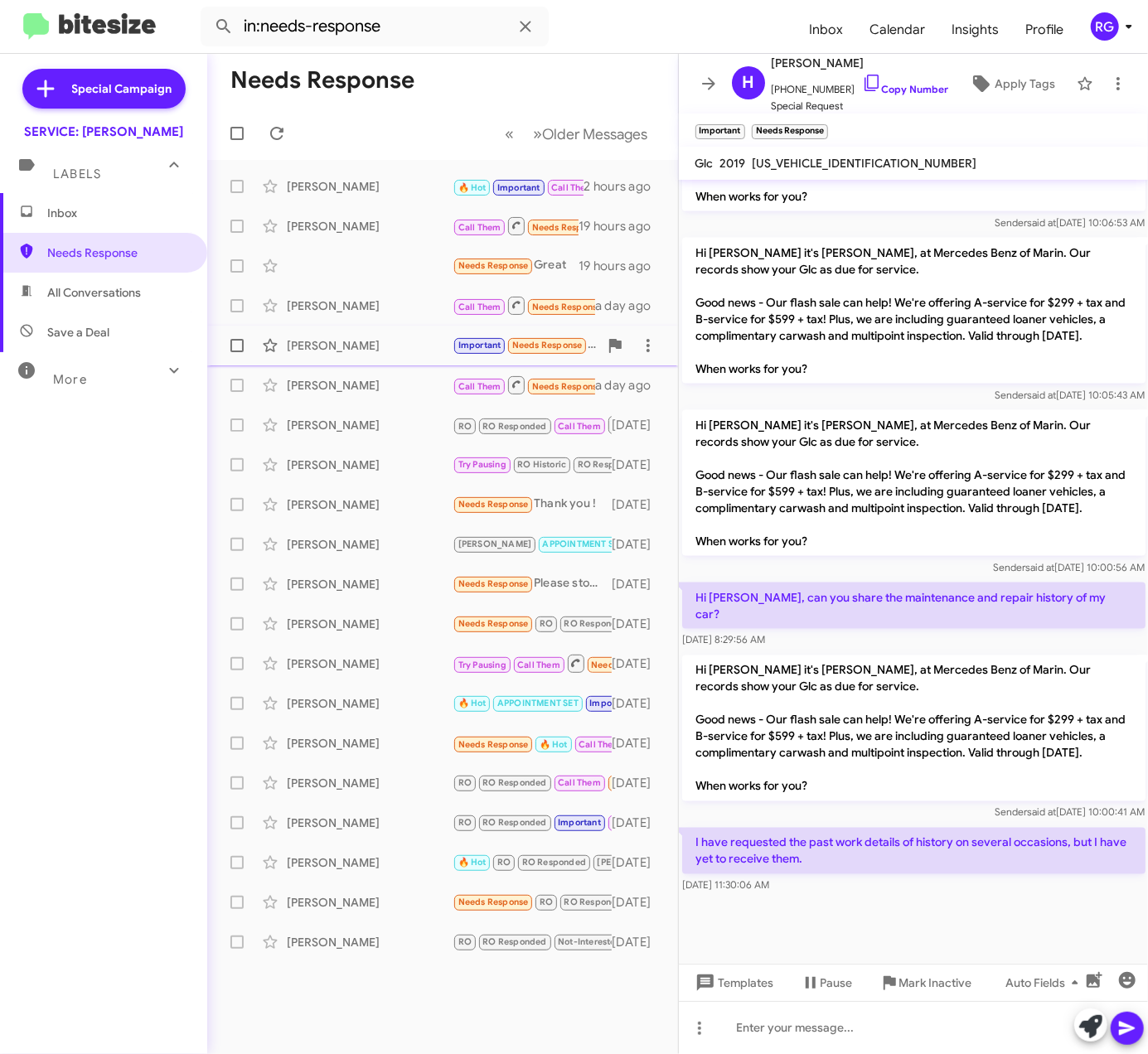
click at [420, 363] on span "[PERSON_NAME] Important Needs Response I have requested the past work details o…" at bounding box center [442, 345] width 471 height 40
click at [432, 392] on div "[PERSON_NAME]" at bounding box center [369, 385] width 165 height 16
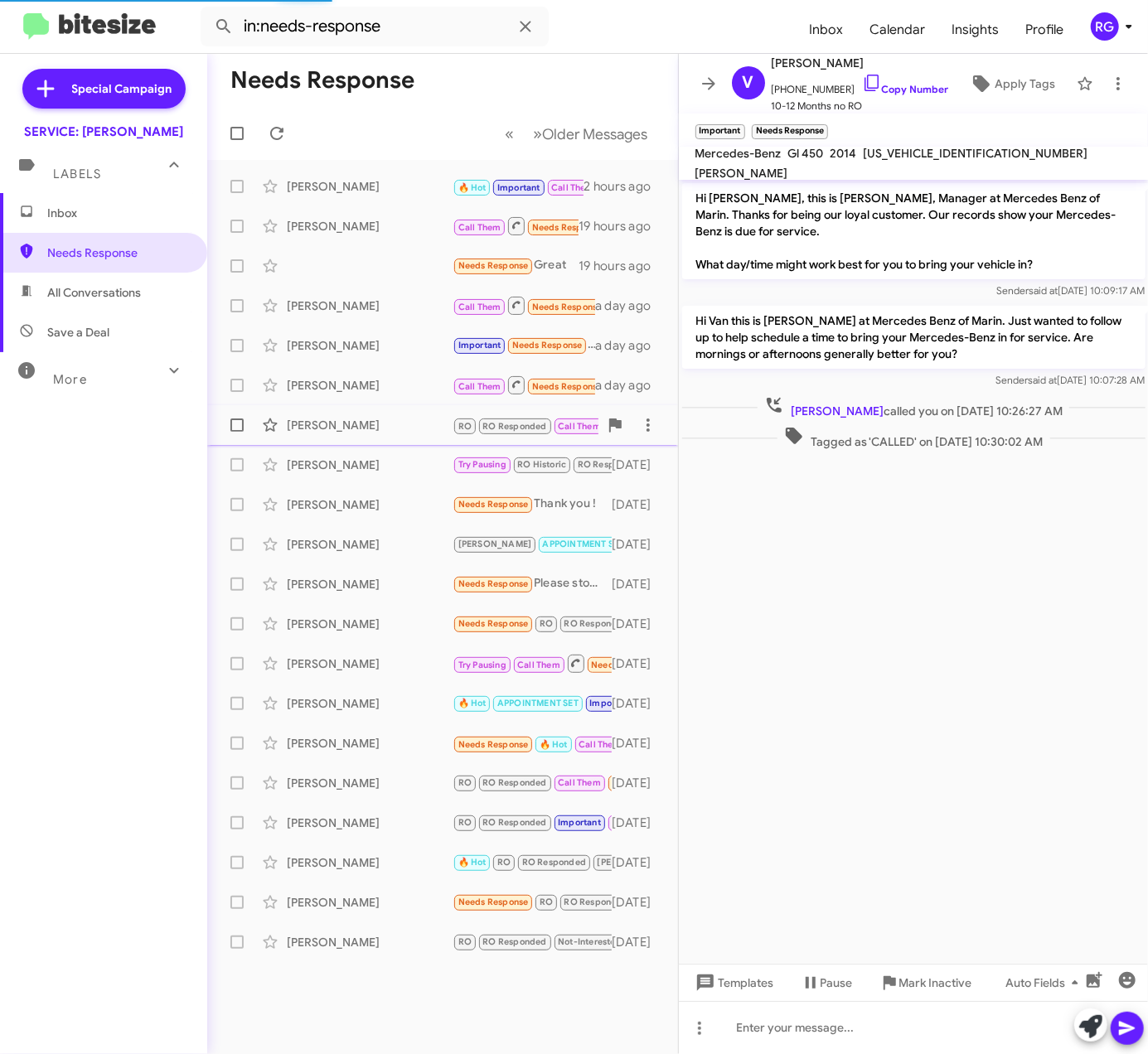
click at [446, 412] on div "[PERSON_NAME] RO RO Responded Call Them Needs Response Requested Advisor Assist…" at bounding box center [442, 425] width 444 height 33
click at [124, 207] on span "Inbox" at bounding box center [118, 213] width 141 height 16
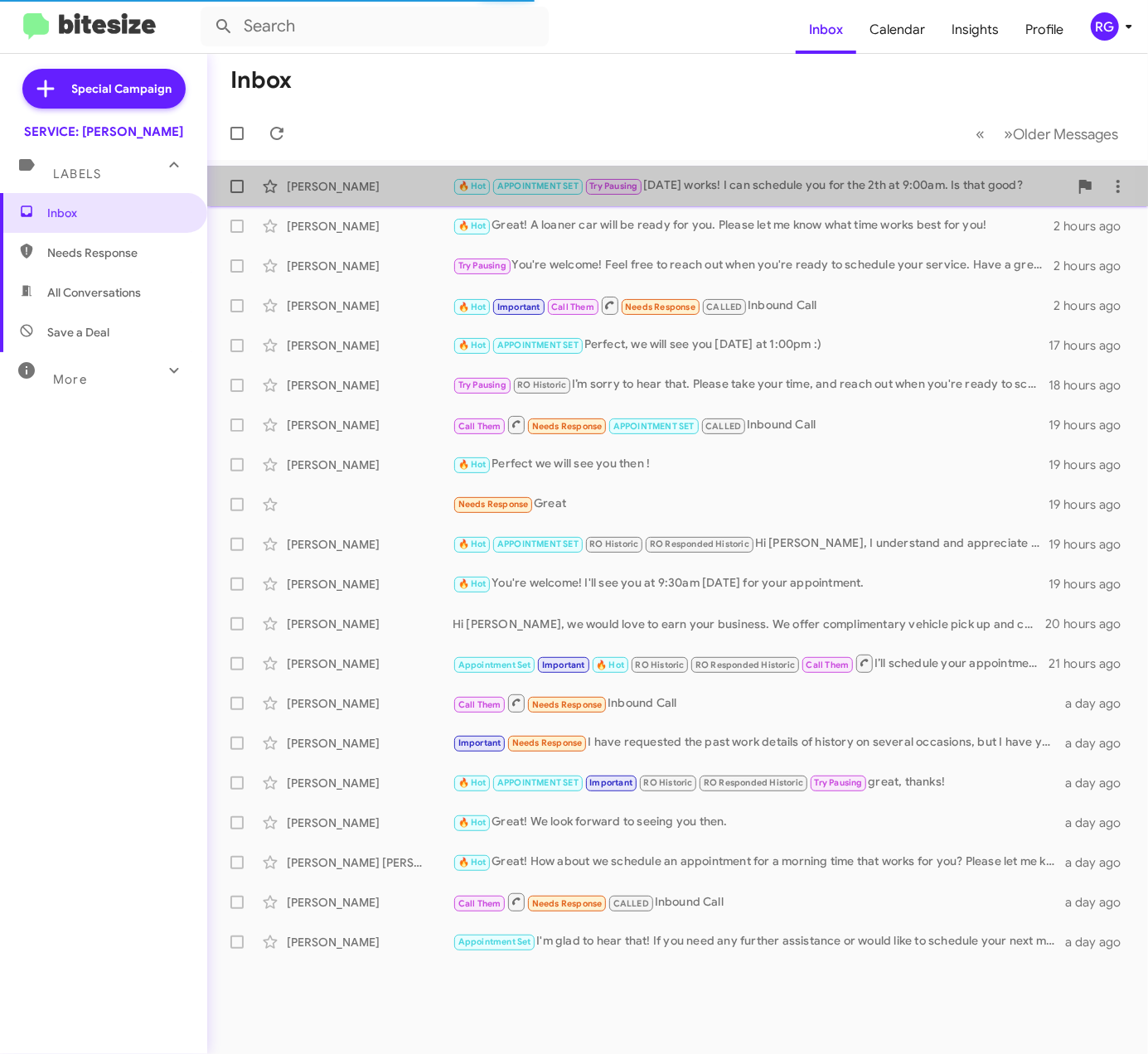
click at [404, 189] on div "[PERSON_NAME]" at bounding box center [369, 186] width 165 height 16
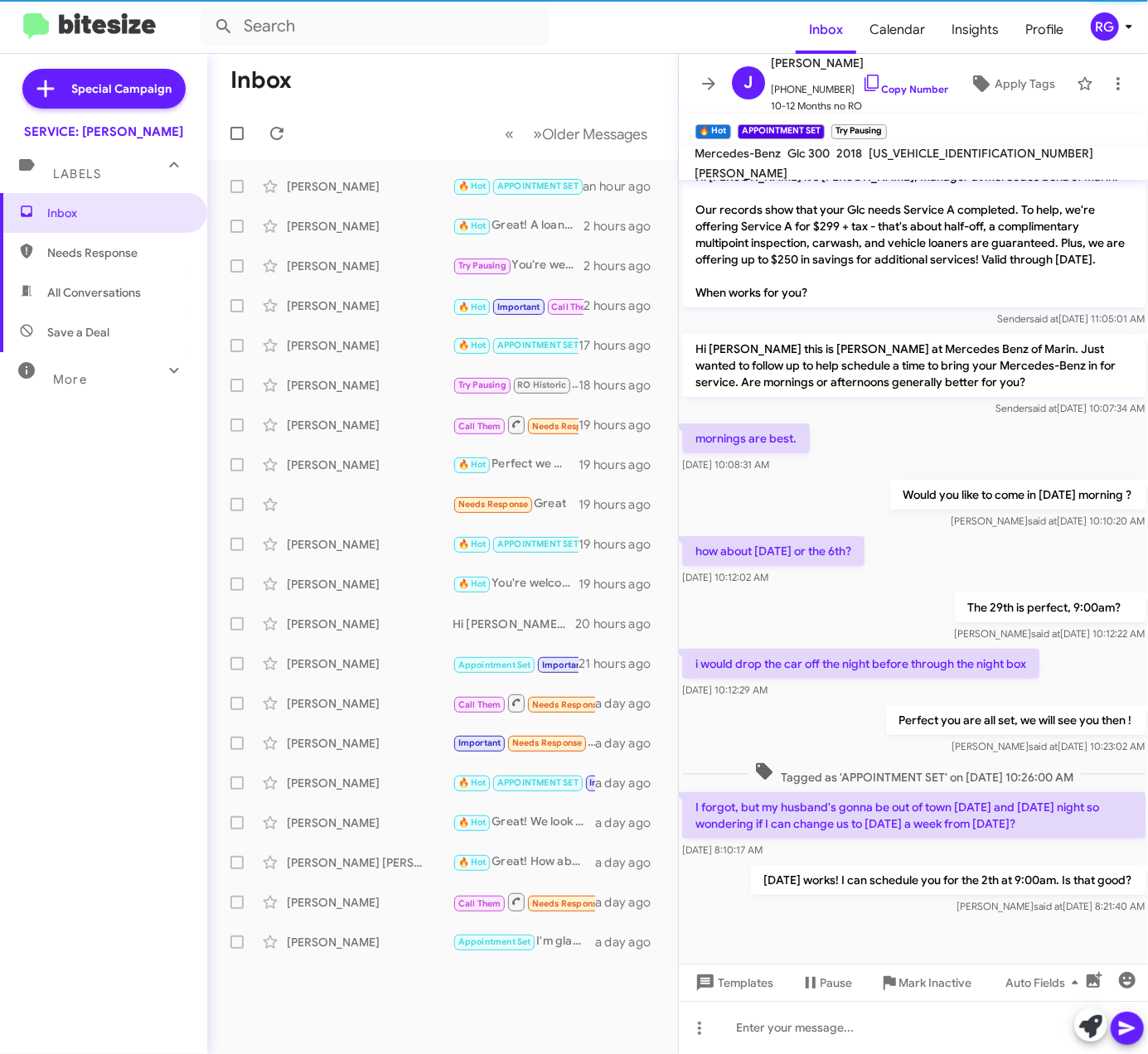
scroll to position [38, 0]
drag, startPoint x: 90, startPoint y: 458, endPoint x: 17, endPoint y: 427, distance: 79.3
click at [84, 458] on div "Inbox Needs Response All Conversations Save a Deal More Important 🔥 Hot Appoint…" at bounding box center [103, 510] width 207 height 632
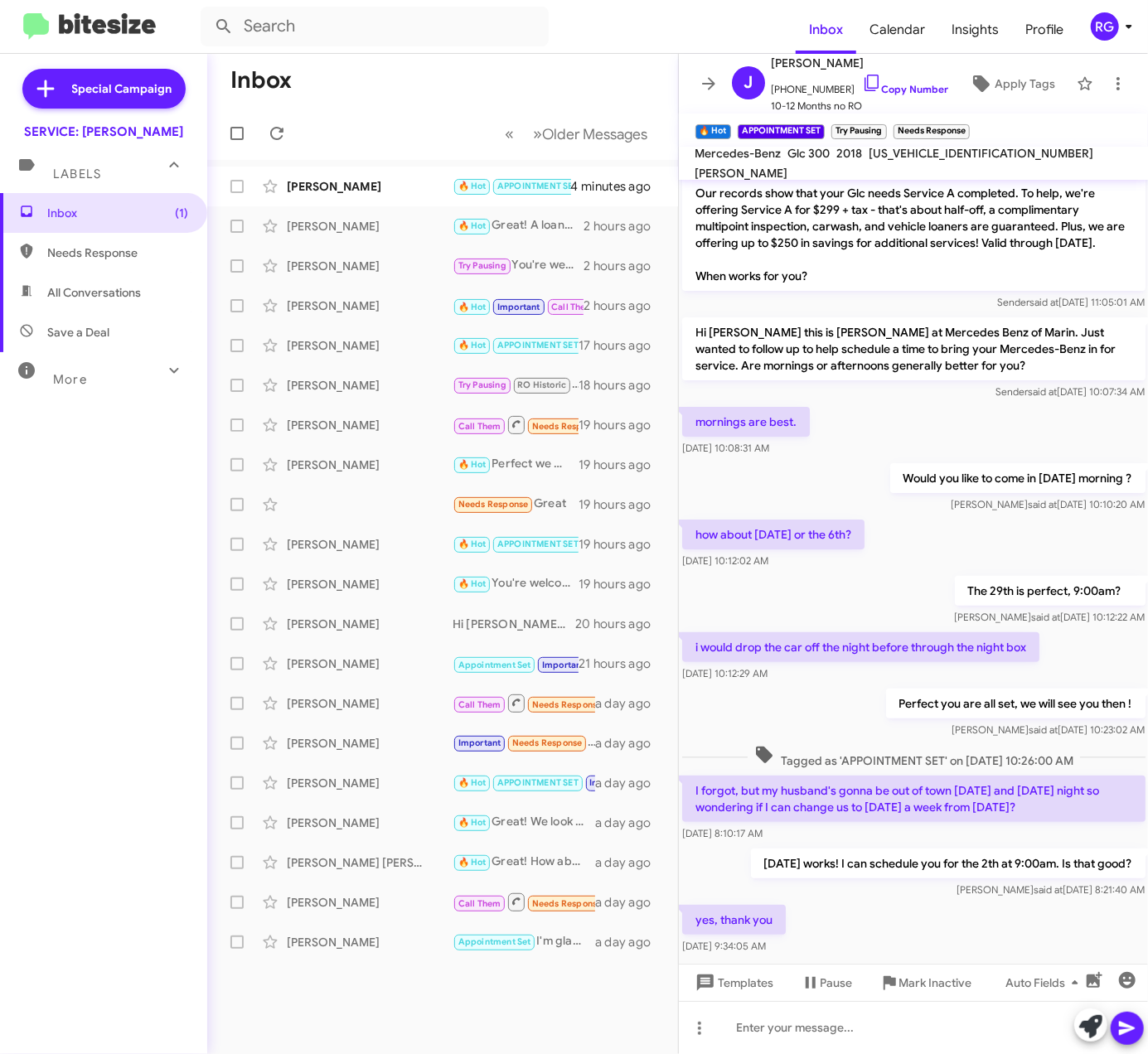
scroll to position [98, 0]
